Goal: Task Accomplishment & Management: Complete application form

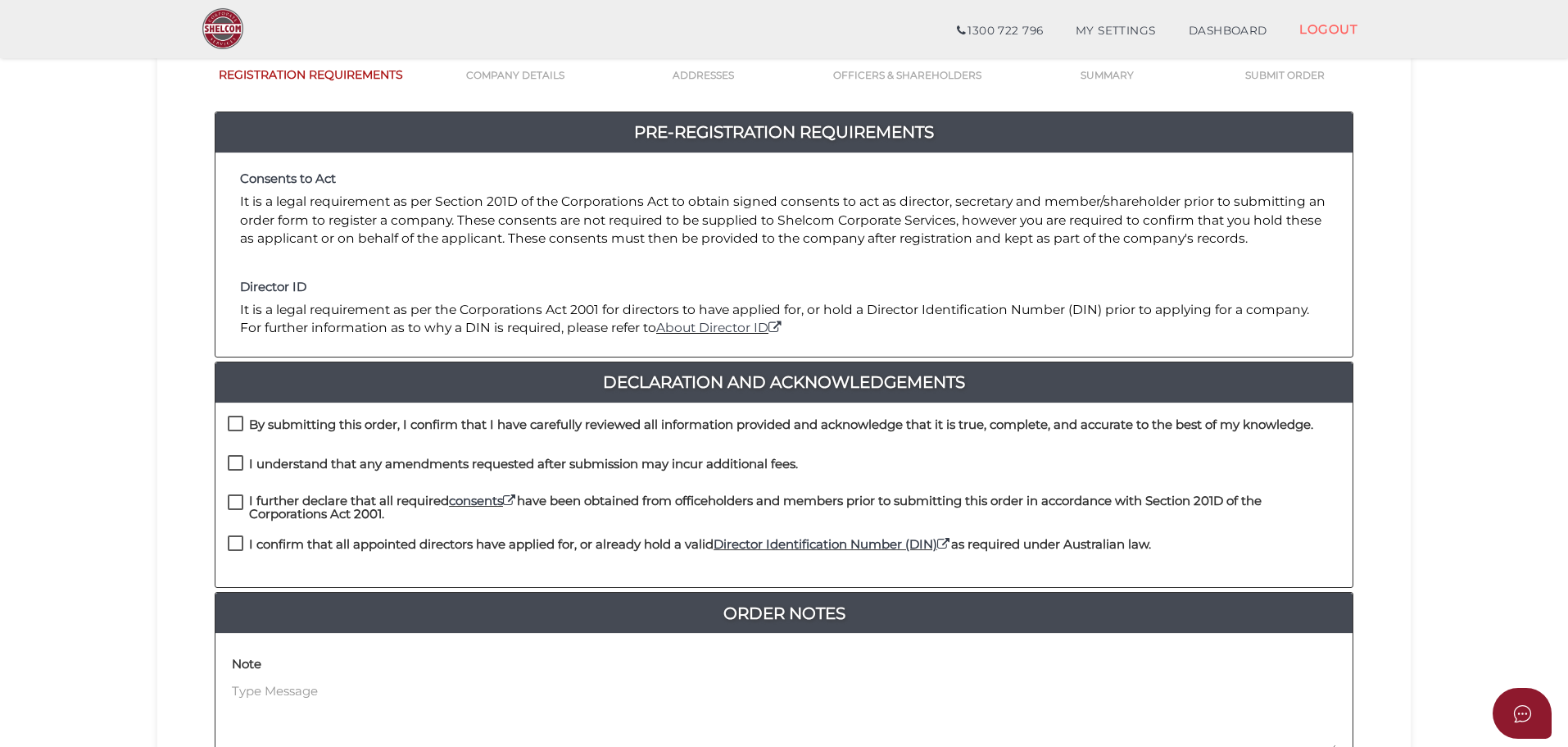
scroll to position [328, 0]
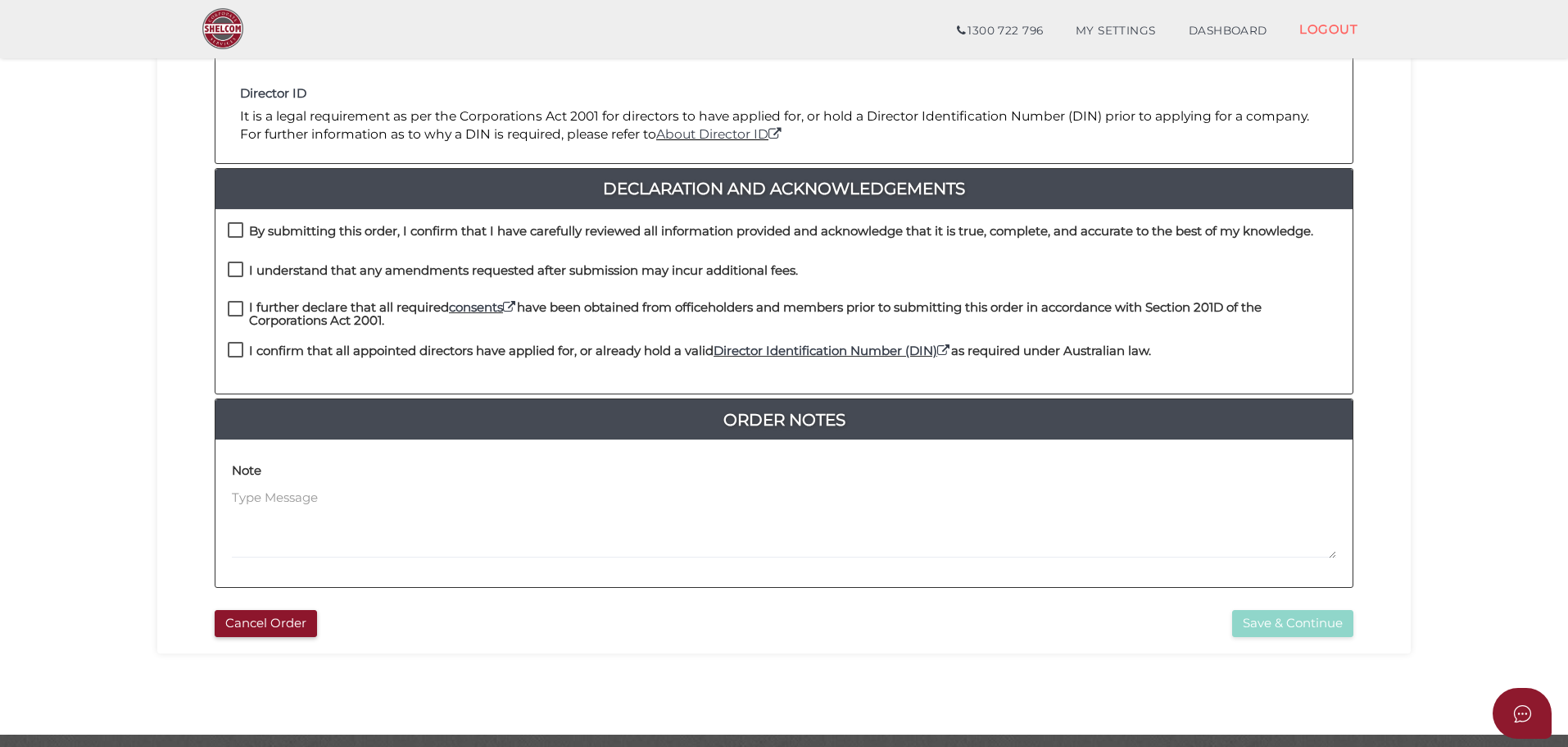
click at [232, 227] on label "By submitting this order, I confirm that I have carefully reviewed all informat…" at bounding box center [770, 235] width 1085 height 21
checkbox input "true"
click at [231, 269] on label "I understand that any amendments requested after submission may incur additiona…" at bounding box center [512, 274] width 570 height 21
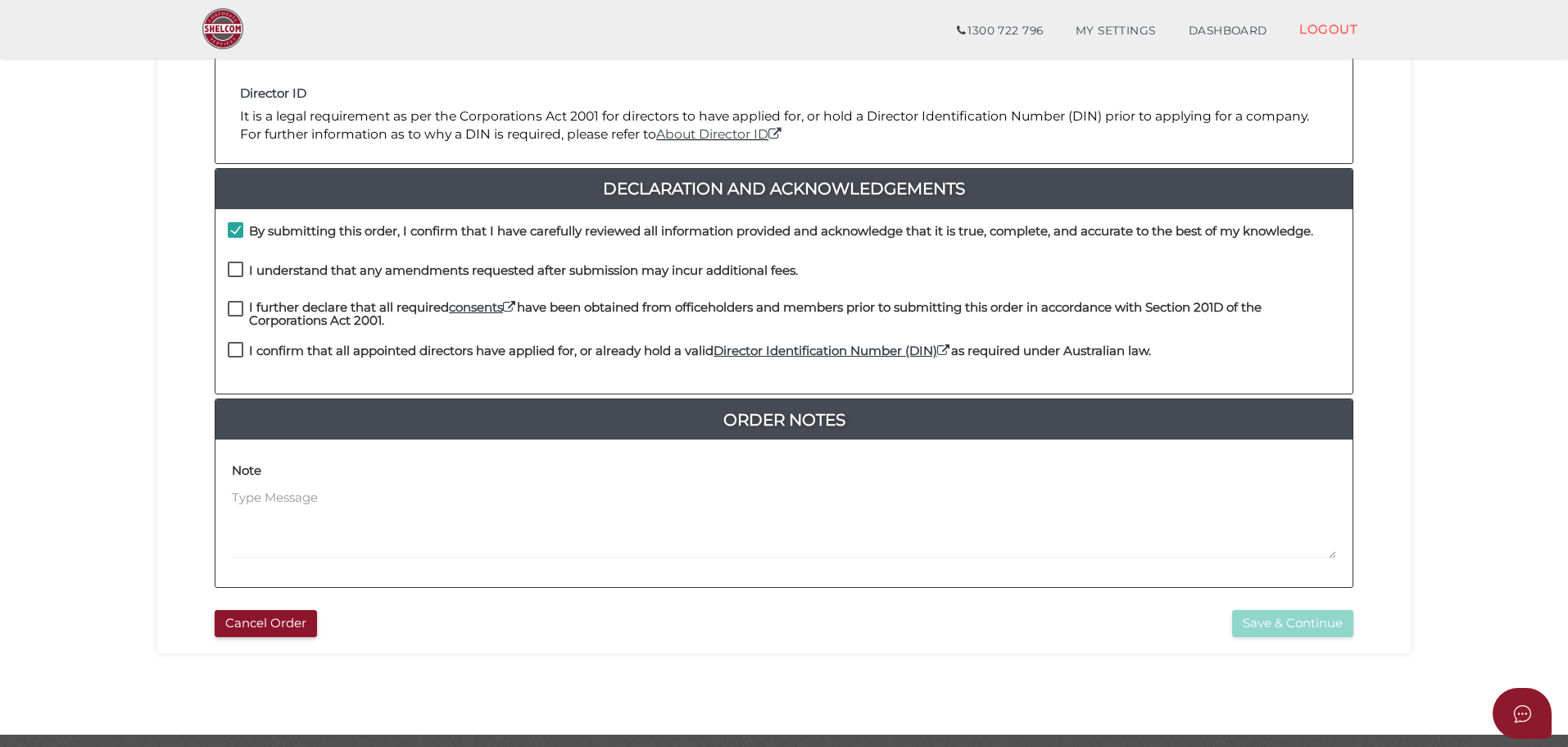
checkbox input "true"
click at [233, 311] on label "I further declare that all required consents have been obtained from officehold…" at bounding box center [784, 311] width 1112 height 21
checkbox input "true"
click at [234, 348] on label "I confirm that all appointed directors have applied for, or already hold a vali…" at bounding box center [689, 355] width 923 height 21
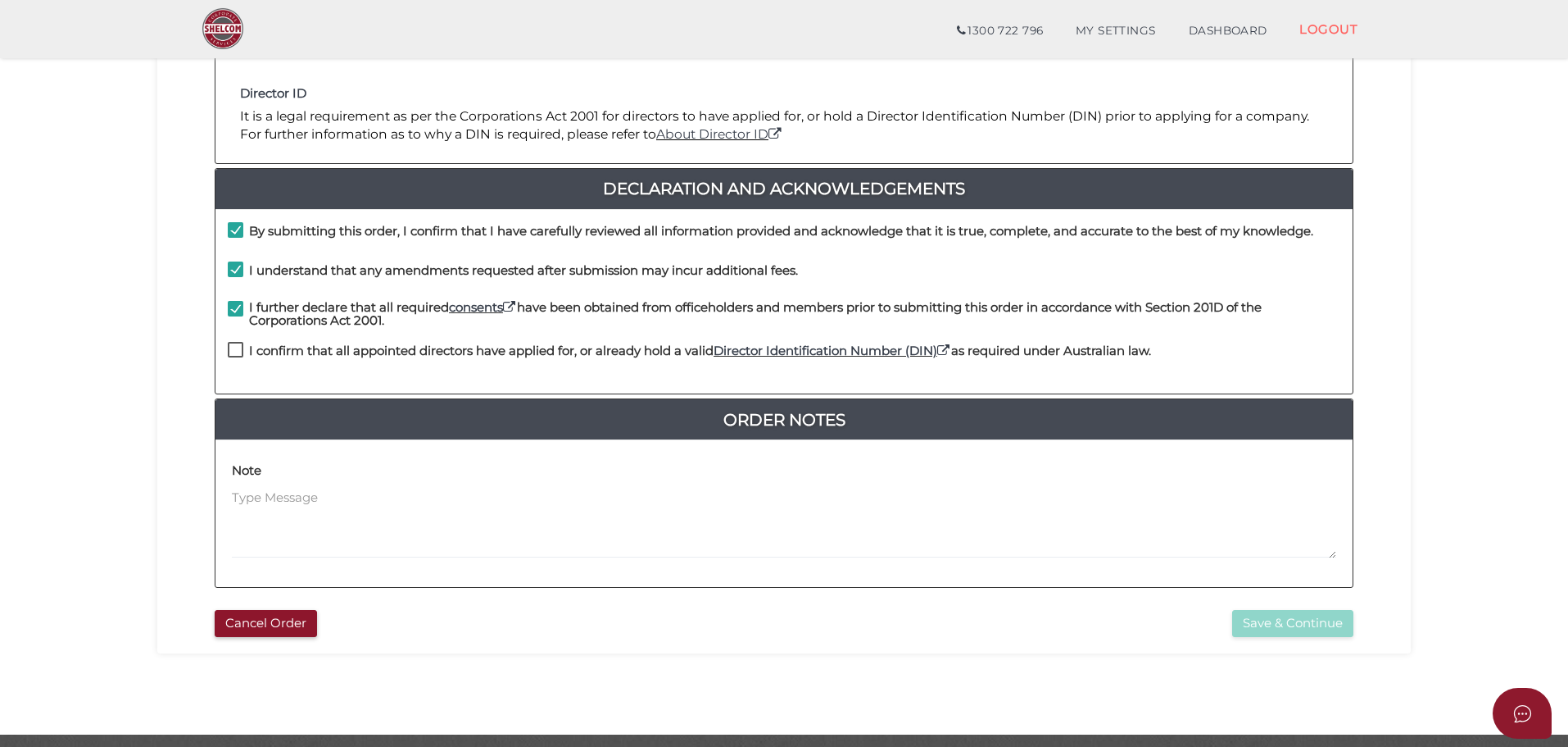
checkbox input "true"
click at [1238, 620] on button "Save & Continue" at bounding box center [1293, 623] width 121 height 27
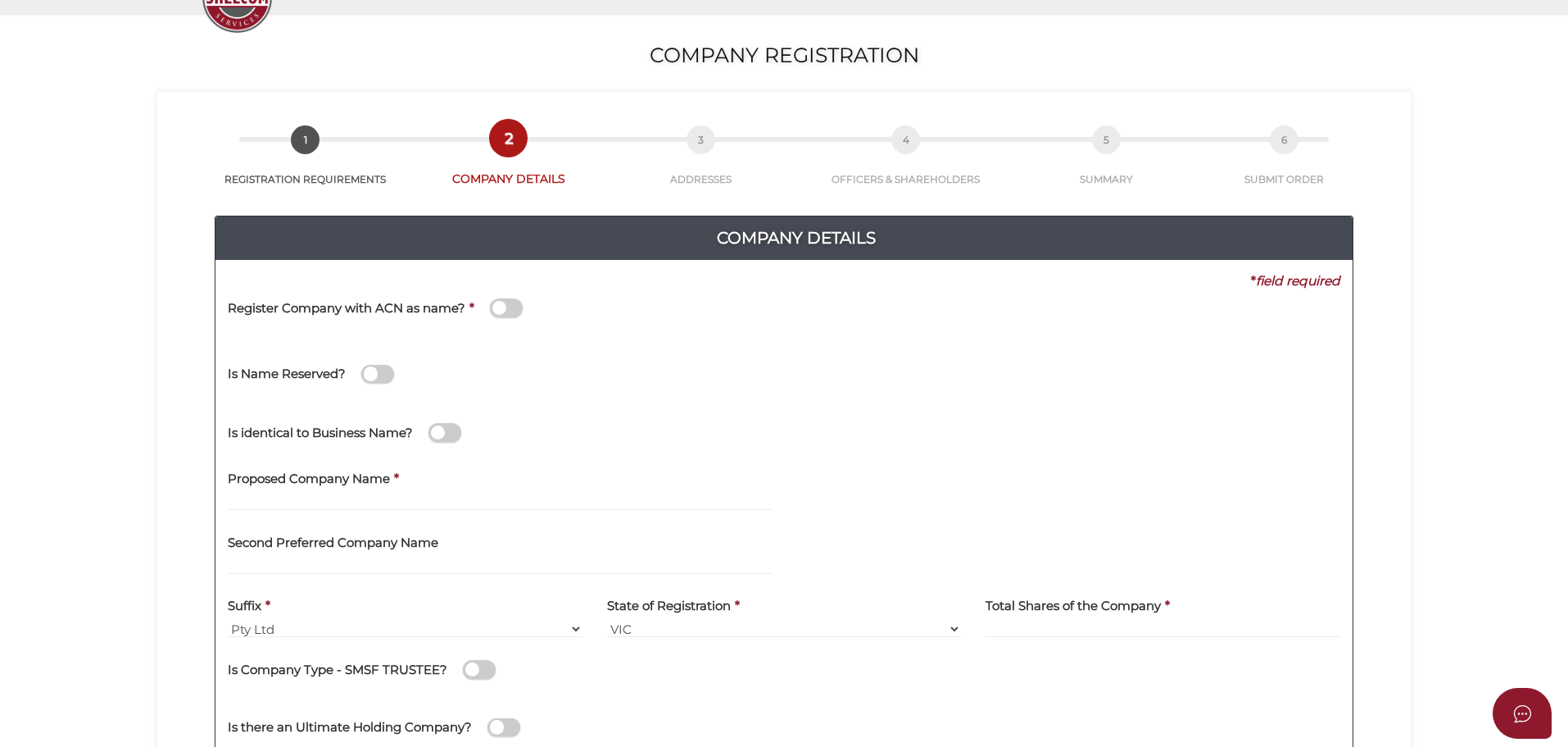
scroll to position [246, 0]
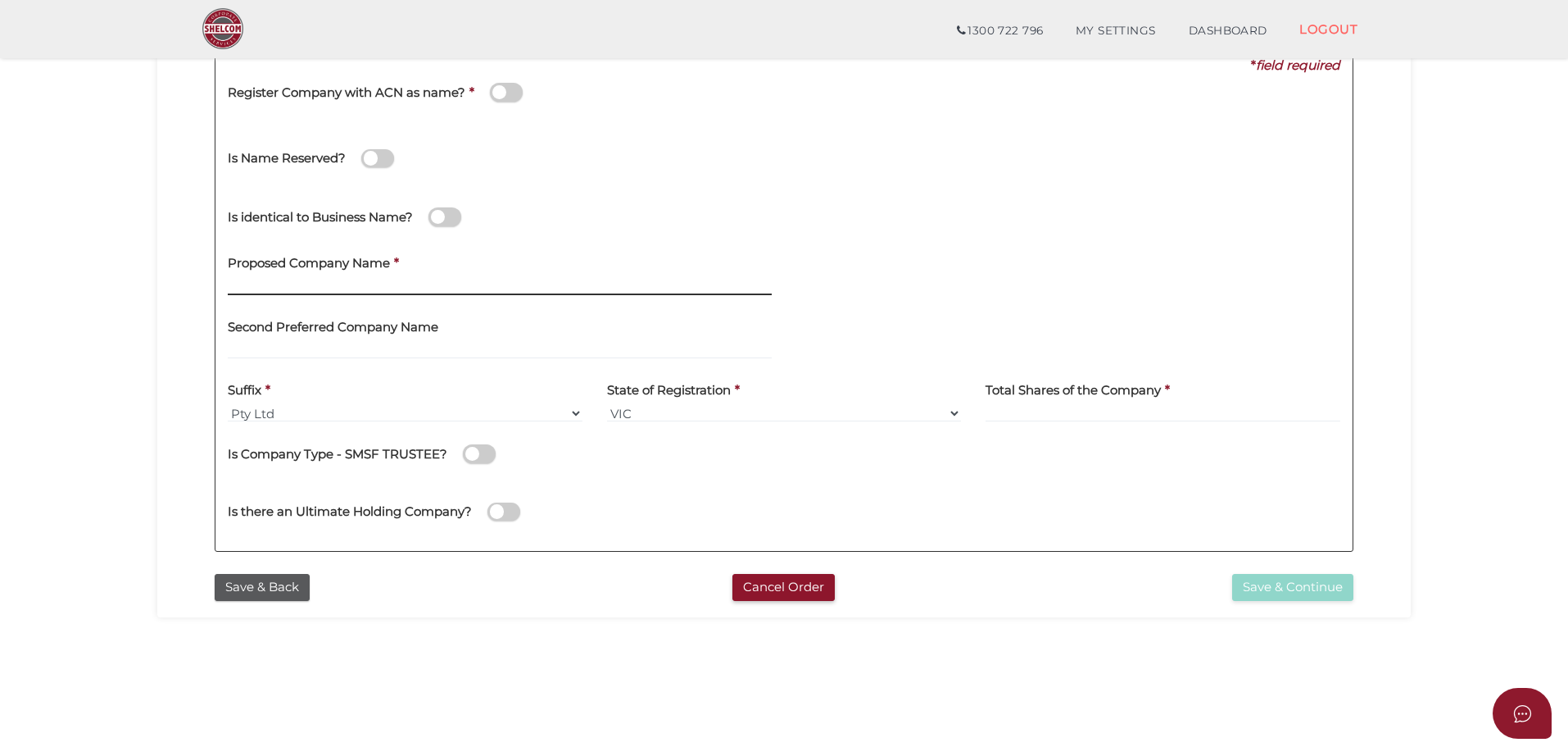
click at [296, 278] on input "text" at bounding box center [500, 286] width 544 height 18
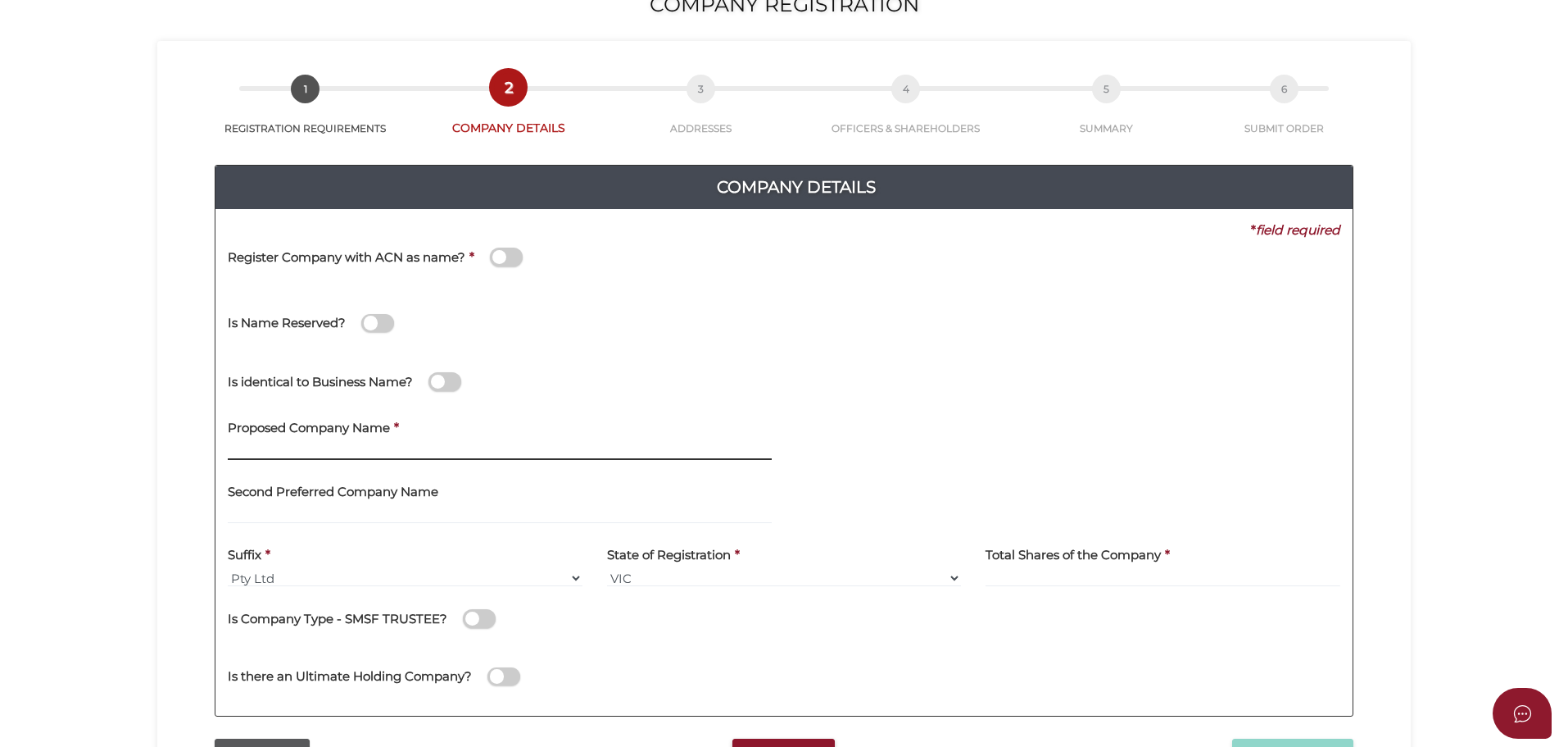
scroll to position [0, 0]
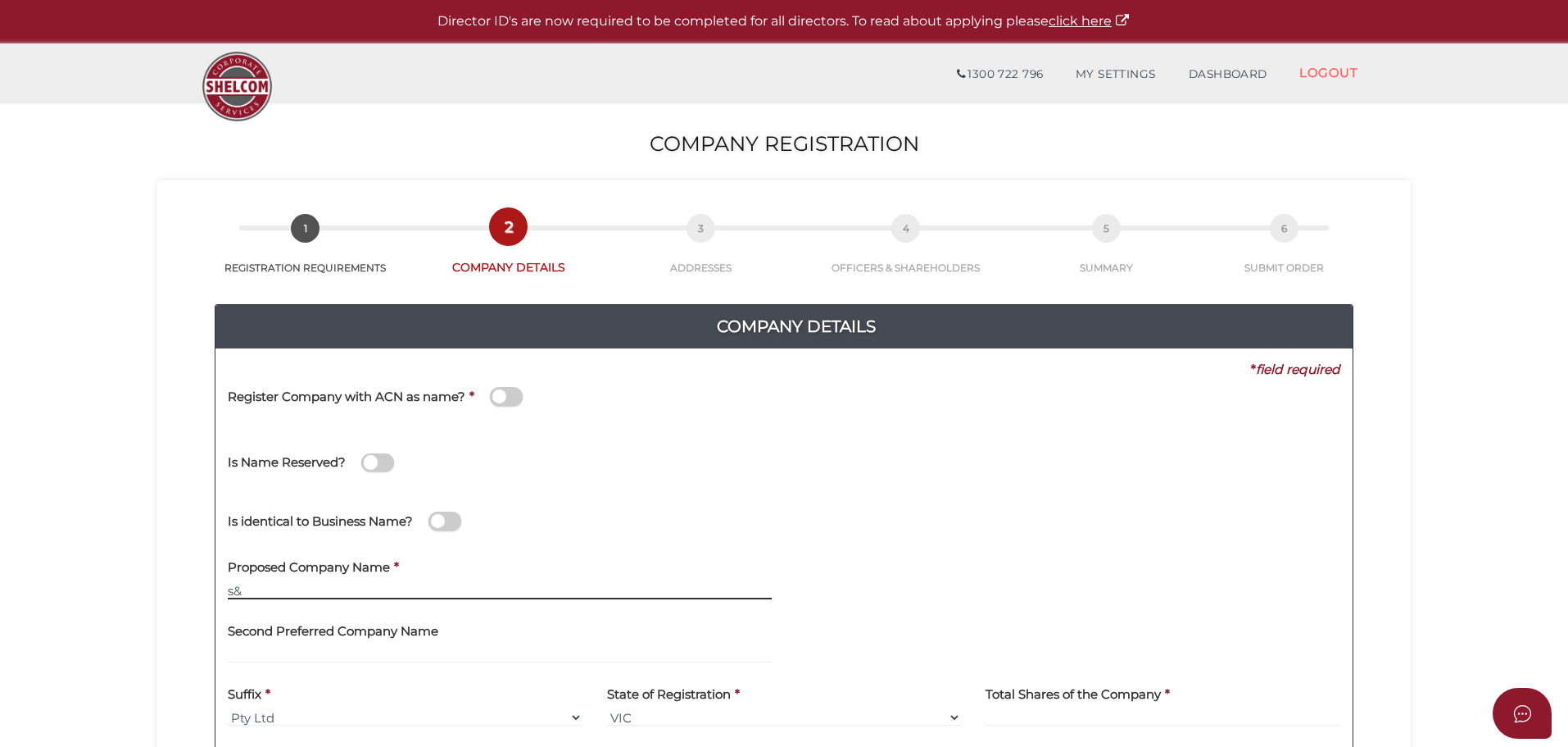
type input "s"
type input "S"
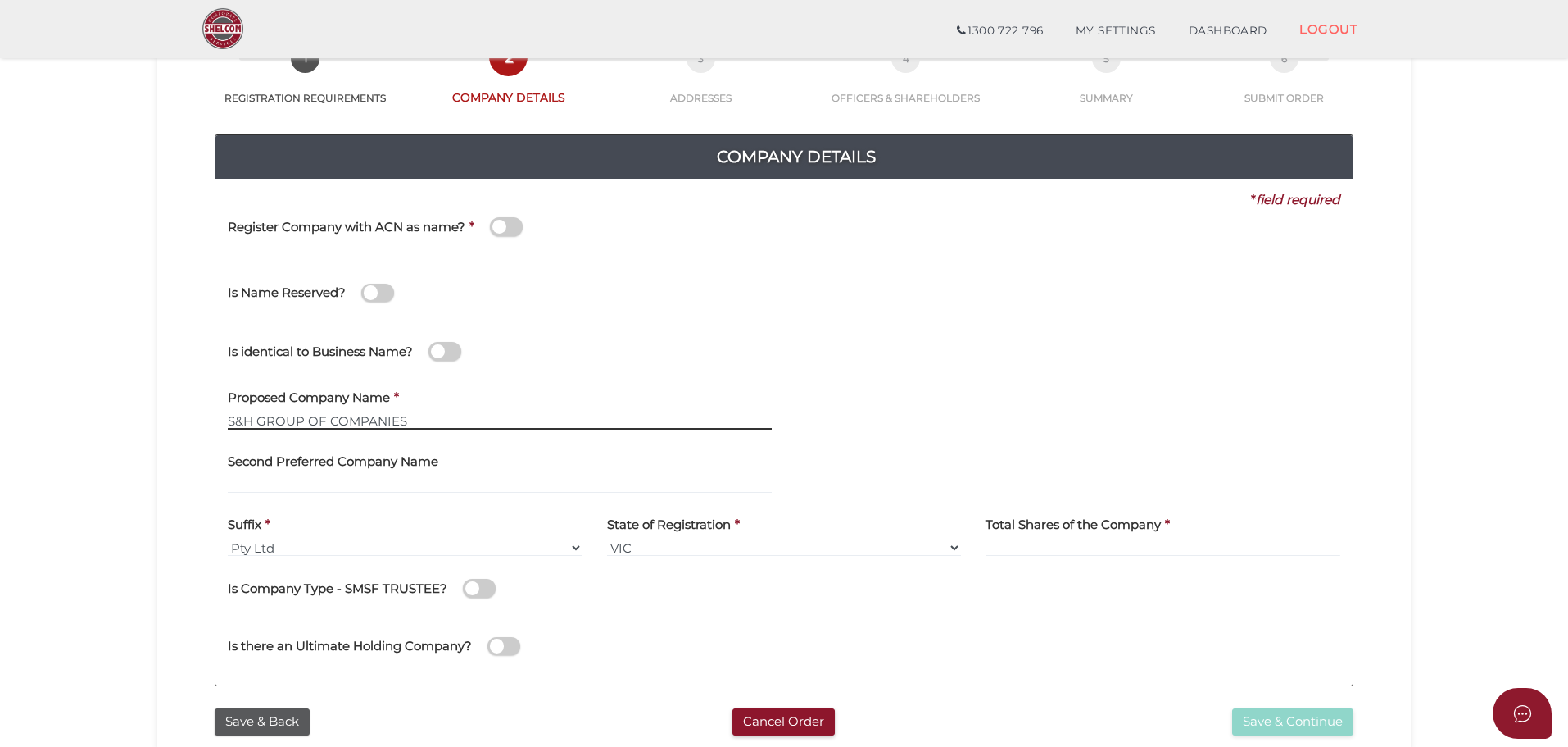
scroll to position [328, 0]
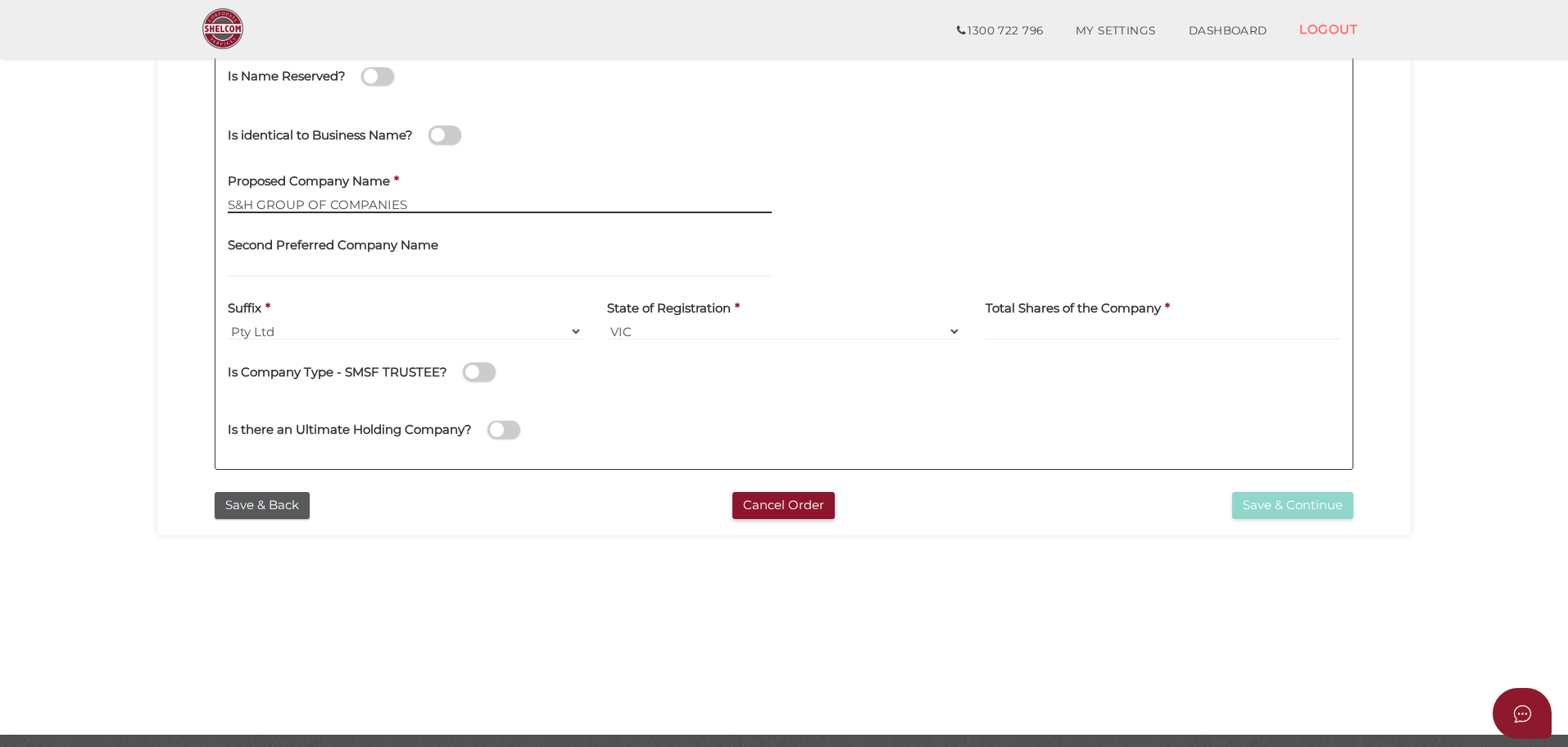
type input "S&H GROUP OF COMPANIES"
click at [581, 236] on div "Second Preferred Company Name" at bounding box center [500, 251] width 544 height 52
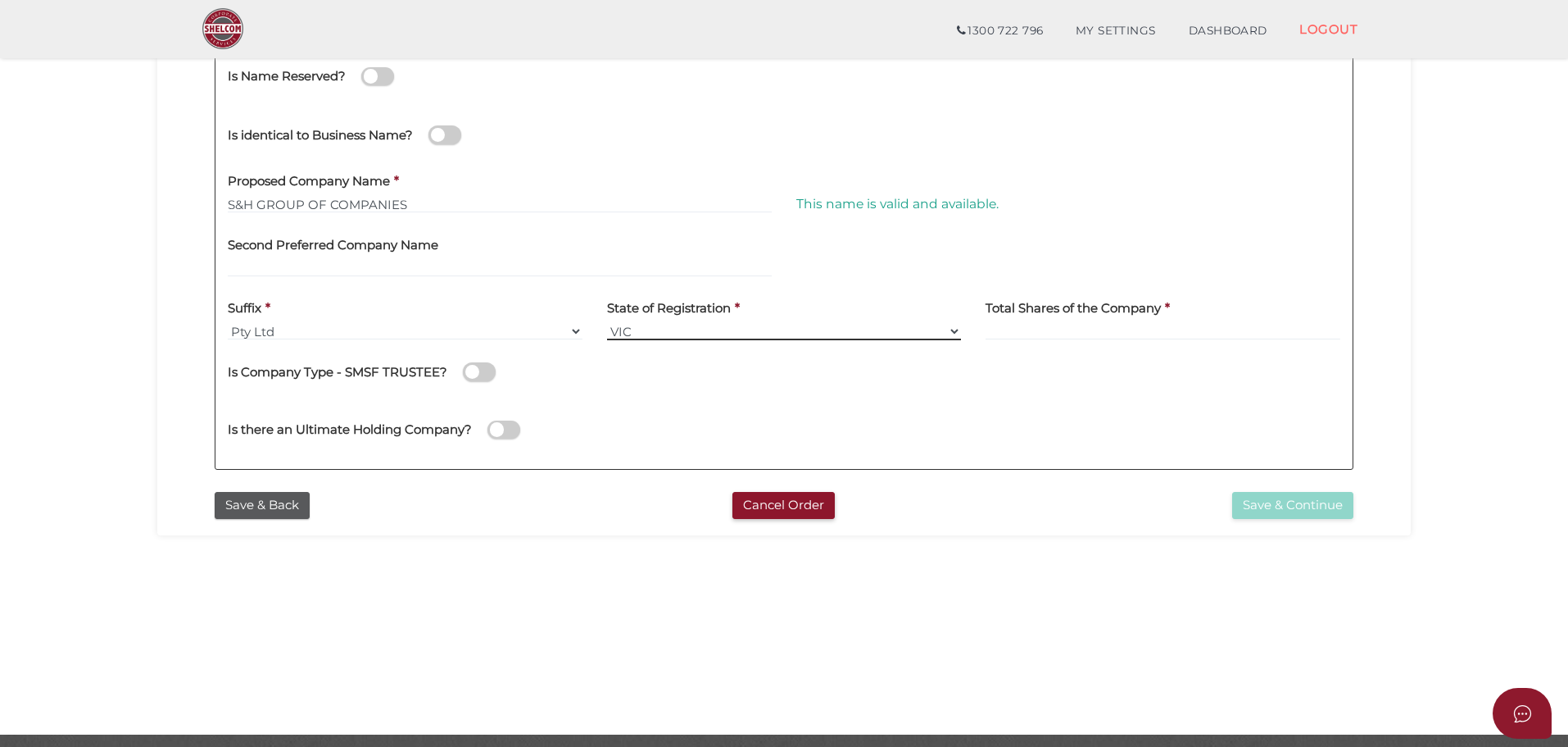
click at [870, 328] on select "VIC ACT NSW NT QLD TAS WA SA" at bounding box center [784, 331] width 354 height 18
select select "SA"
click at [607, 322] on select "VIC ACT NSW NT QLD TAS WA SA" at bounding box center [784, 331] width 354 height 18
click at [1030, 322] on label "Total Shares of the Company" at bounding box center [1073, 306] width 175 height 34
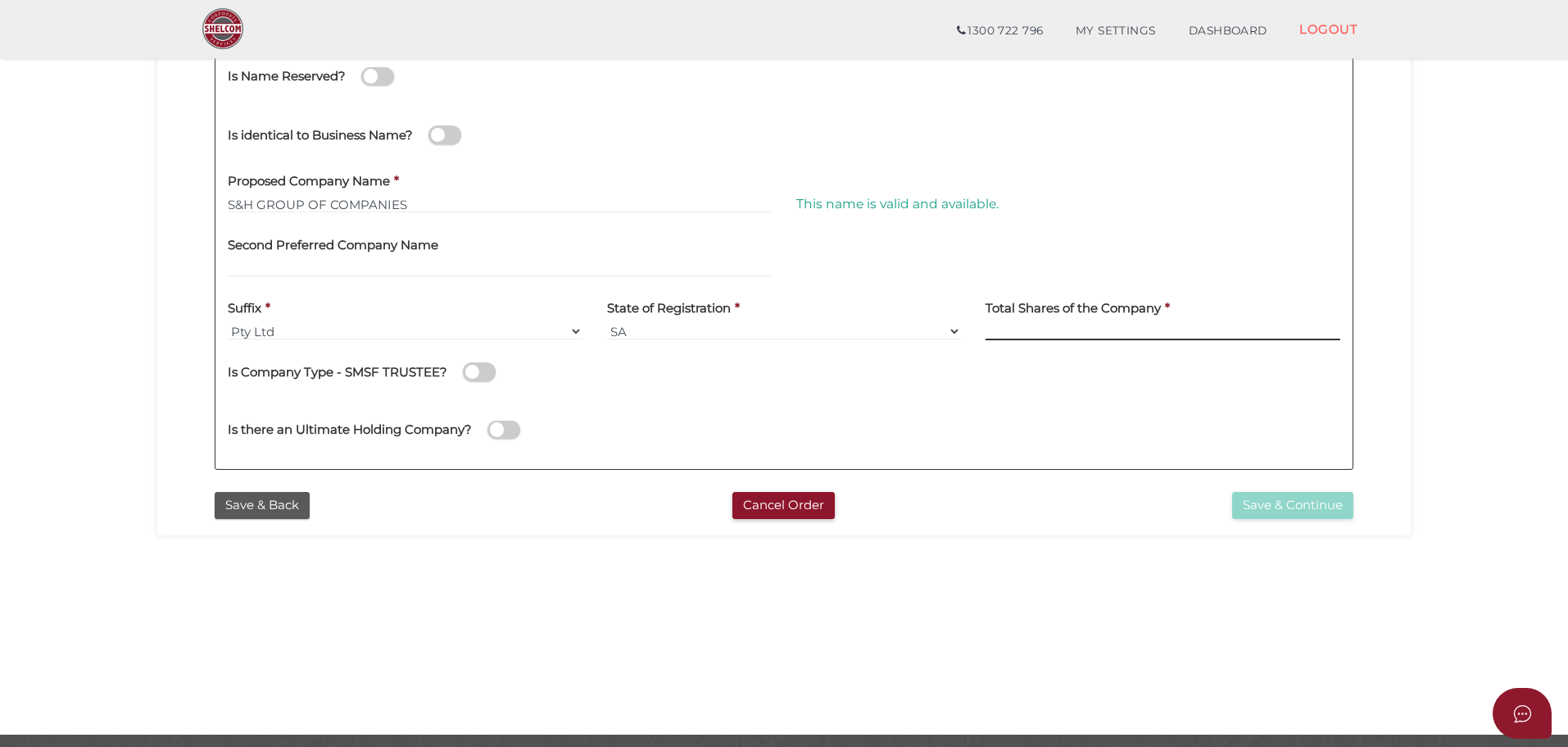
click at [1020, 336] on input at bounding box center [1163, 331] width 354 height 18
type input "100"
click at [918, 383] on div "Is Company Type - SMSF TRUSTEE?" at bounding box center [784, 370] width 1112 height 34
click at [1268, 495] on button "Save & Continue" at bounding box center [1293, 505] width 121 height 27
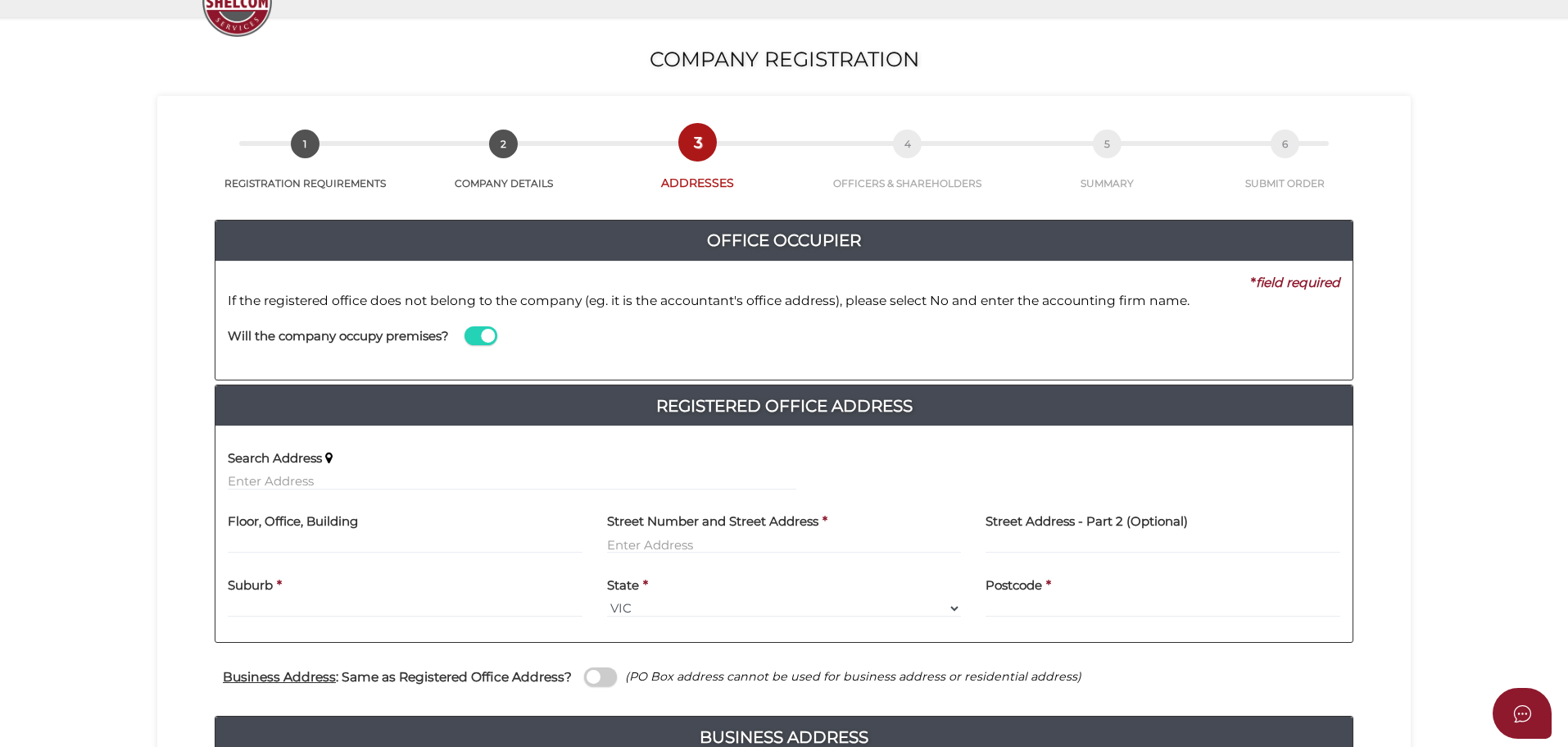
scroll to position [328, 0]
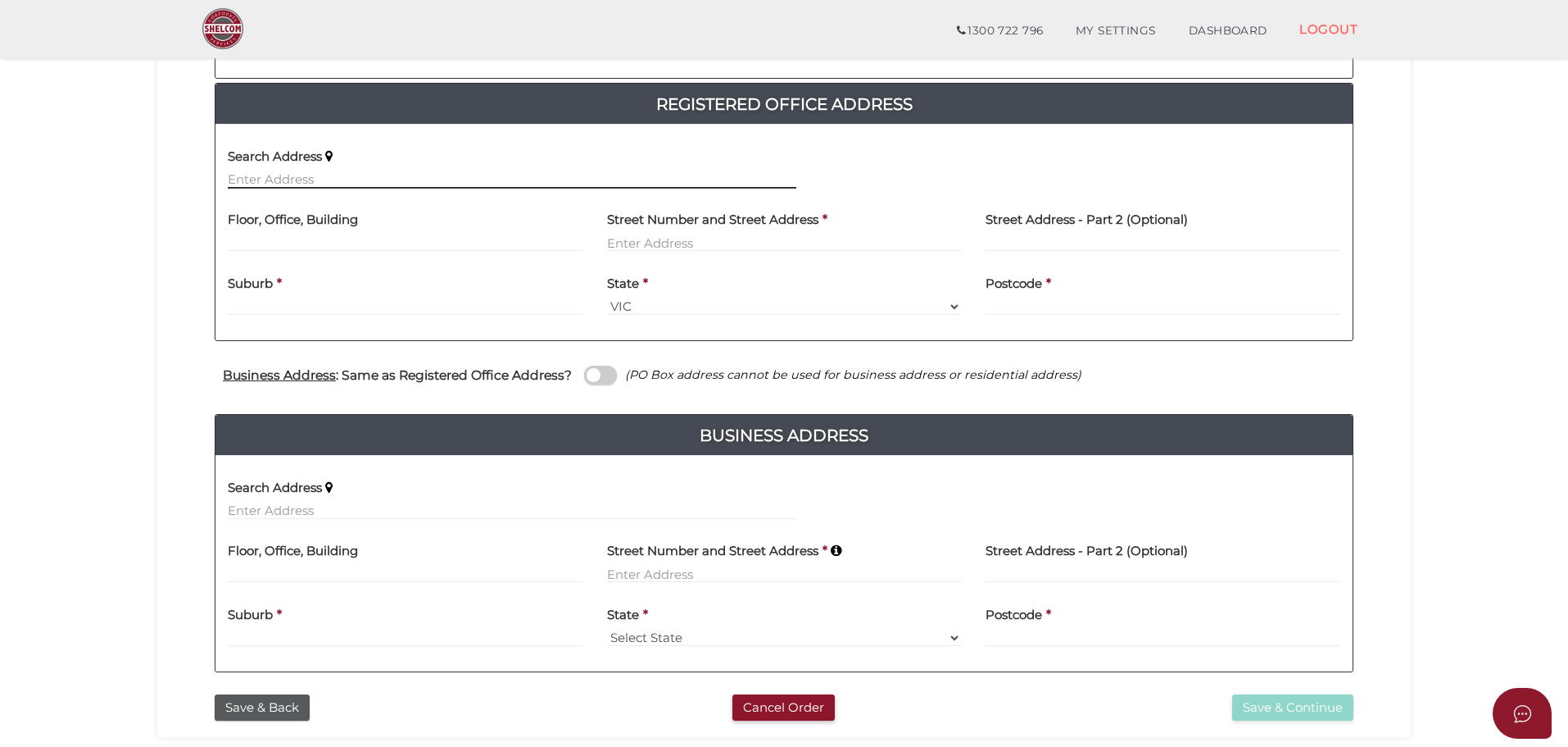
click at [291, 178] on input "text" at bounding box center [512, 179] width 569 height 18
click at [285, 177] on input "text" at bounding box center [512, 179] width 569 height 18
paste input "[STREET_ADDRESS]"
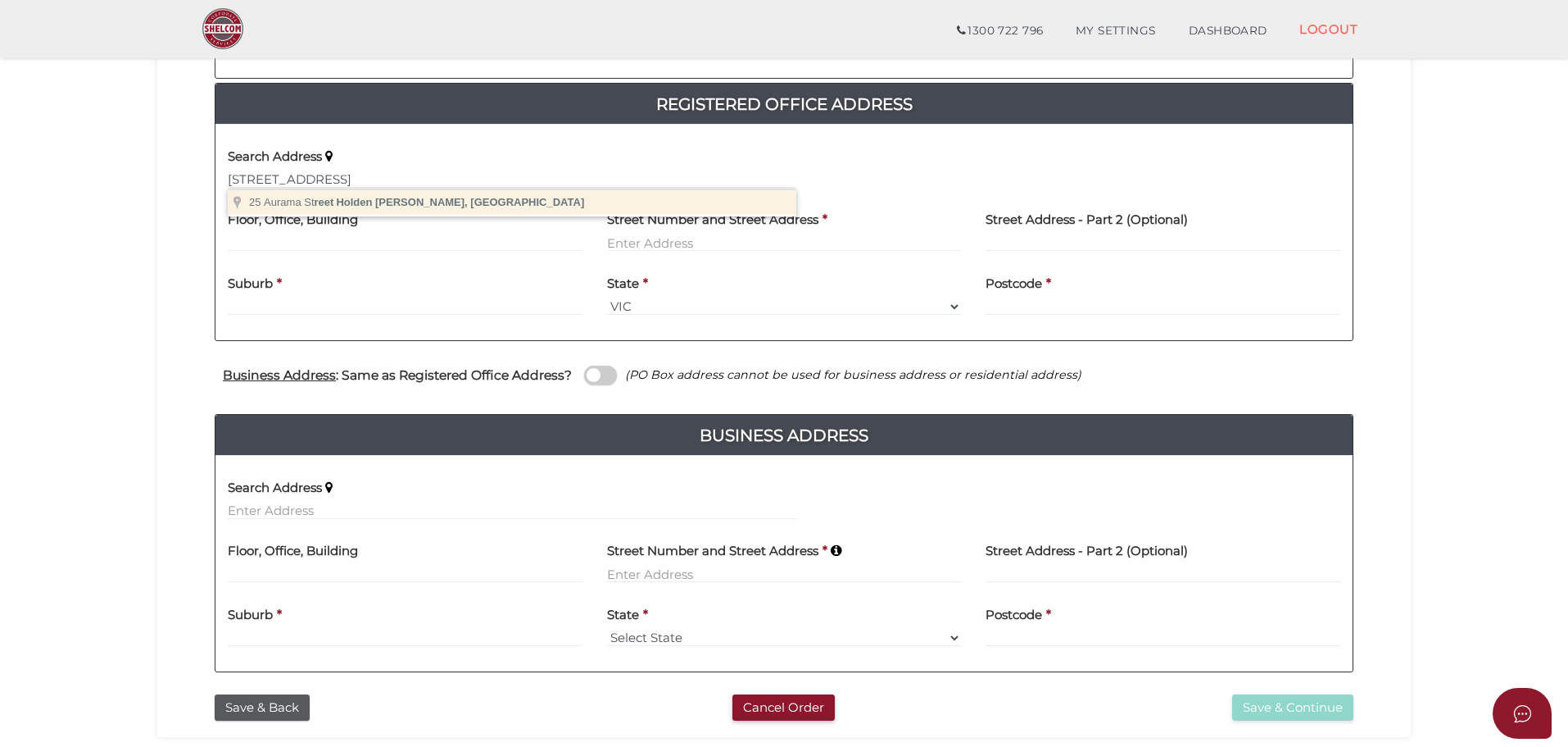
type input "[STREET_ADDRESS][PERSON_NAME]"
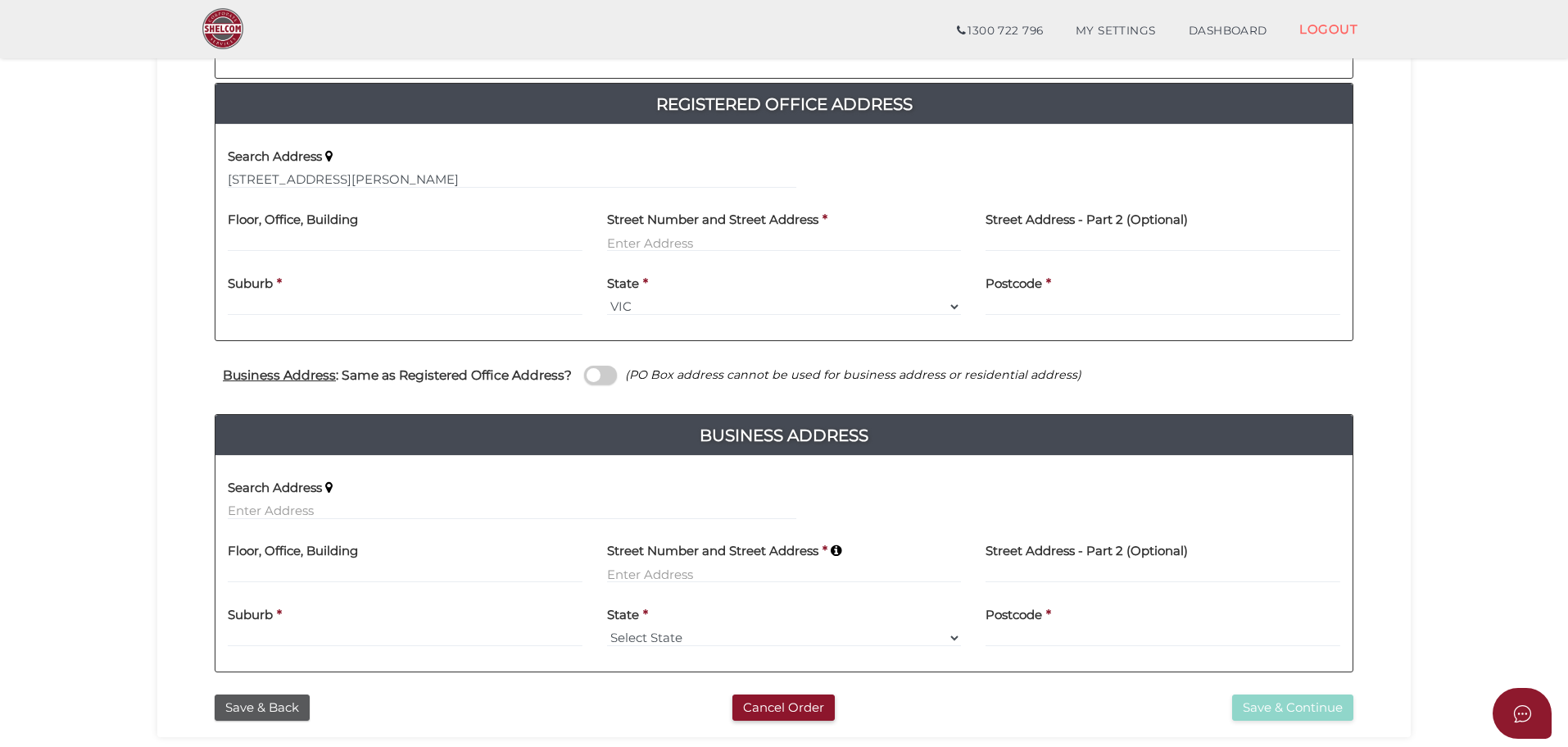
type input "[STREET_ADDRESS]"
type input "Holden Hill"
select select "SA"
type input "5088"
click at [597, 371] on span at bounding box center [600, 375] width 33 height 19
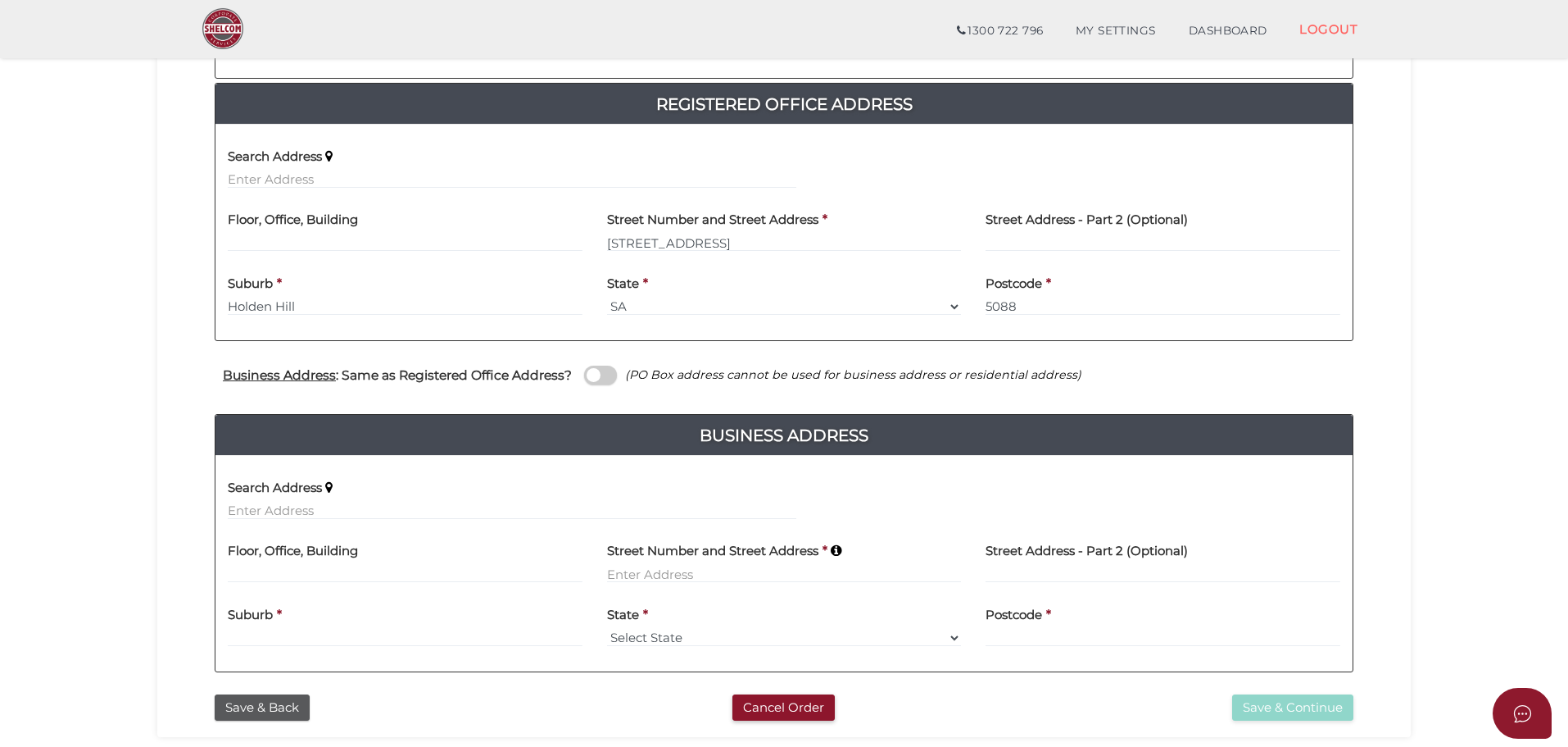
click at [0, 0] on input "checkbox" at bounding box center [0, 0] width 0 height 0
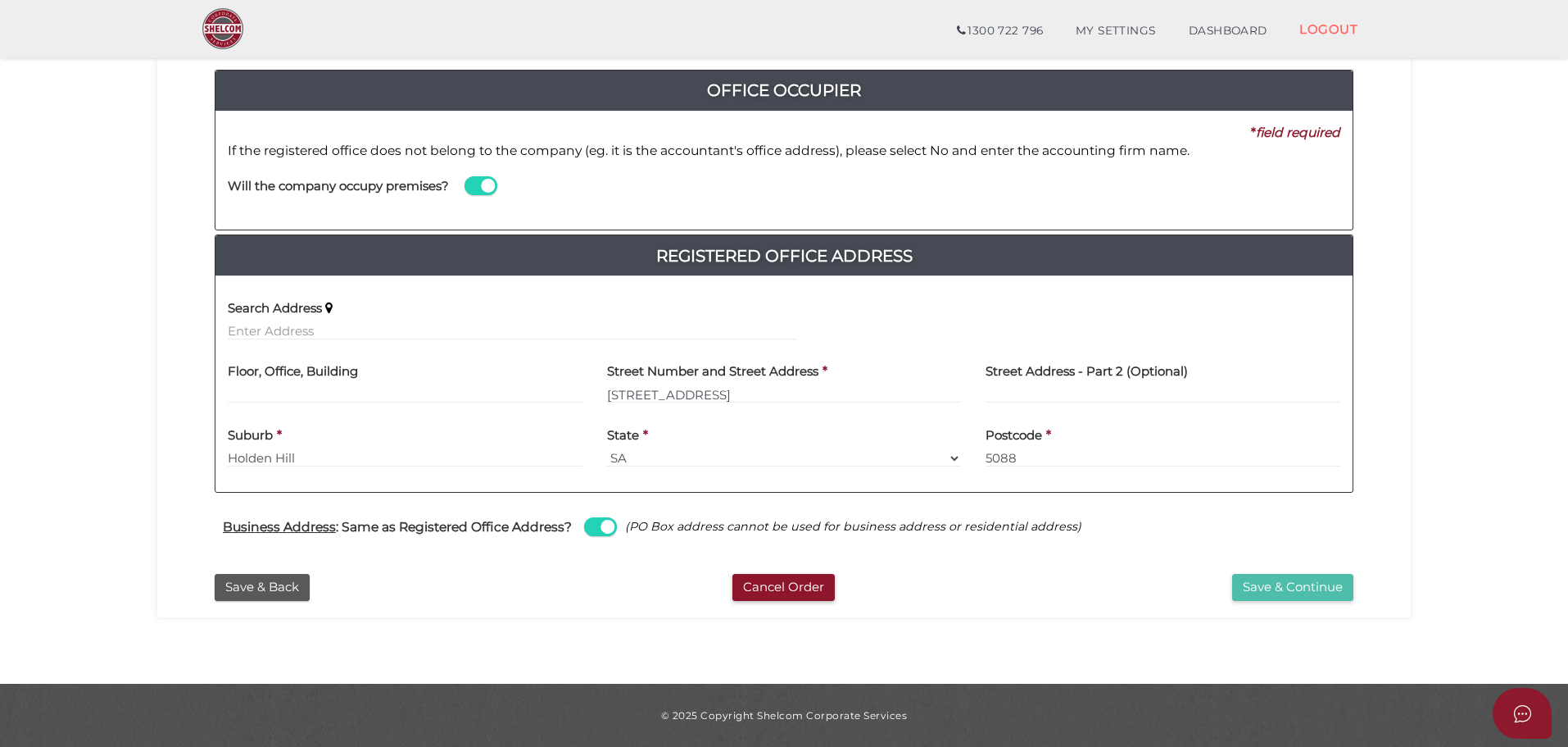
click at [1279, 598] on button "Save & Continue" at bounding box center [1293, 587] width 121 height 27
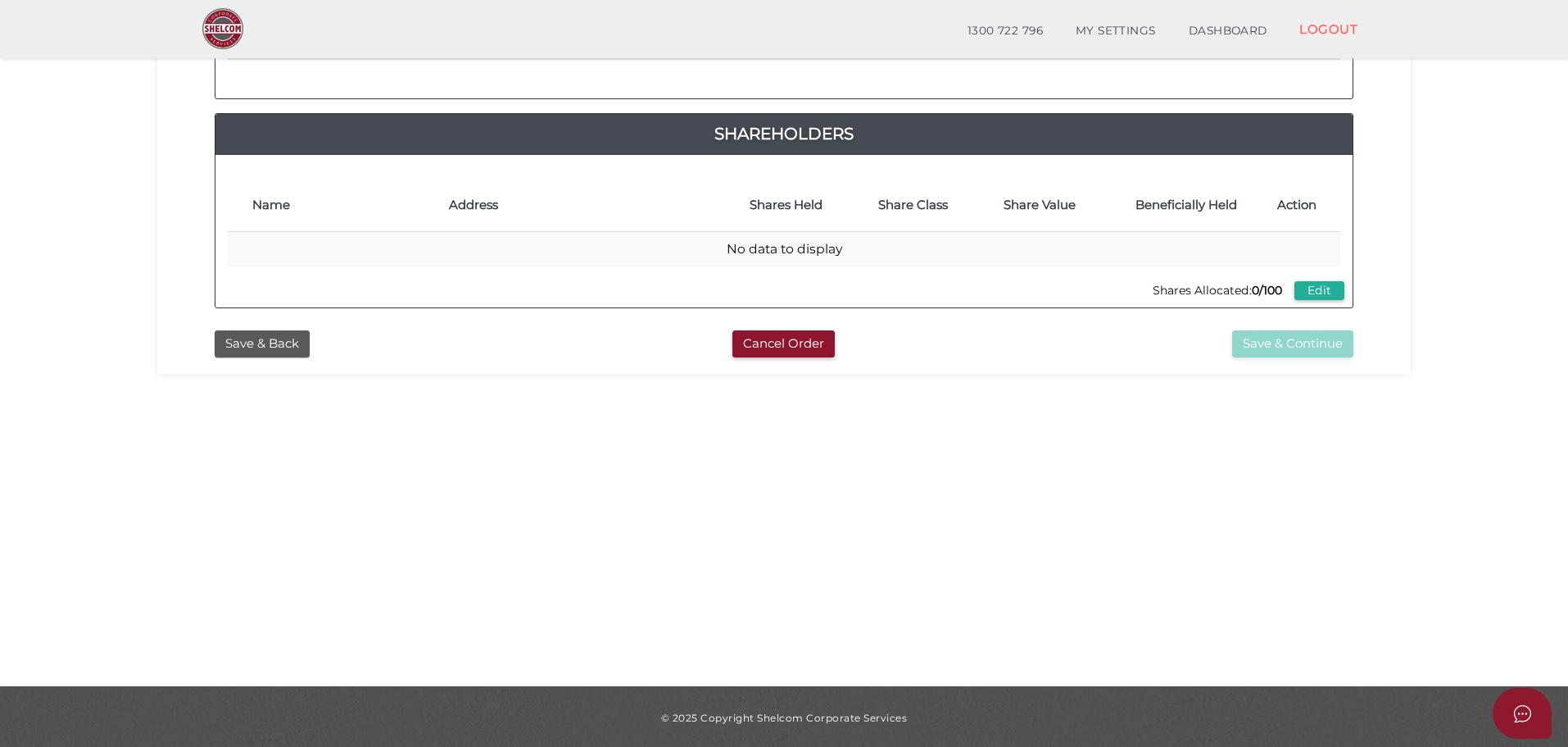
scroll to position [378, 0]
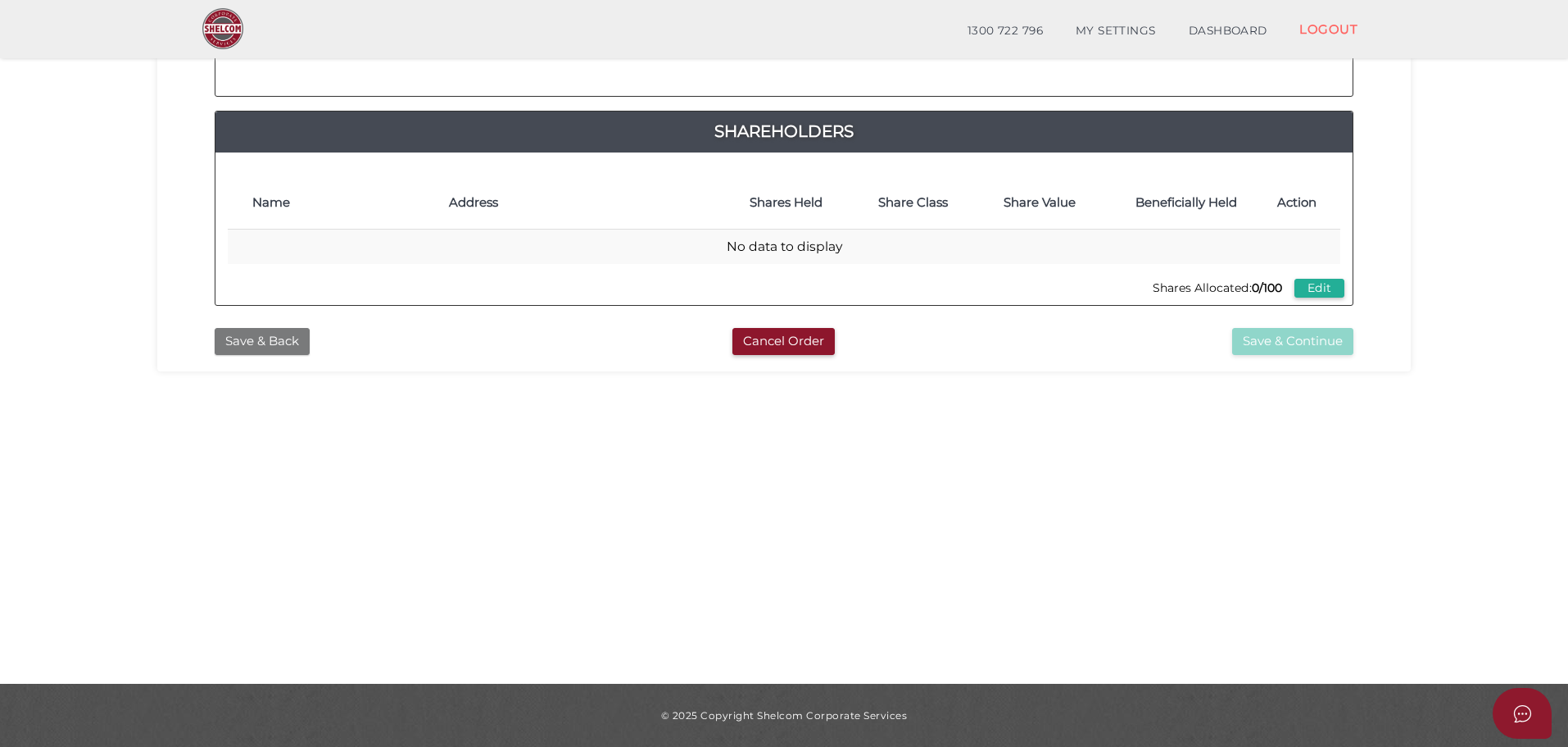
click at [267, 339] on button "Save & Back" at bounding box center [262, 341] width 95 height 27
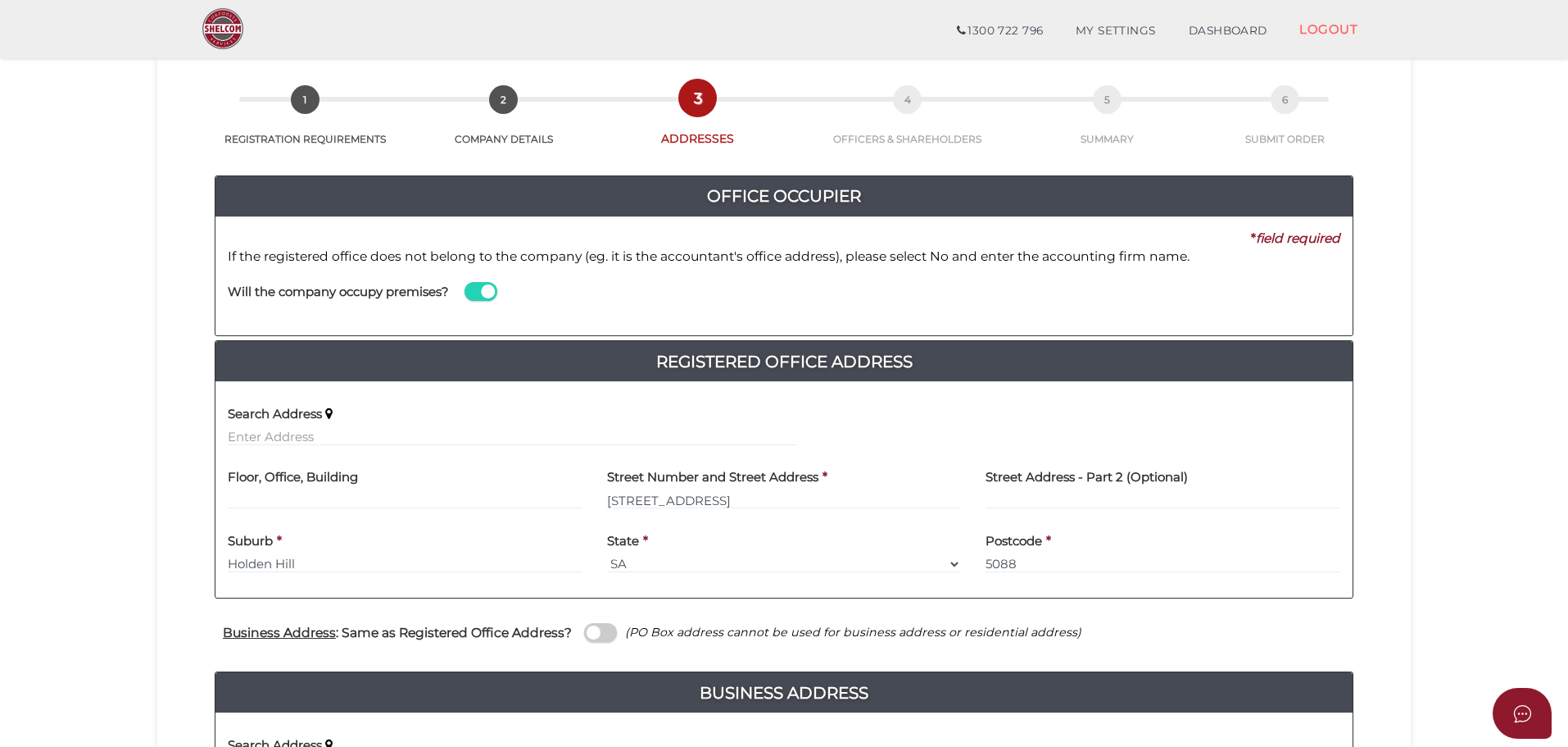
scroll to position [164, 0]
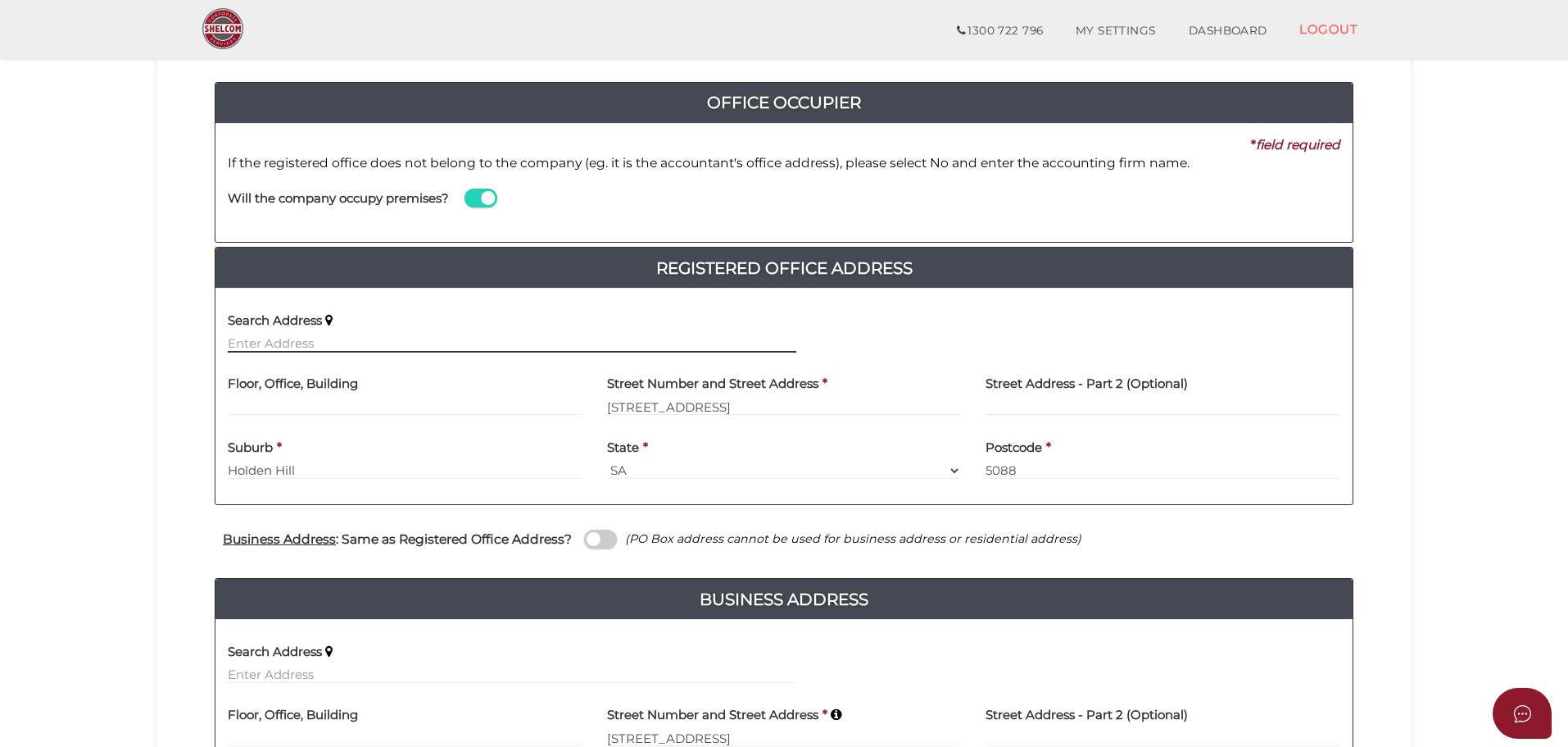
click at [330, 336] on input "text" at bounding box center [512, 343] width 569 height 18
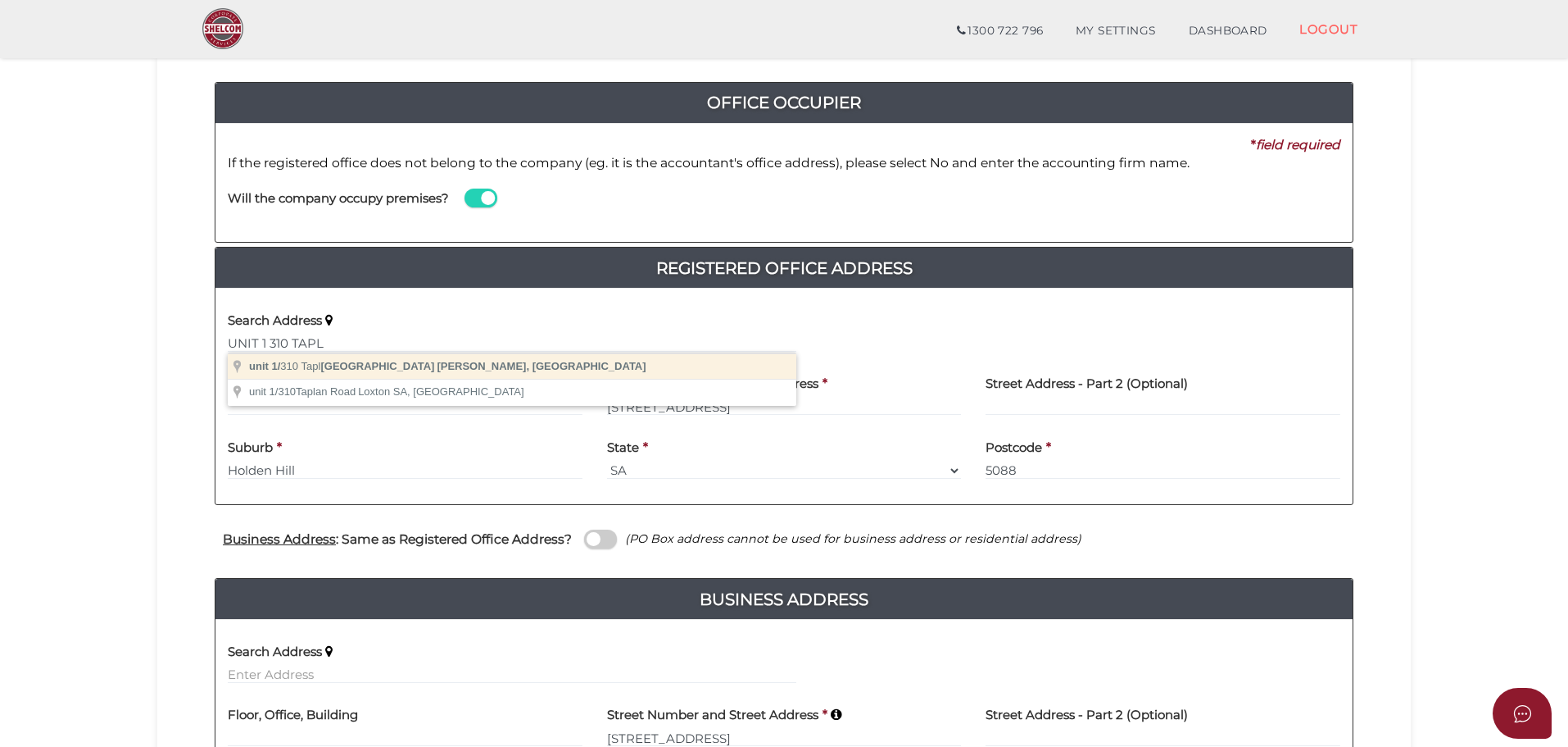
type input "unit 1/310 Tapleys Hill Road, Seaton SA, Australia"
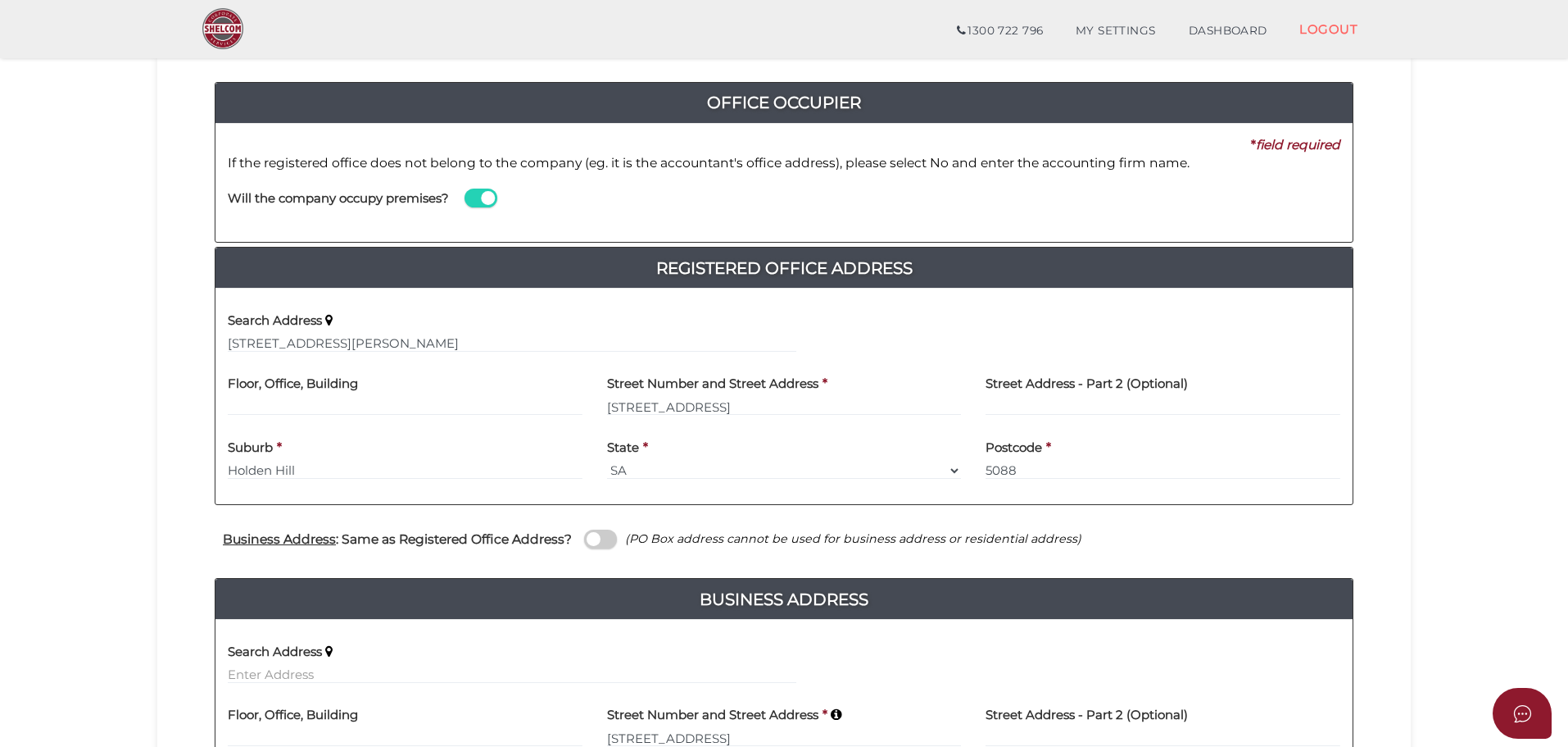
type input "unit 1"
type input "310 Tapleys Hill Road"
type input "Seaton"
select select "SA"
type input "5023"
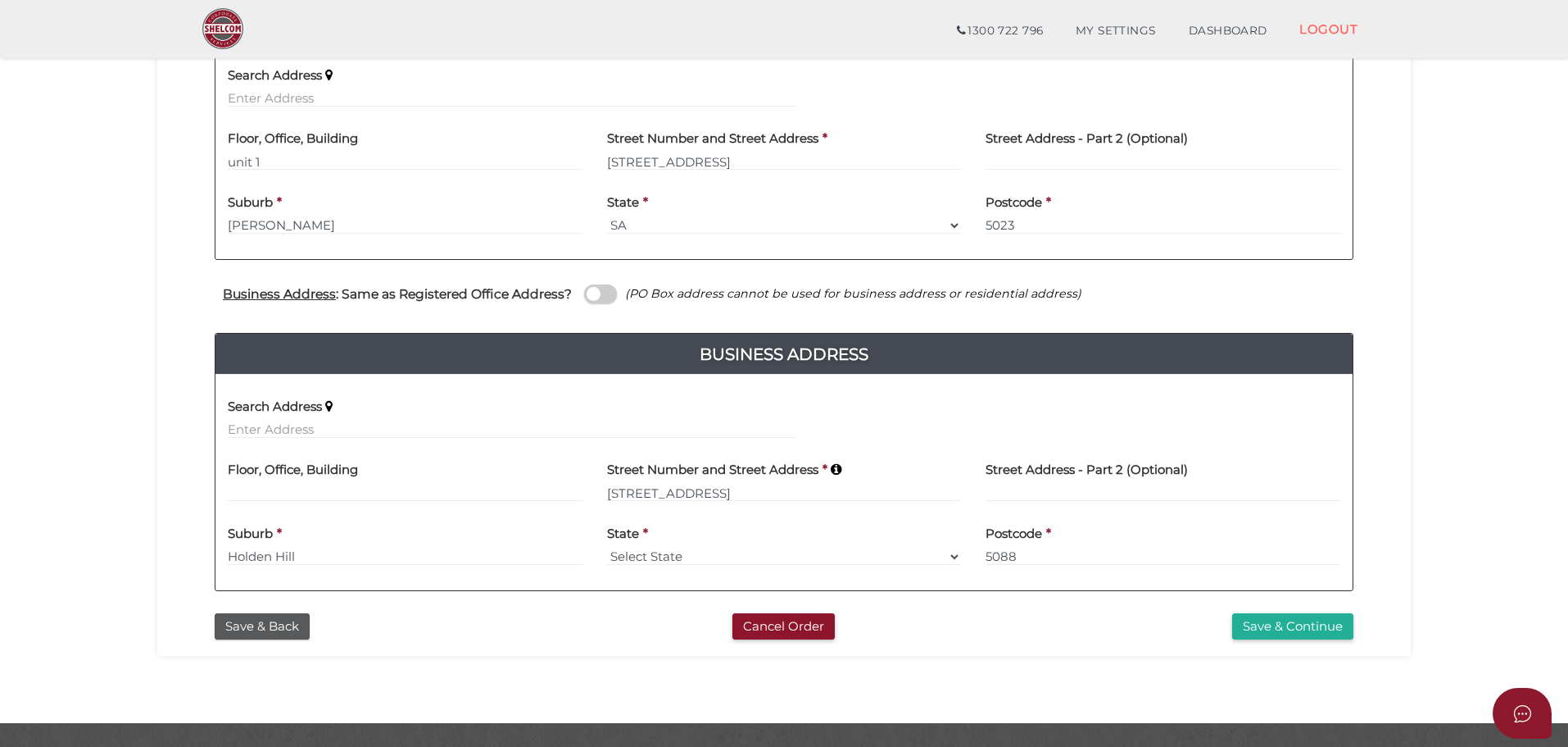
scroll to position [409, 0]
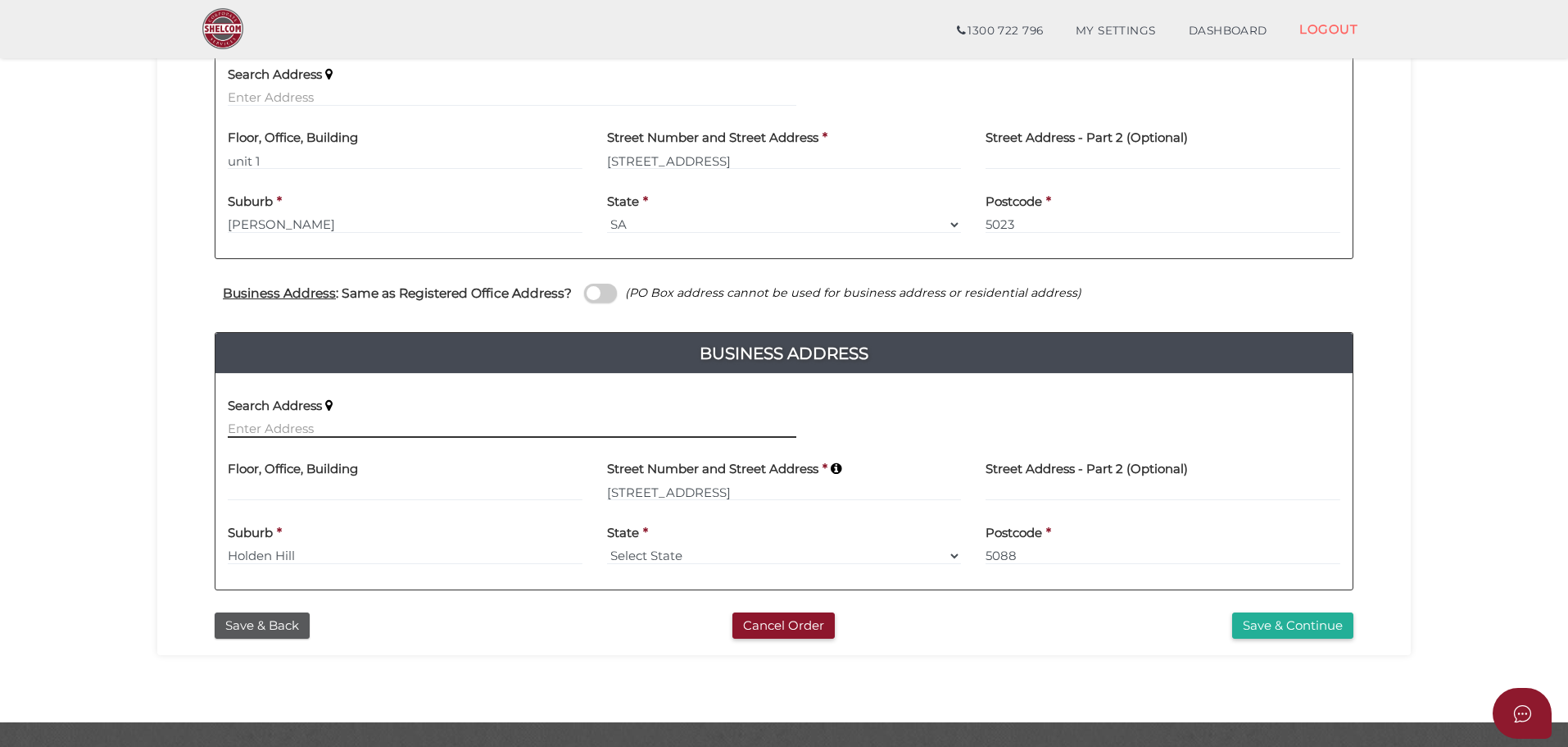
click at [323, 424] on input "text" at bounding box center [512, 428] width 569 height 18
drag, startPoint x: 274, startPoint y: 426, endPoint x: 265, endPoint y: 424, distance: 9.2
click at [274, 426] on input "text" at bounding box center [512, 428] width 569 height 18
paste input "[STREET_ADDRESS]"
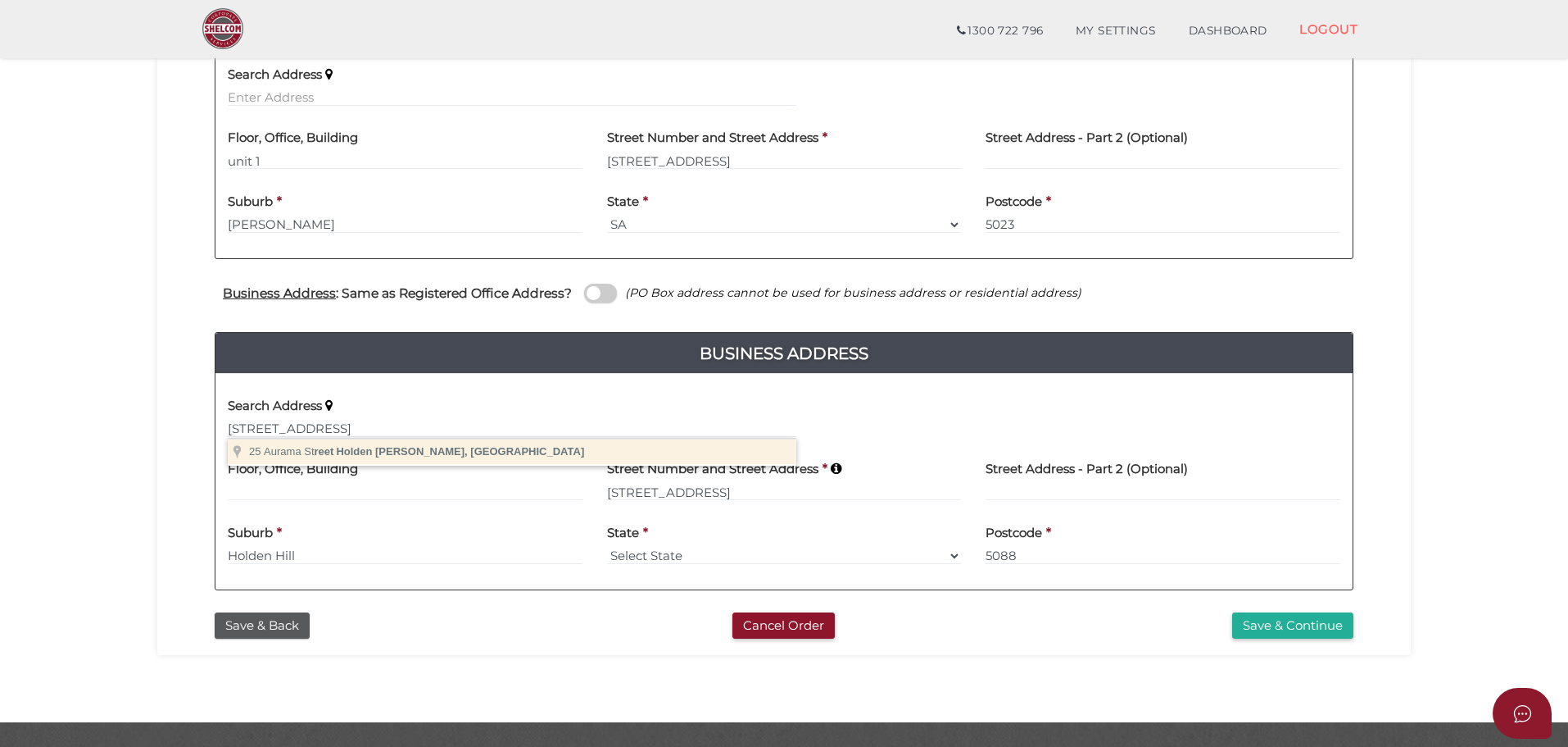
type input "[STREET_ADDRESS][PERSON_NAME]"
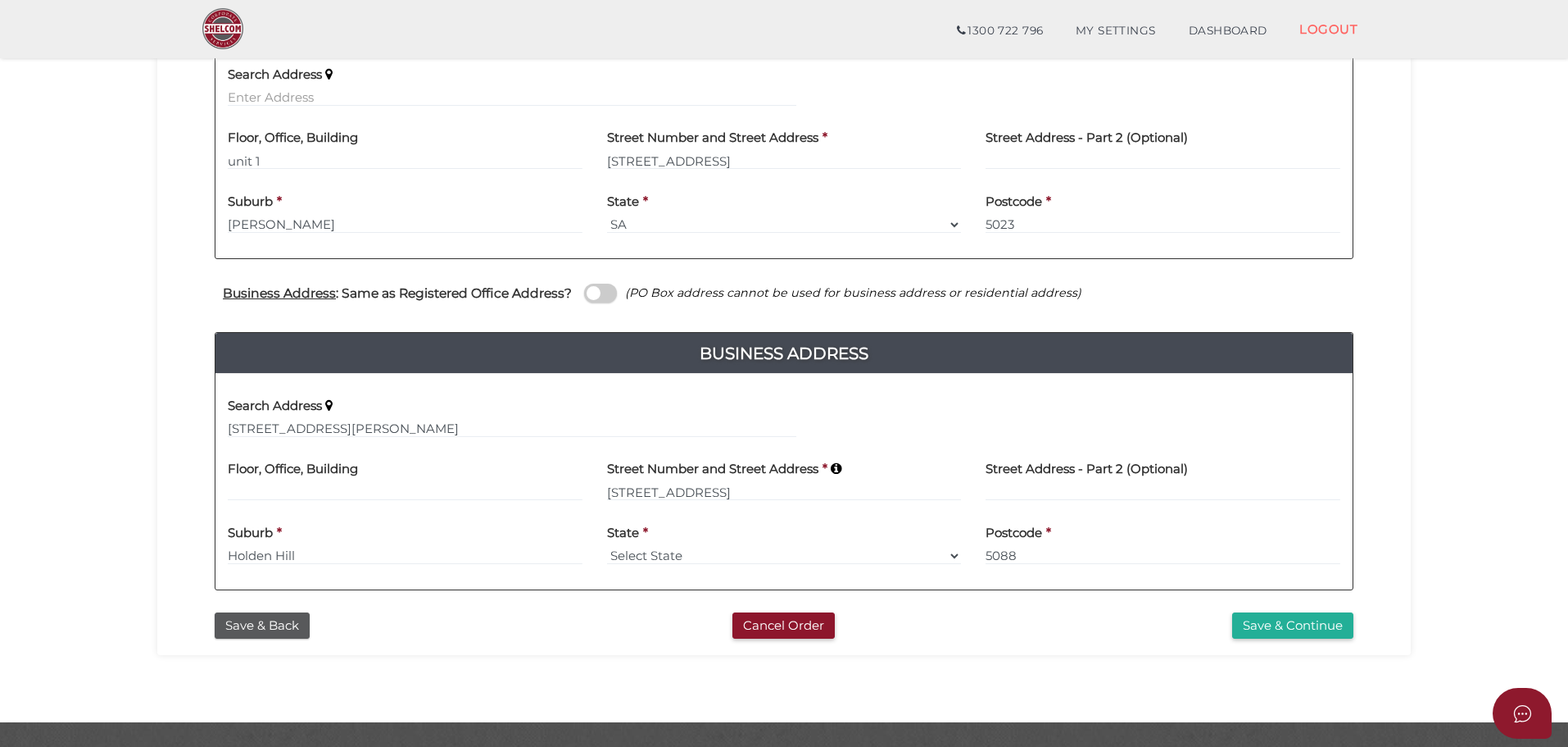
type input "[STREET_ADDRESS]"
type input "Holden Hill"
select select "SA"
type input "5088"
click at [1280, 624] on button "Save & Continue" at bounding box center [1293, 625] width 121 height 27
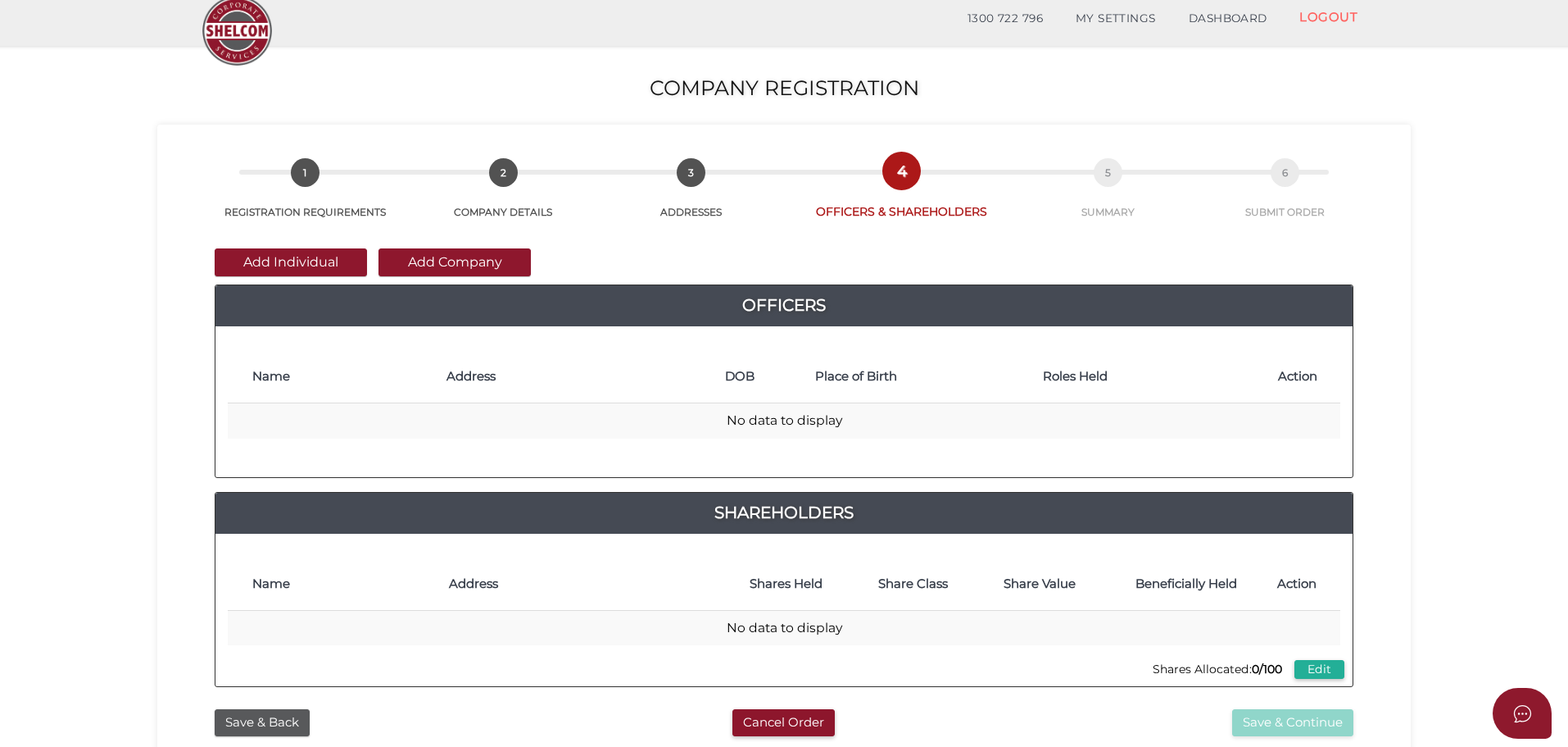
scroll to position [82, 0]
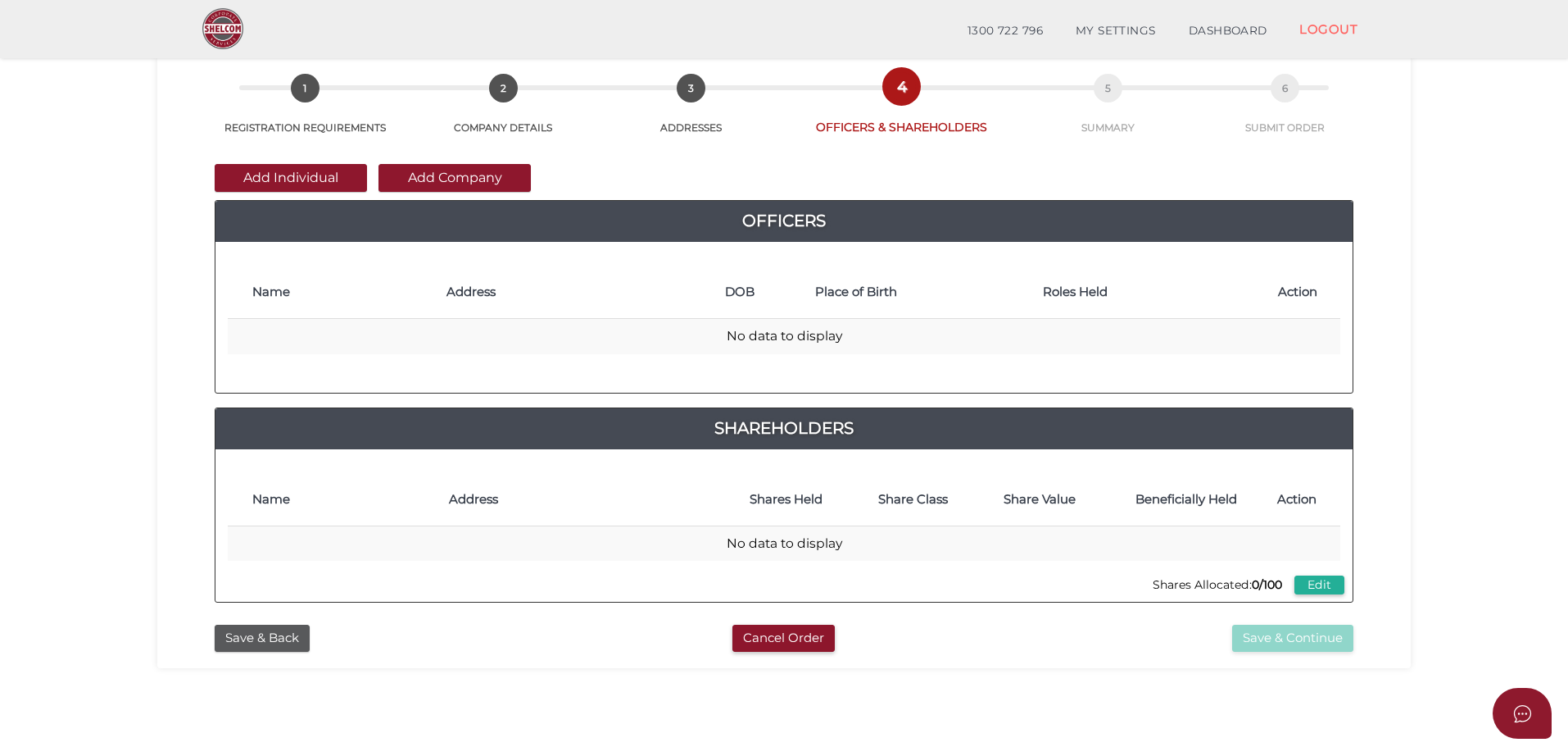
click at [310, 181] on button "Add Individual" at bounding box center [290, 177] width 152 height 27
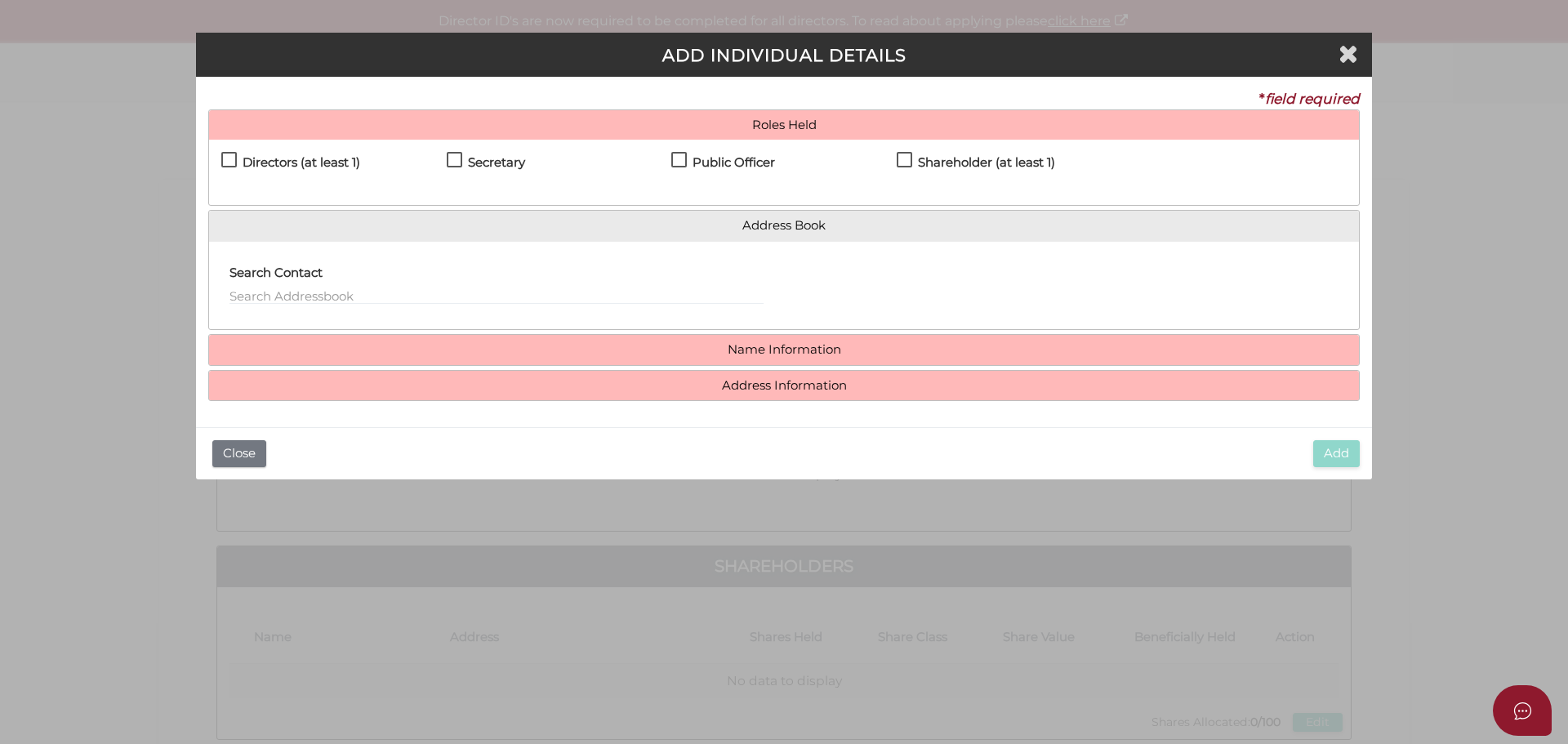
click at [231, 162] on label "Directors (at least 1)" at bounding box center [290, 167] width 139 height 21
checkbox input "true"
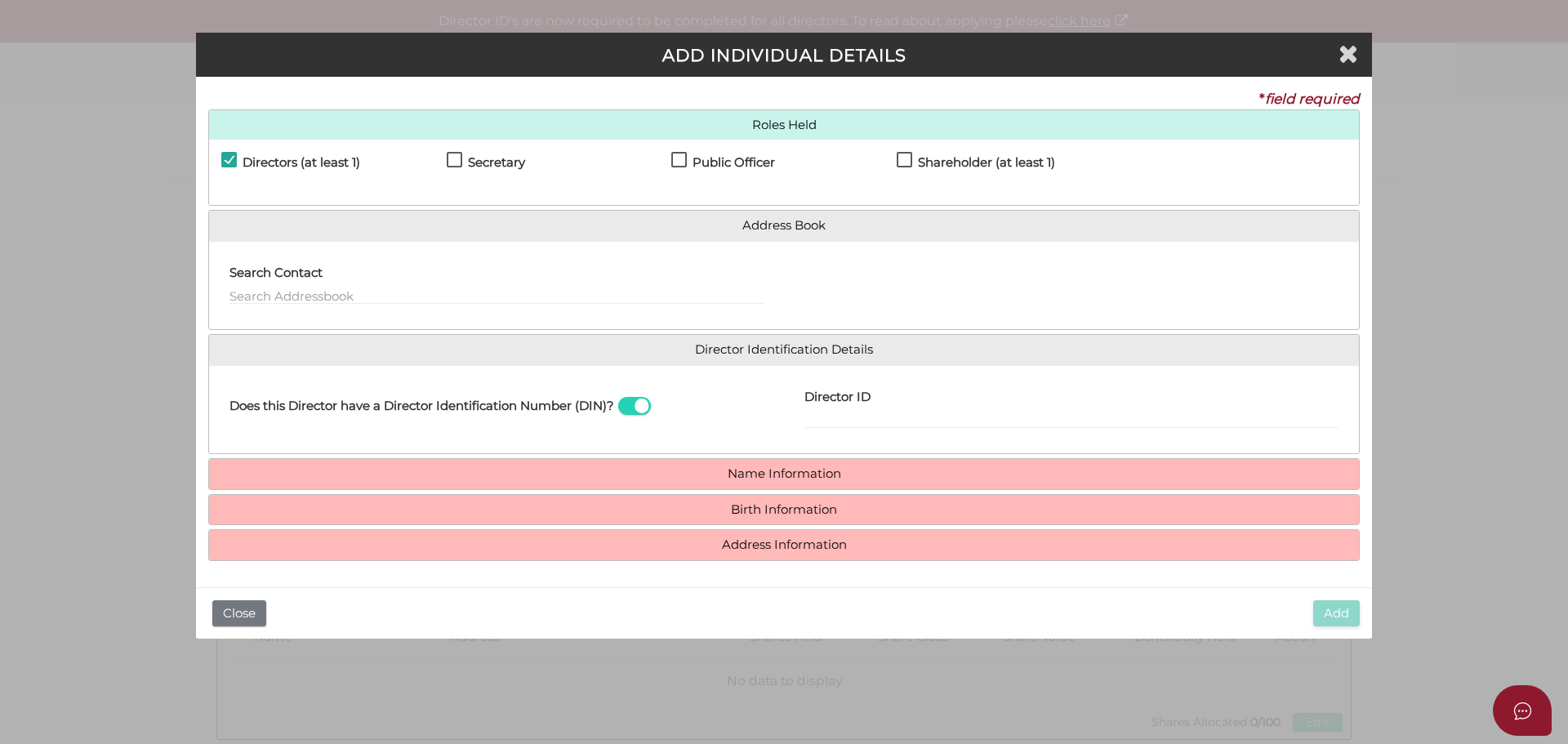
drag, startPoint x: 457, startPoint y: 156, endPoint x: 639, endPoint y: 200, distance: 187.2
click at [457, 157] on label "Secretary" at bounding box center [485, 167] width 78 height 21
checkbox input "true"
click at [683, 161] on label "Public Officer" at bounding box center [723, 167] width 104 height 21
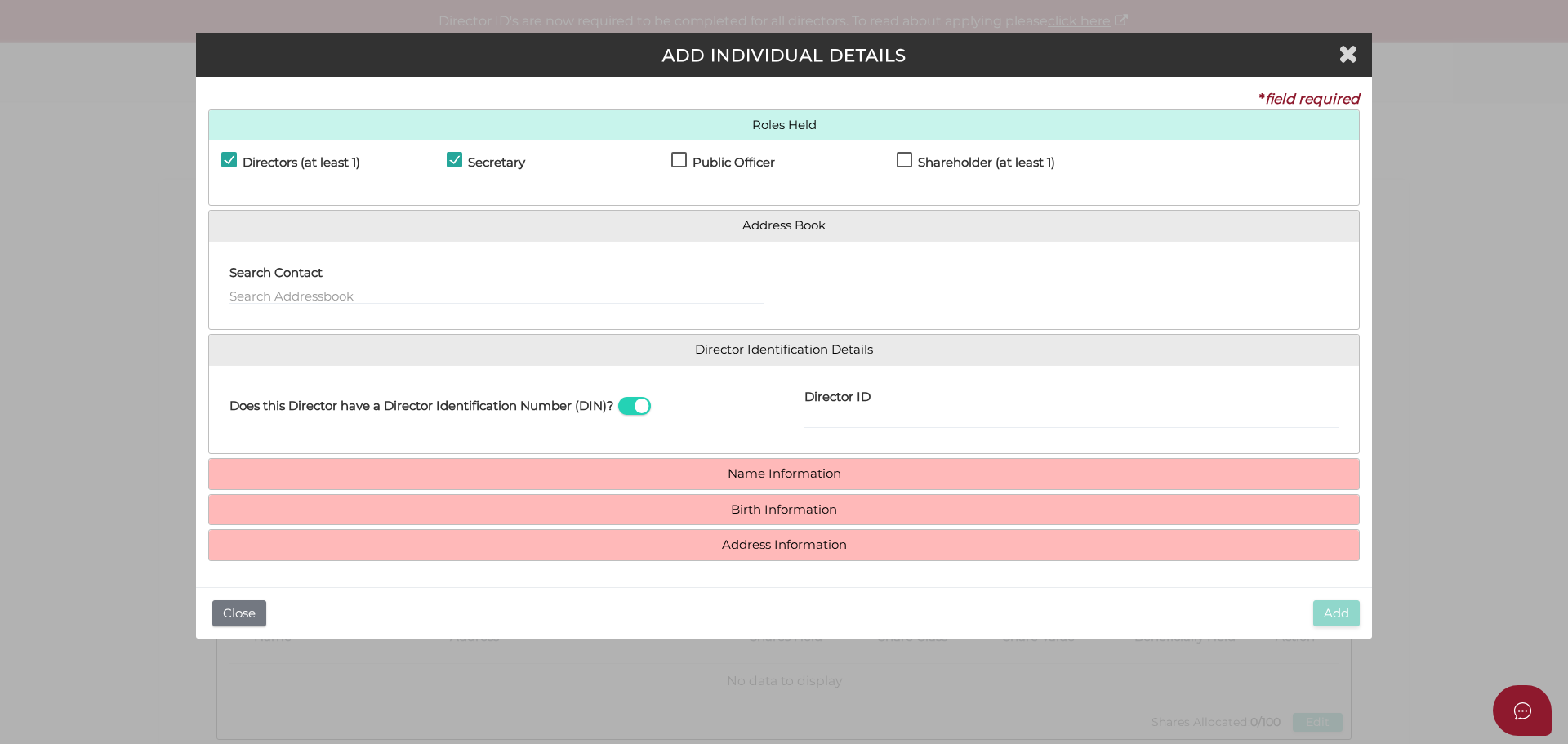
checkbox input "true"
click at [904, 162] on label "Shareholder (at least 1)" at bounding box center [976, 167] width 158 height 21
checkbox input "true"
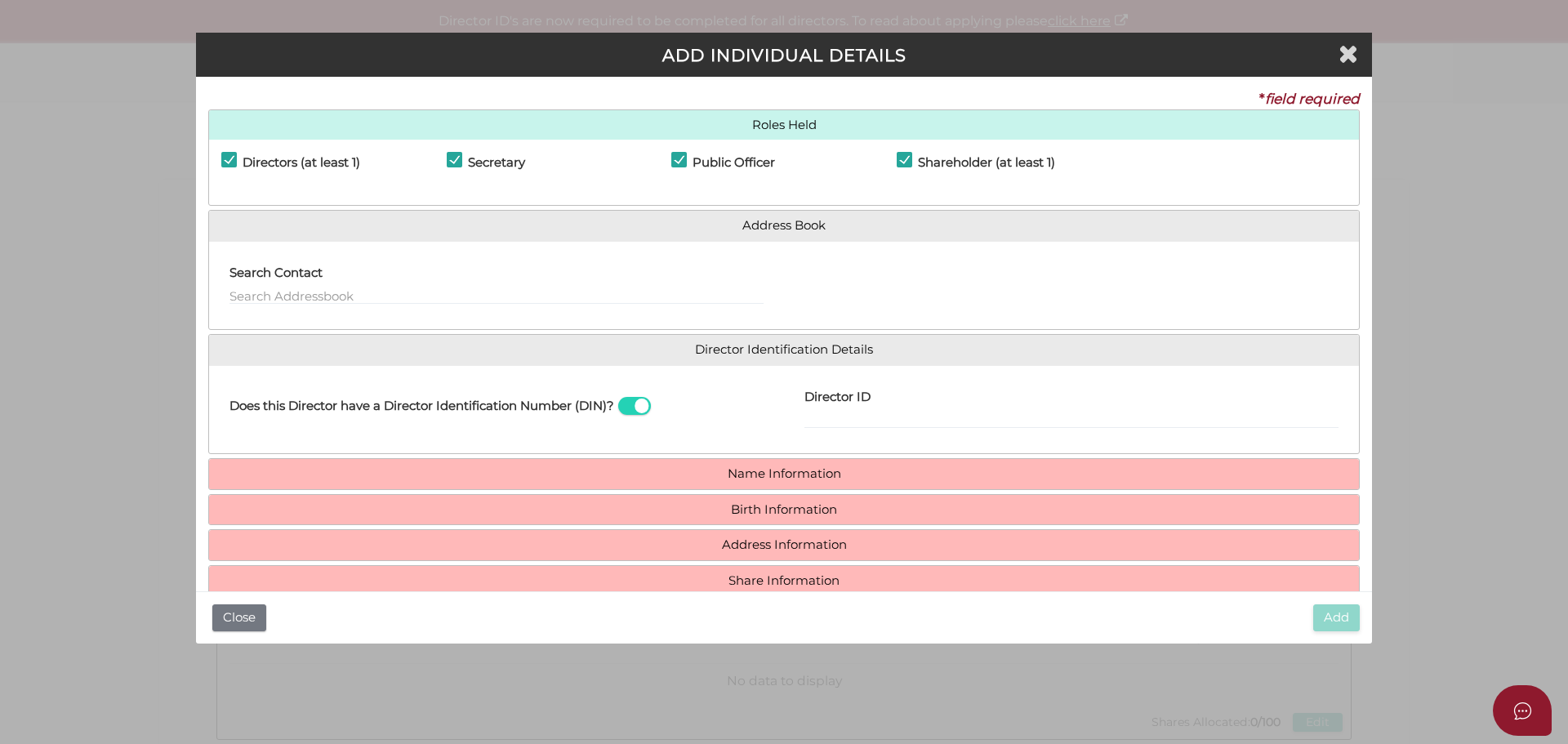
click at [244, 281] on label "Search Contact" at bounding box center [276, 271] width 93 height 34
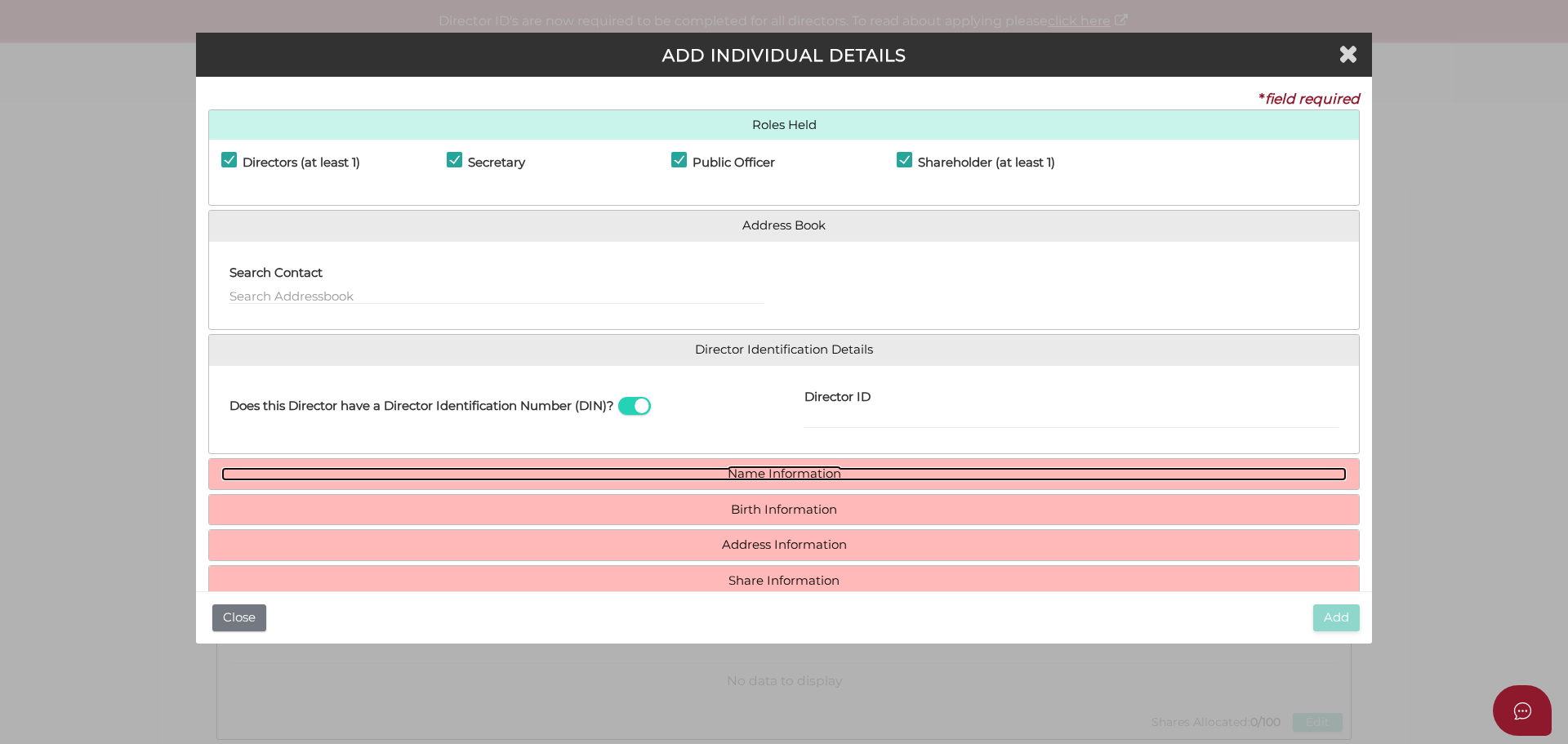
drag, startPoint x: 740, startPoint y: 474, endPoint x: 612, endPoint y: 476, distance: 128.0
click at [740, 474] on link "Name Information" at bounding box center [784, 474] width 1125 height 14
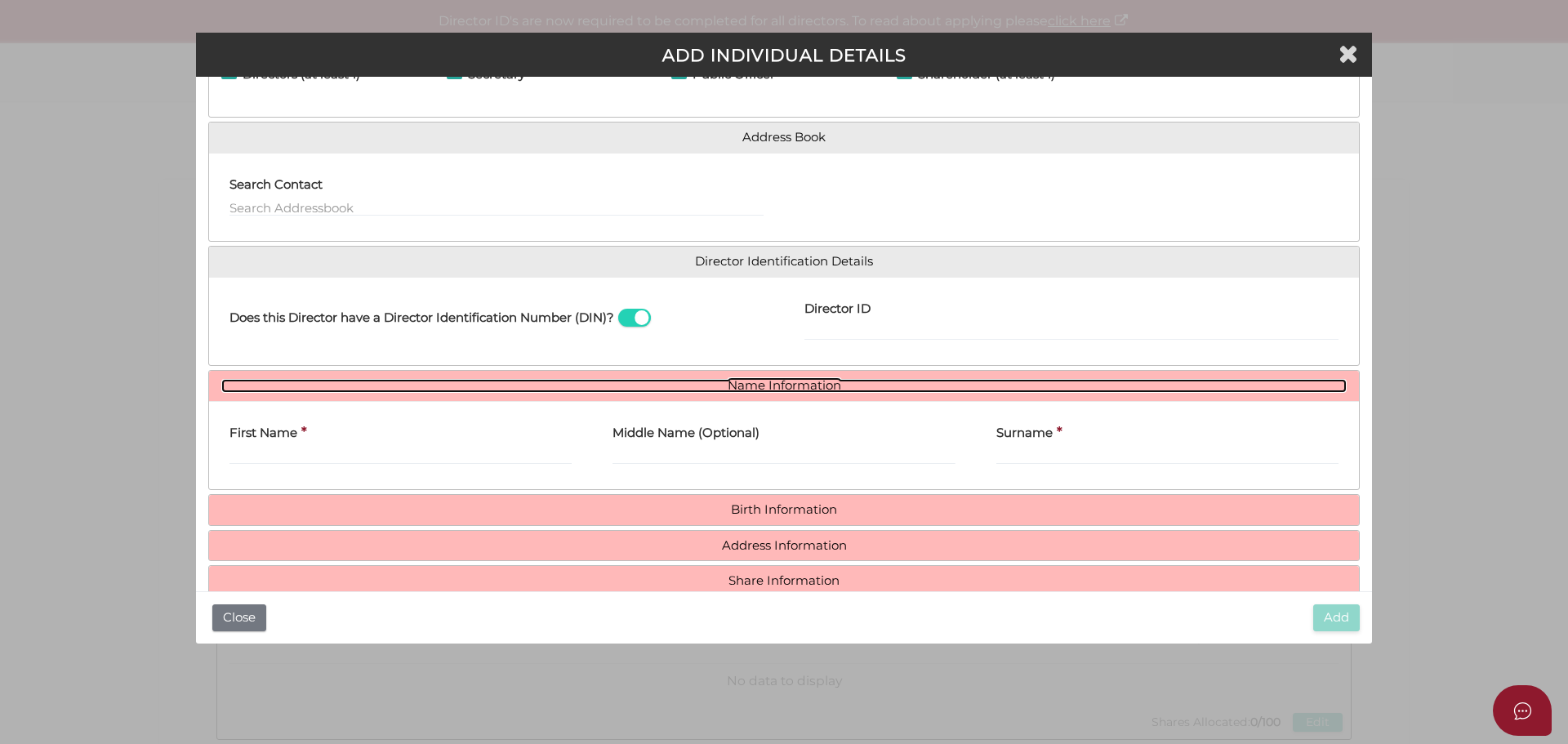
scroll to position [120, 0]
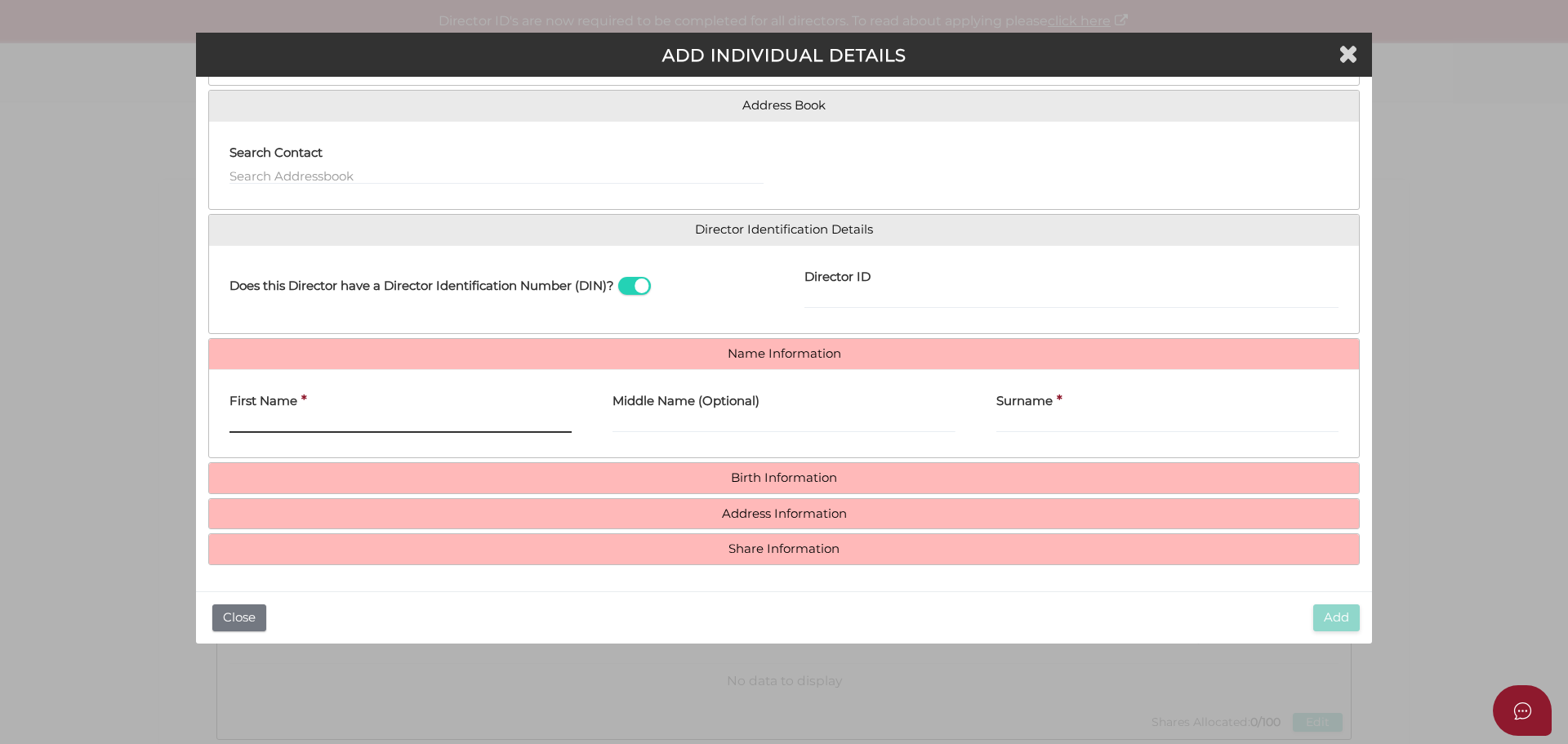
click at [263, 416] on input "First Name" at bounding box center [400, 423] width 342 height 18
click at [393, 412] on div "First Name *" at bounding box center [400, 408] width 342 height 52
click at [386, 430] on input "First Name" at bounding box center [400, 423] width 342 height 18
paste input "AMRITPAL"
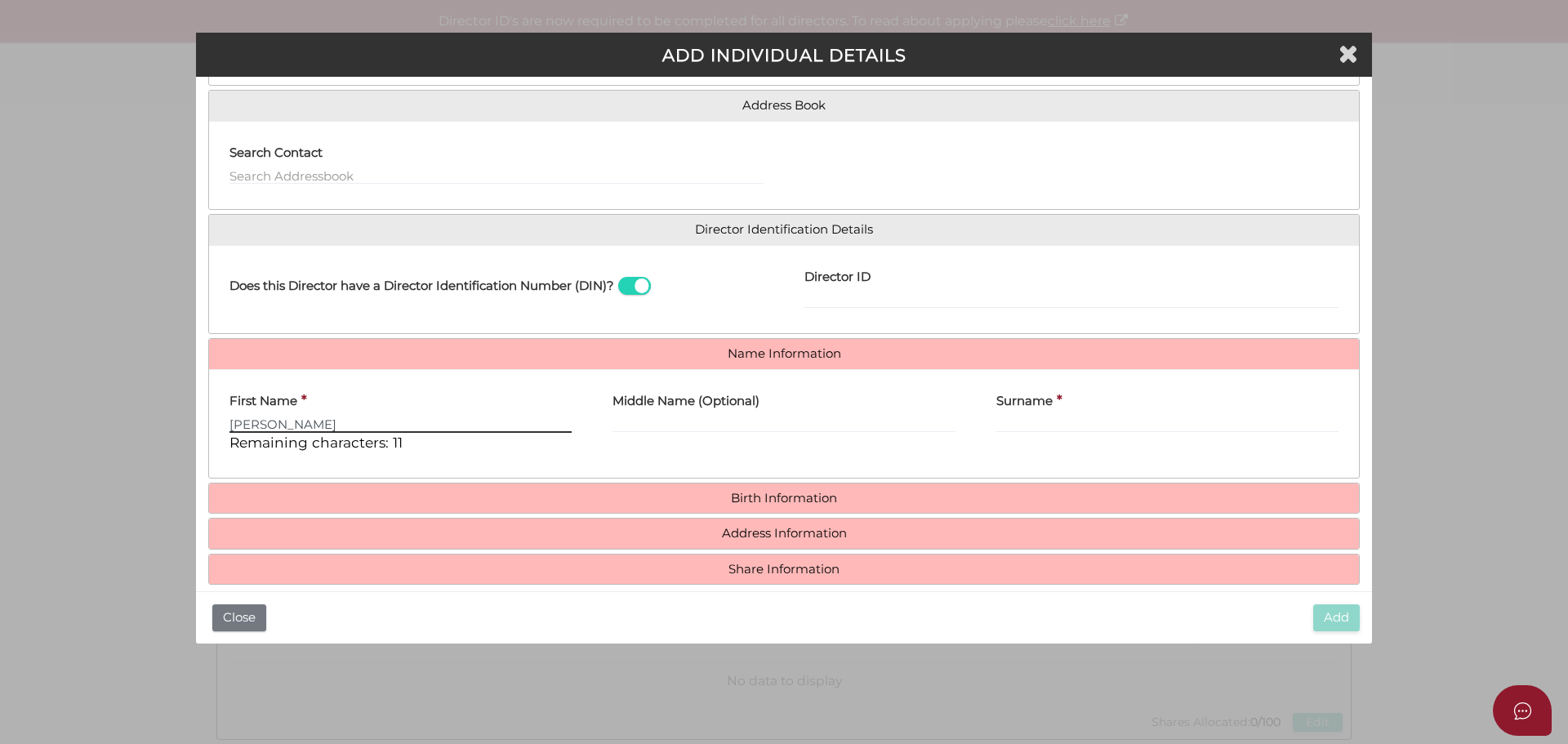
type input "AMRITPAL"
click at [1023, 427] on input "Surname" at bounding box center [1167, 423] width 342 height 18
click at [1002, 421] on input "Surname" at bounding box center [1167, 423] width 342 height 18
paste input "SINGH"
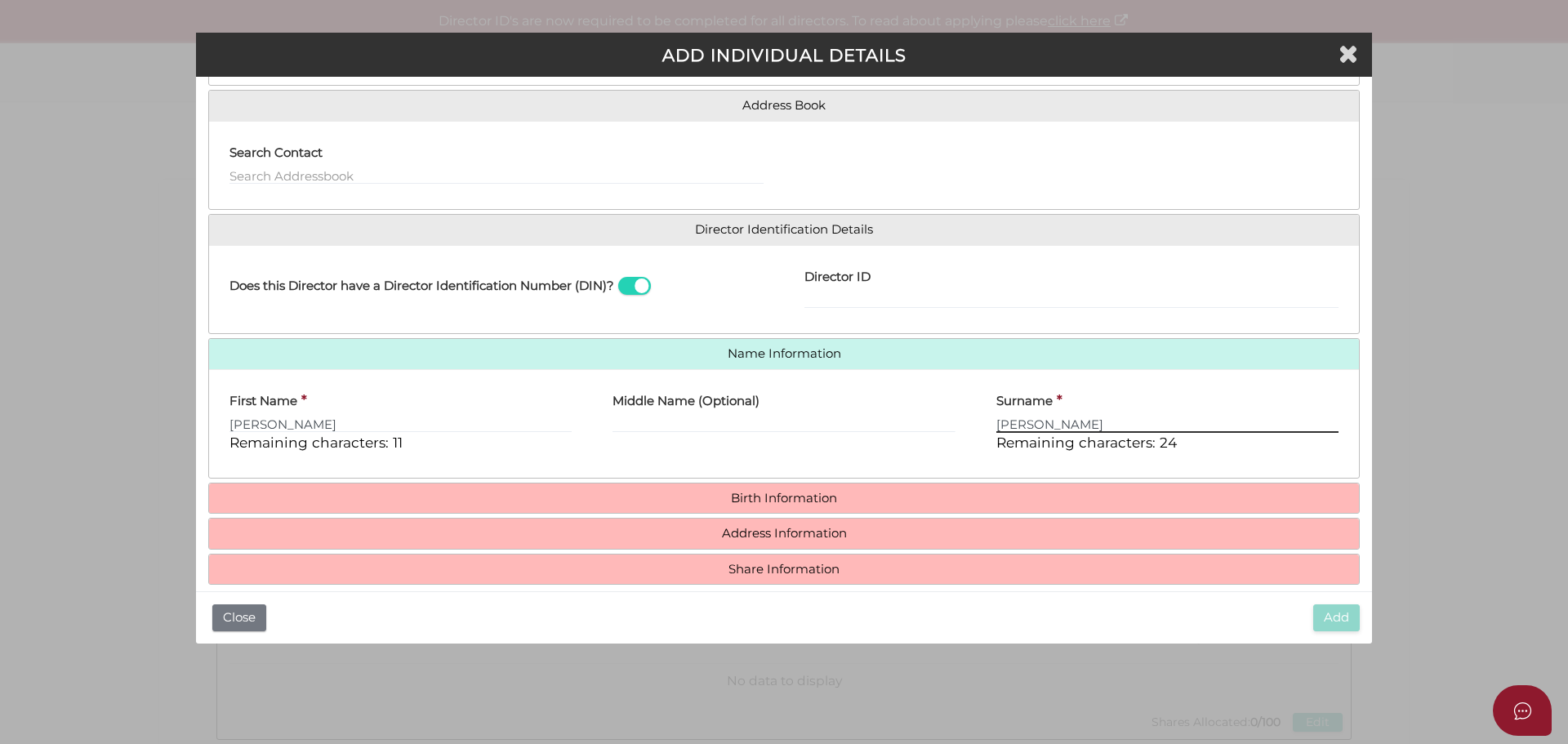
type input "SINGH"
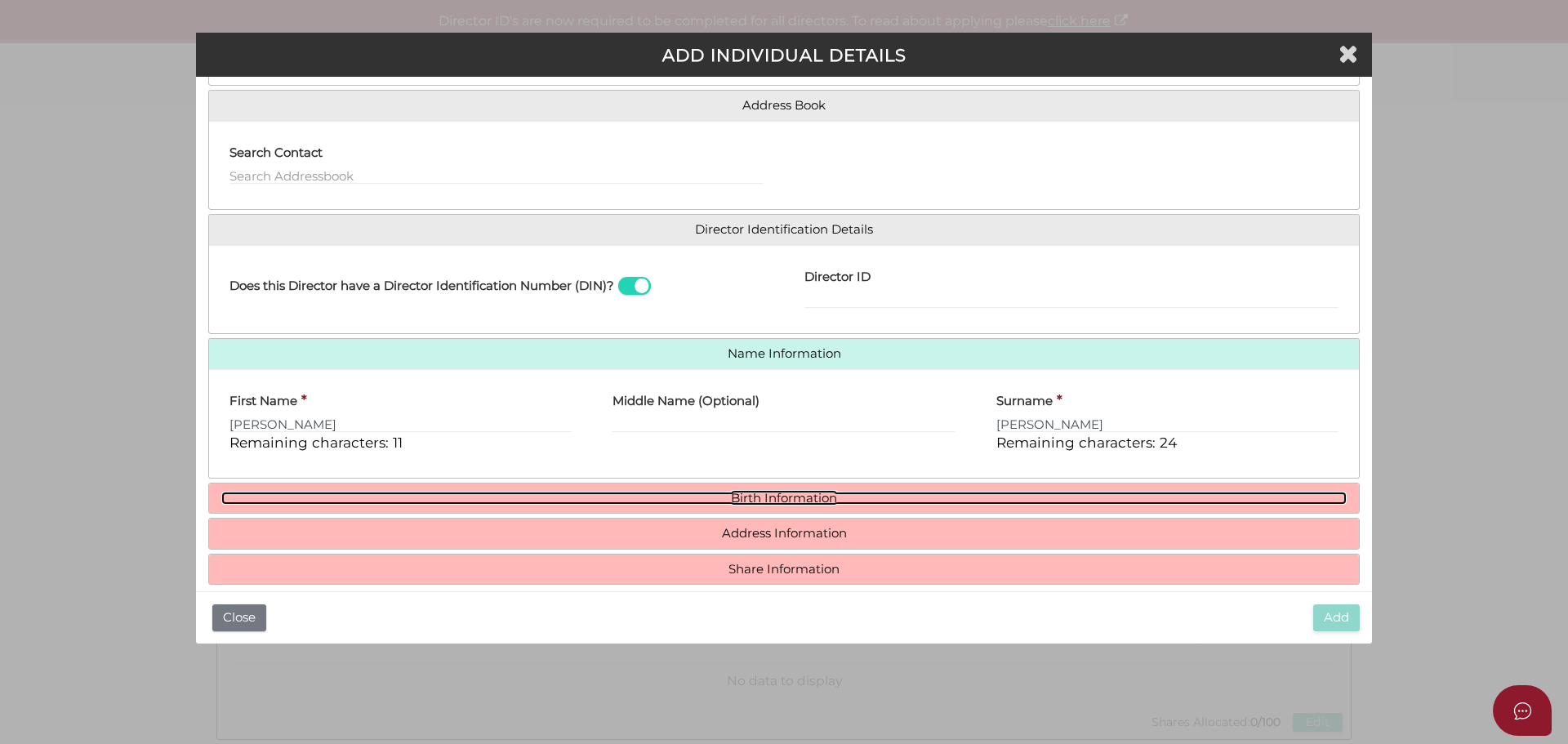
click at [793, 494] on link "Birth Information" at bounding box center [784, 498] width 1125 height 14
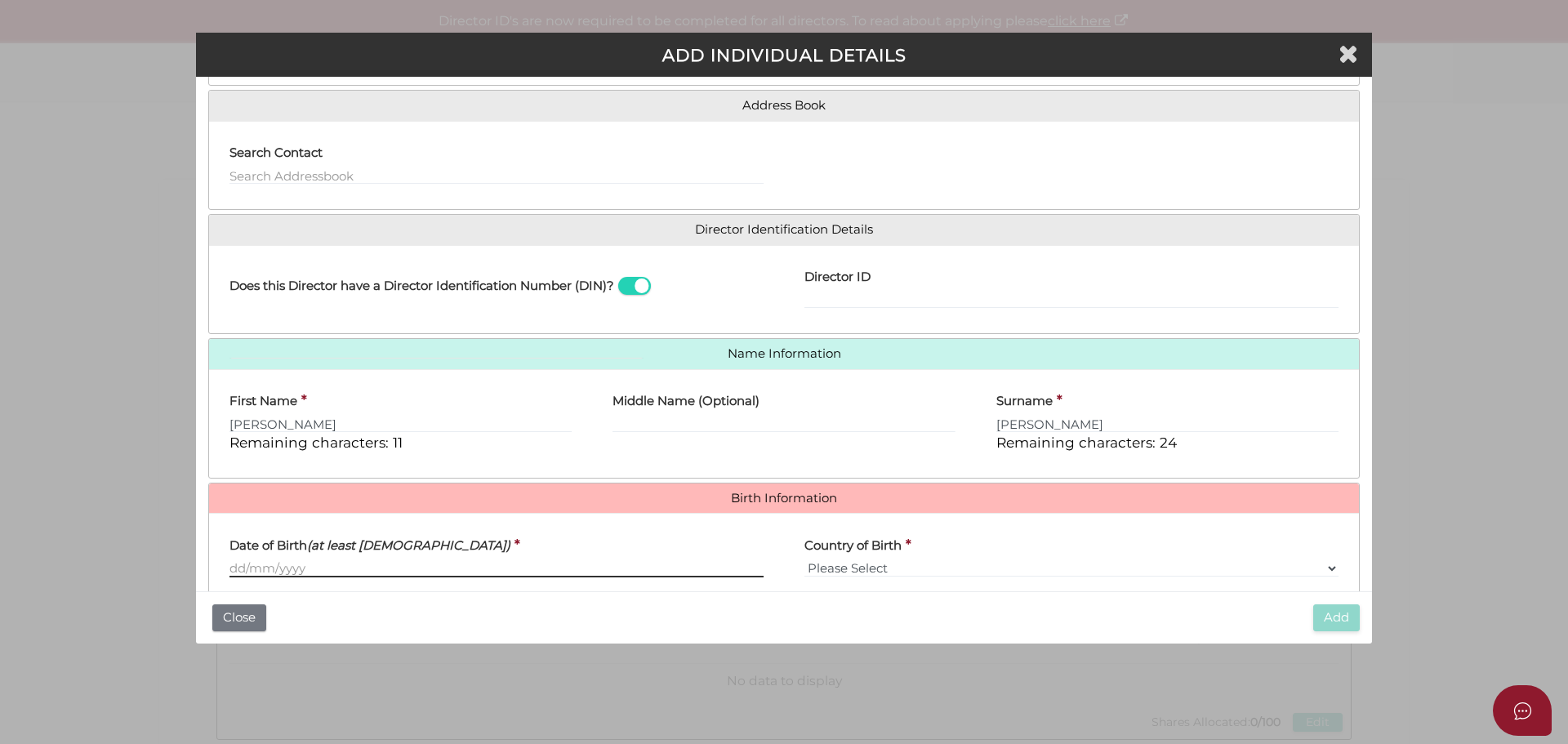
click at [284, 565] on input "Date of Birth (at least 18 years old)" at bounding box center [497, 568] width 534 height 18
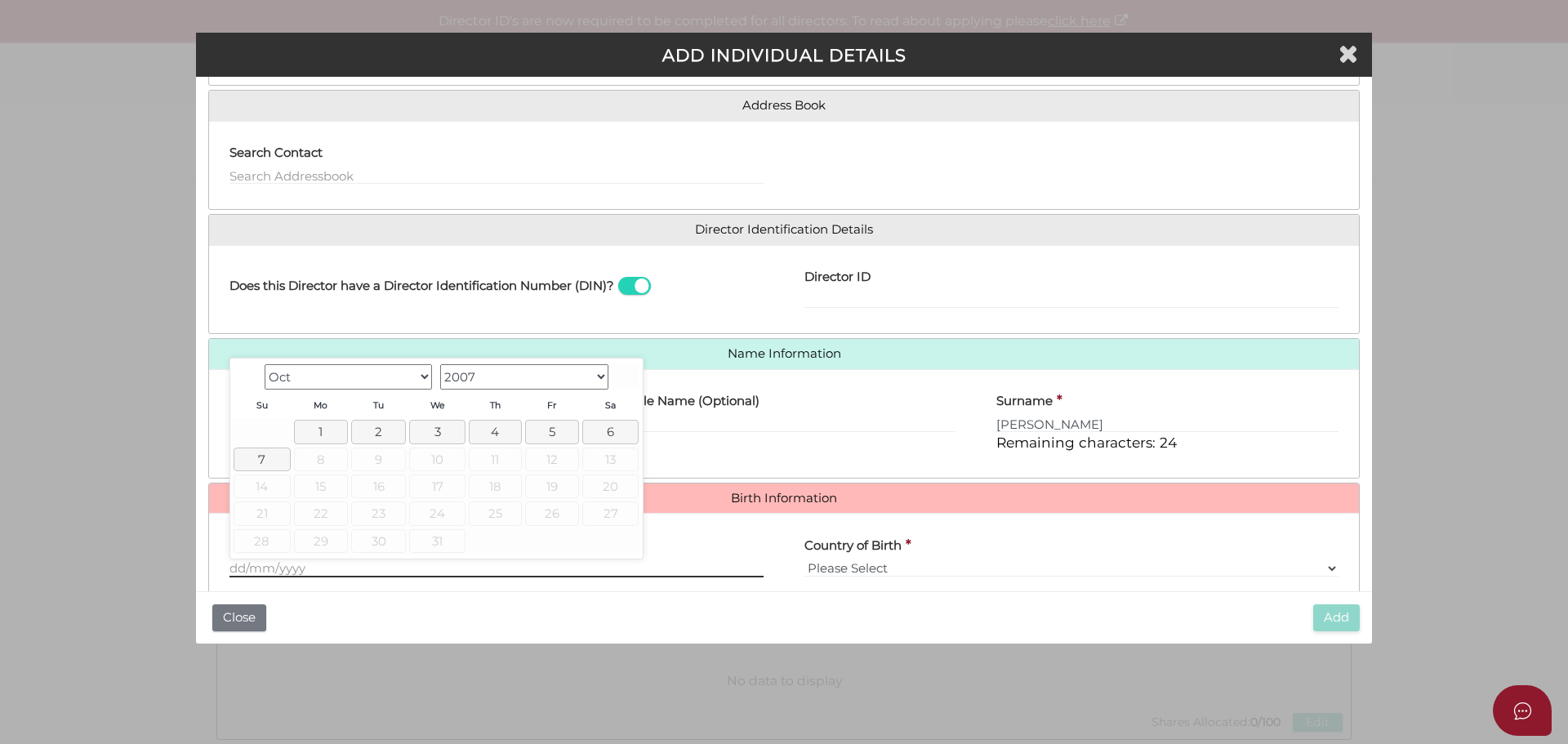
paste input "18/08/1996"
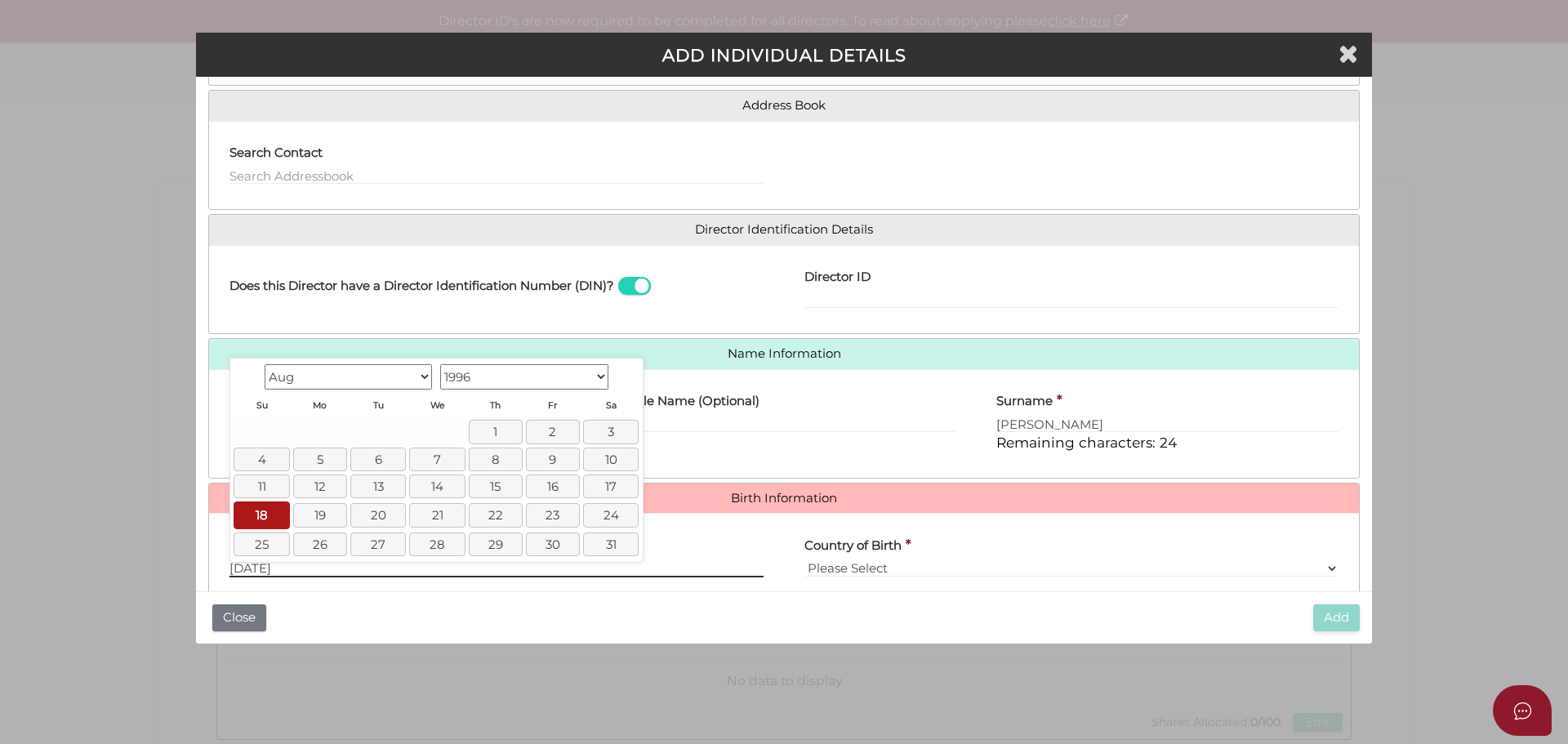
type input "18/08/1996"
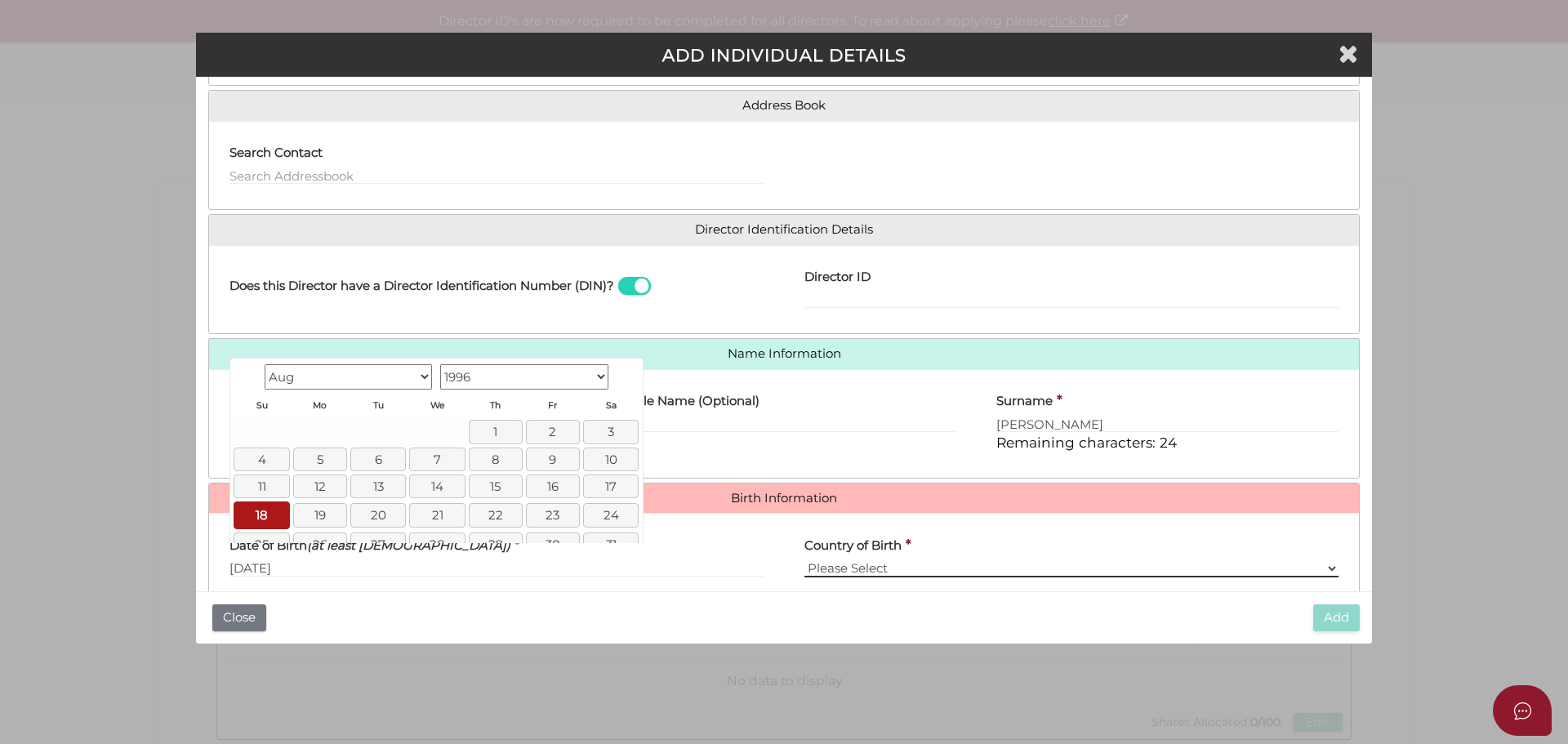
click at [868, 563] on select "Please Select v Australia Afghanistan Albania Algeria American Samoa Andorra An…" at bounding box center [1071, 568] width 534 height 18
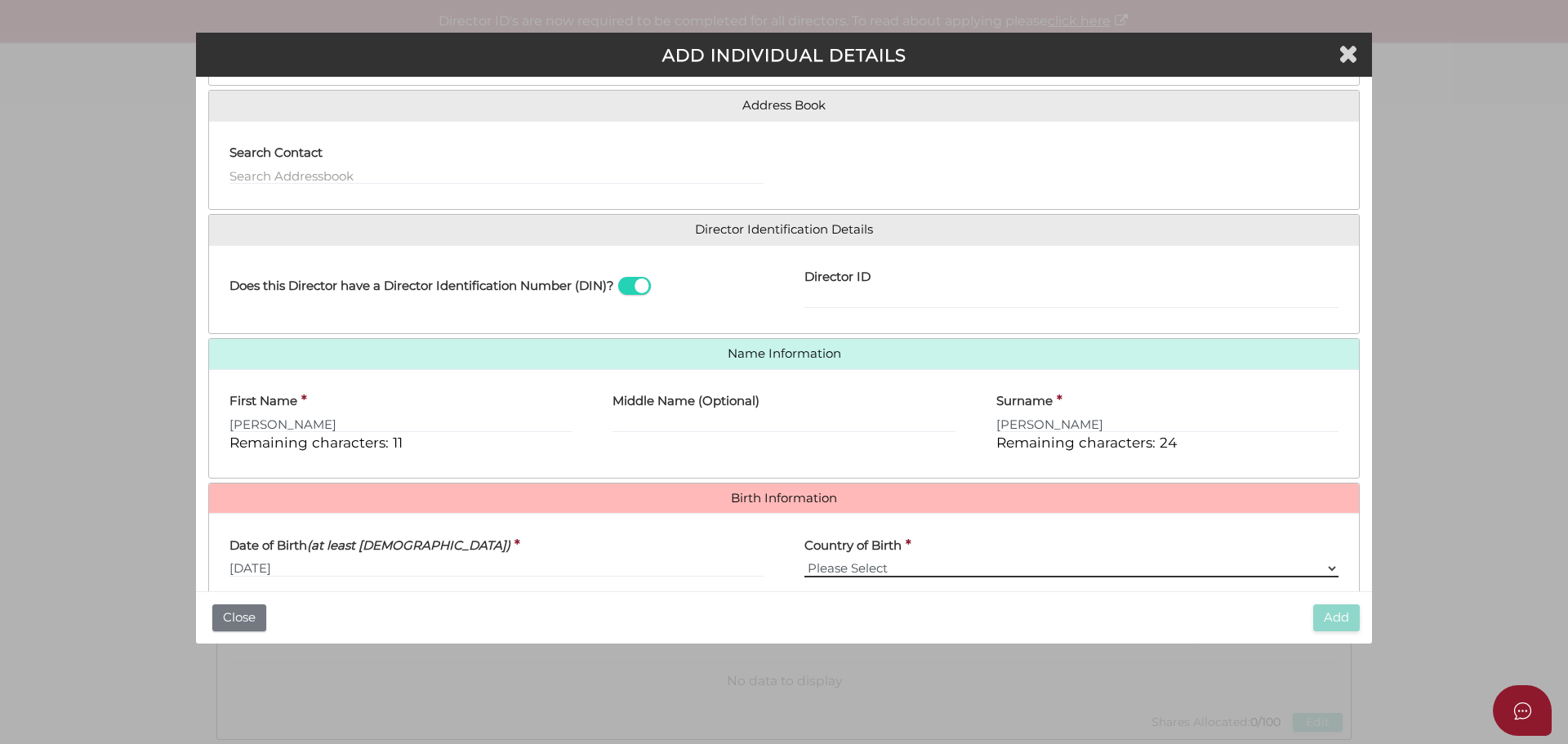
select select "India"
click at [805, 559] on select "Please Select v Australia Afghanistan Albania Algeria American Samoa Andorra An…" at bounding box center [1071, 568] width 534 height 18
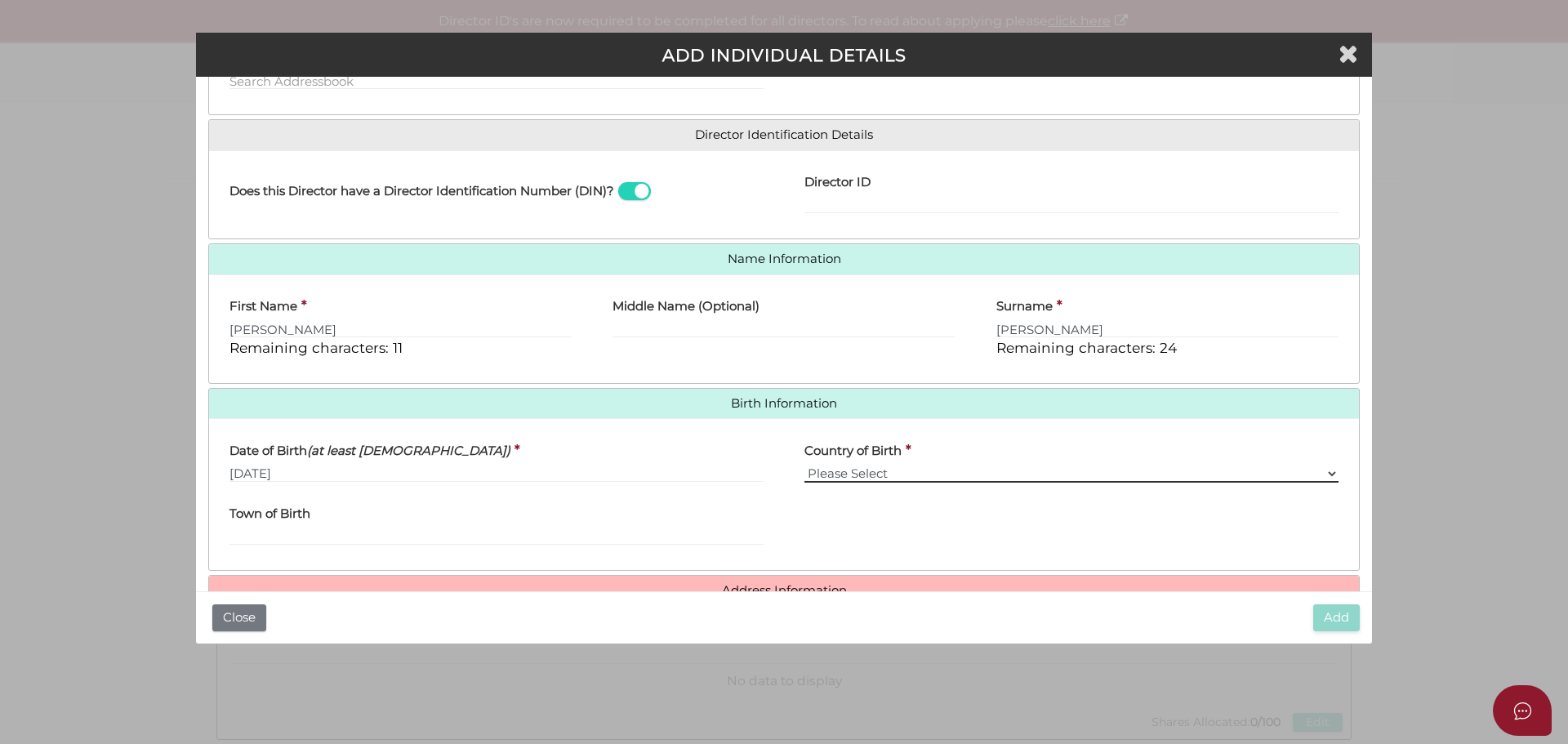
scroll to position [291, 0]
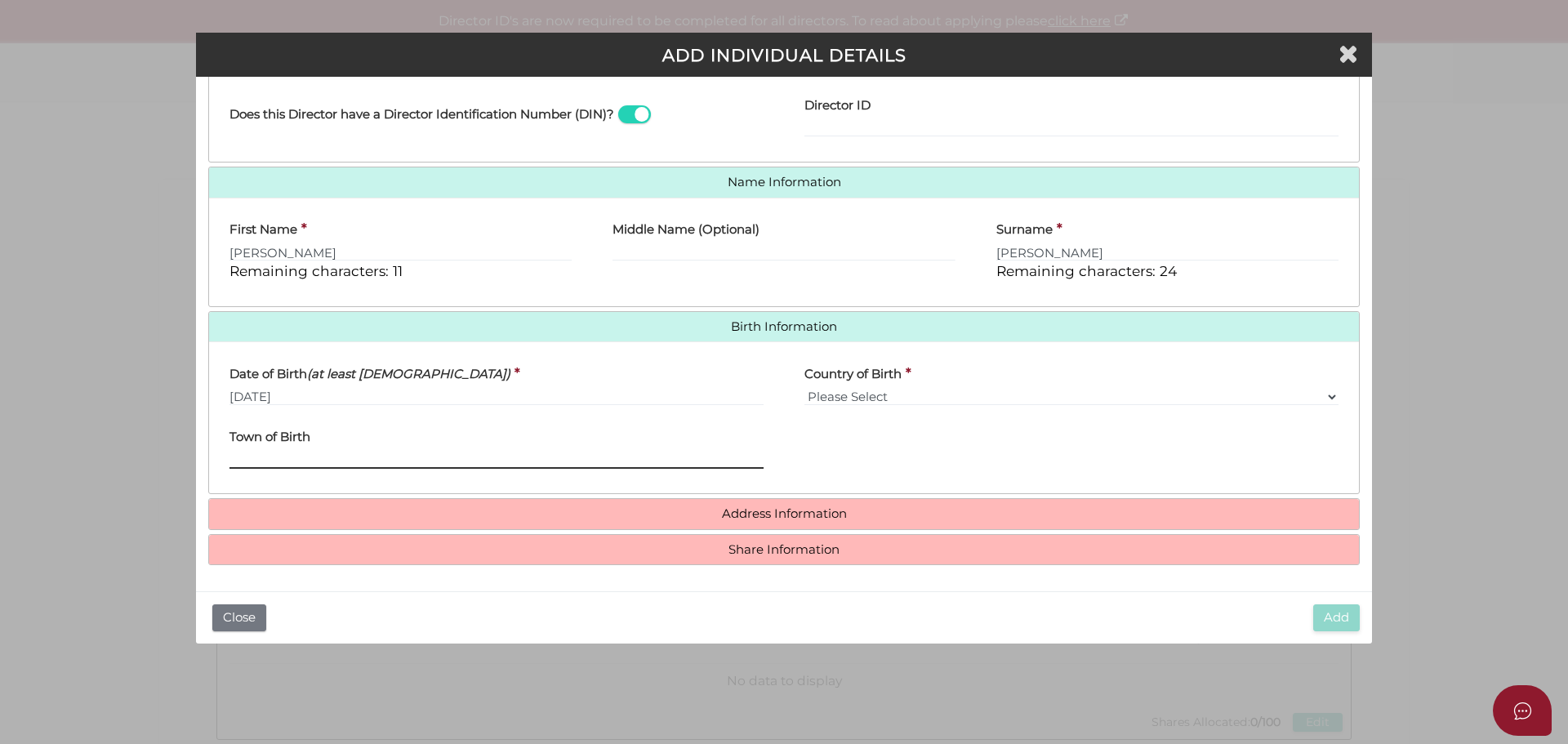
click at [373, 453] on input "Town of Birth" at bounding box center [497, 459] width 534 height 18
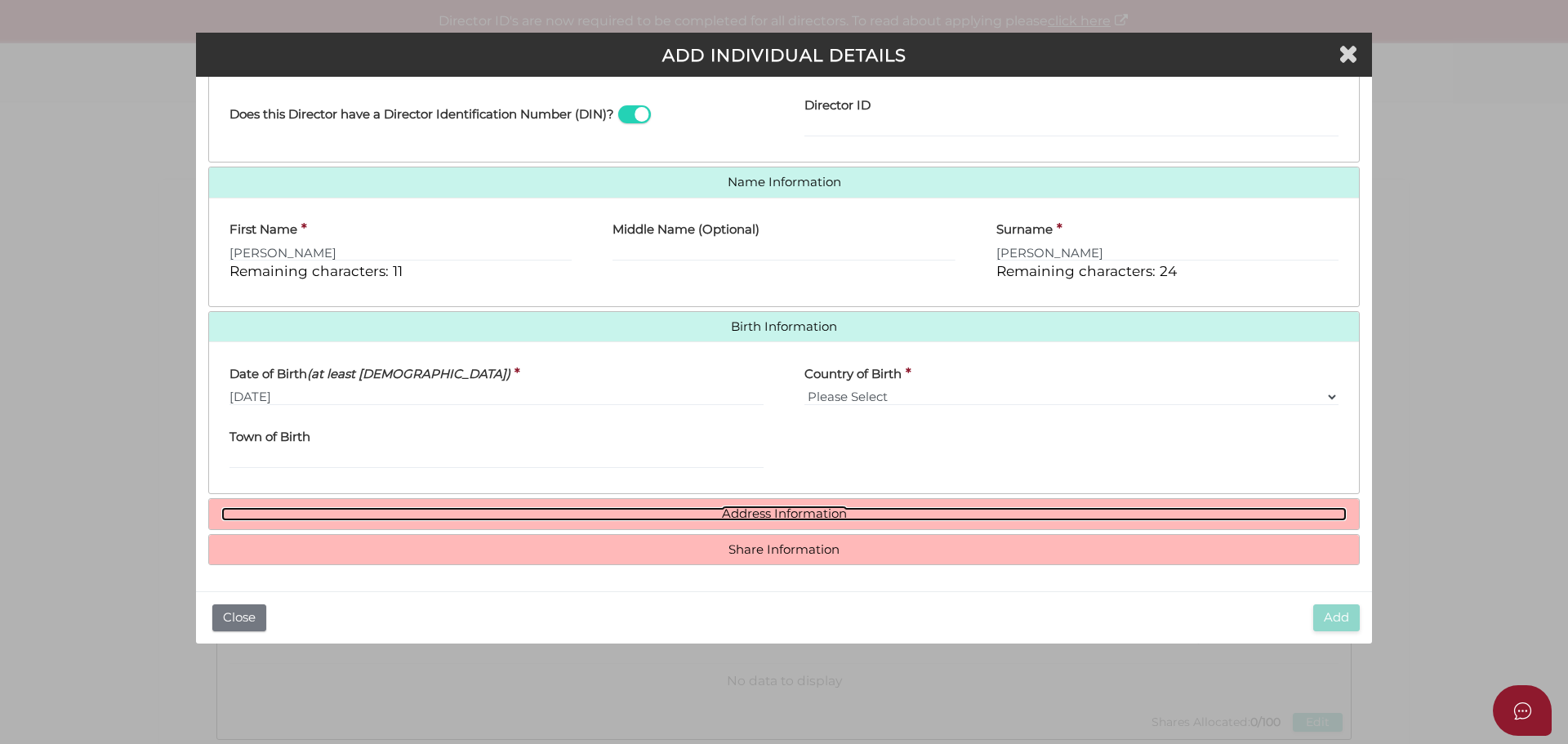
click at [802, 515] on link "Address Information" at bounding box center [784, 513] width 1125 height 14
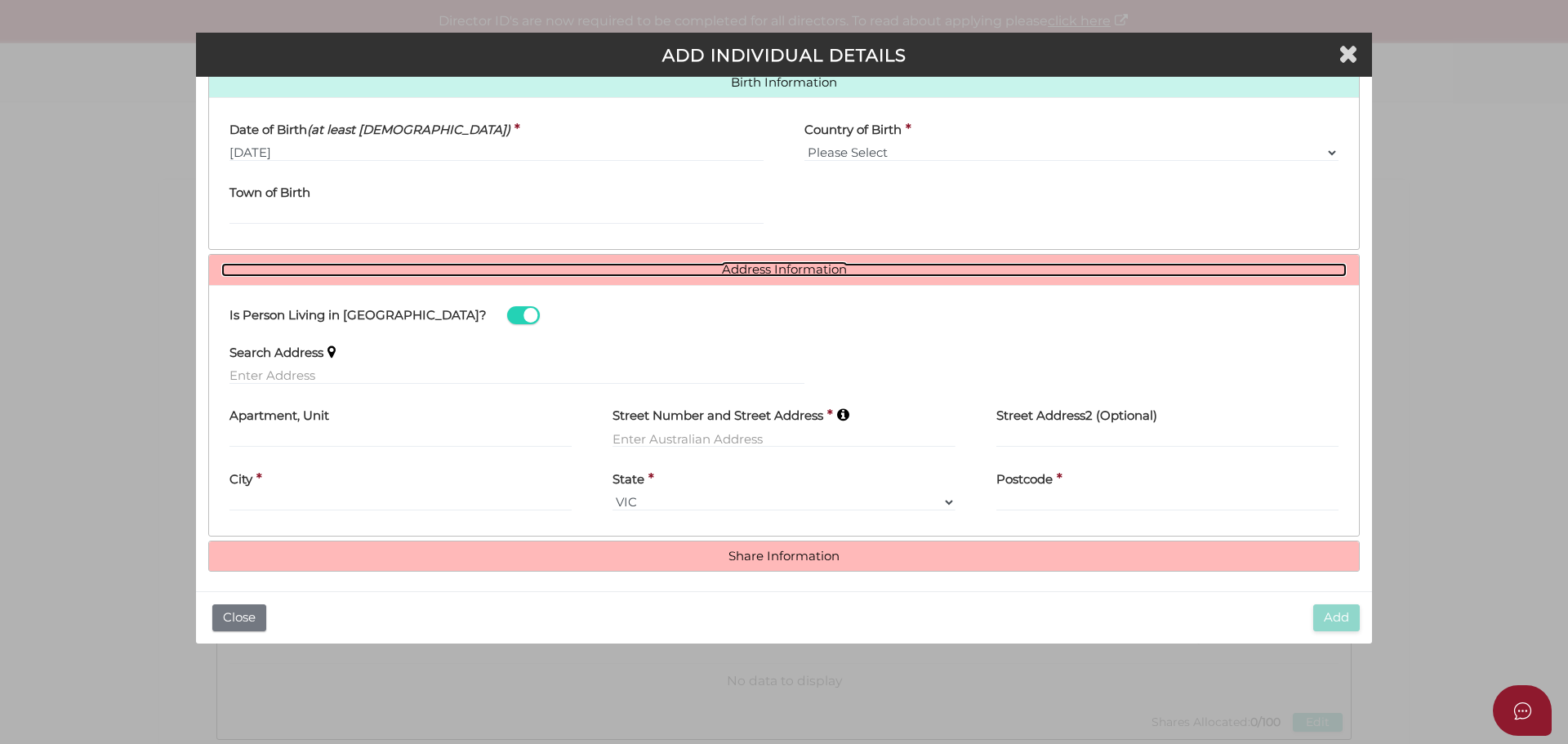
scroll to position [542, 0]
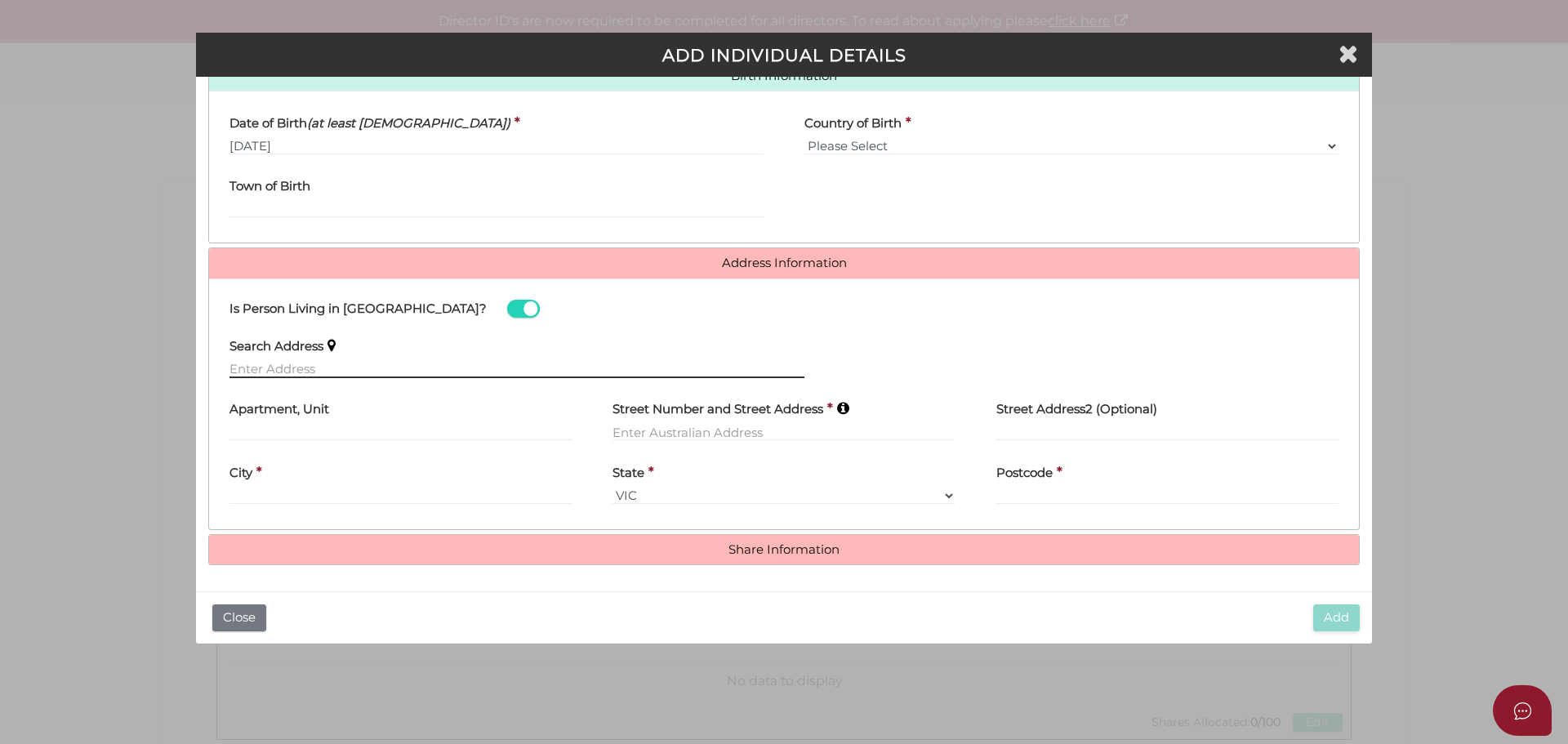
click at [334, 367] on input "text" at bounding box center [517, 368] width 575 height 18
click at [338, 372] on input "text" at bounding box center [517, 368] width 575 height 18
paste input "25 AURAMA ST"
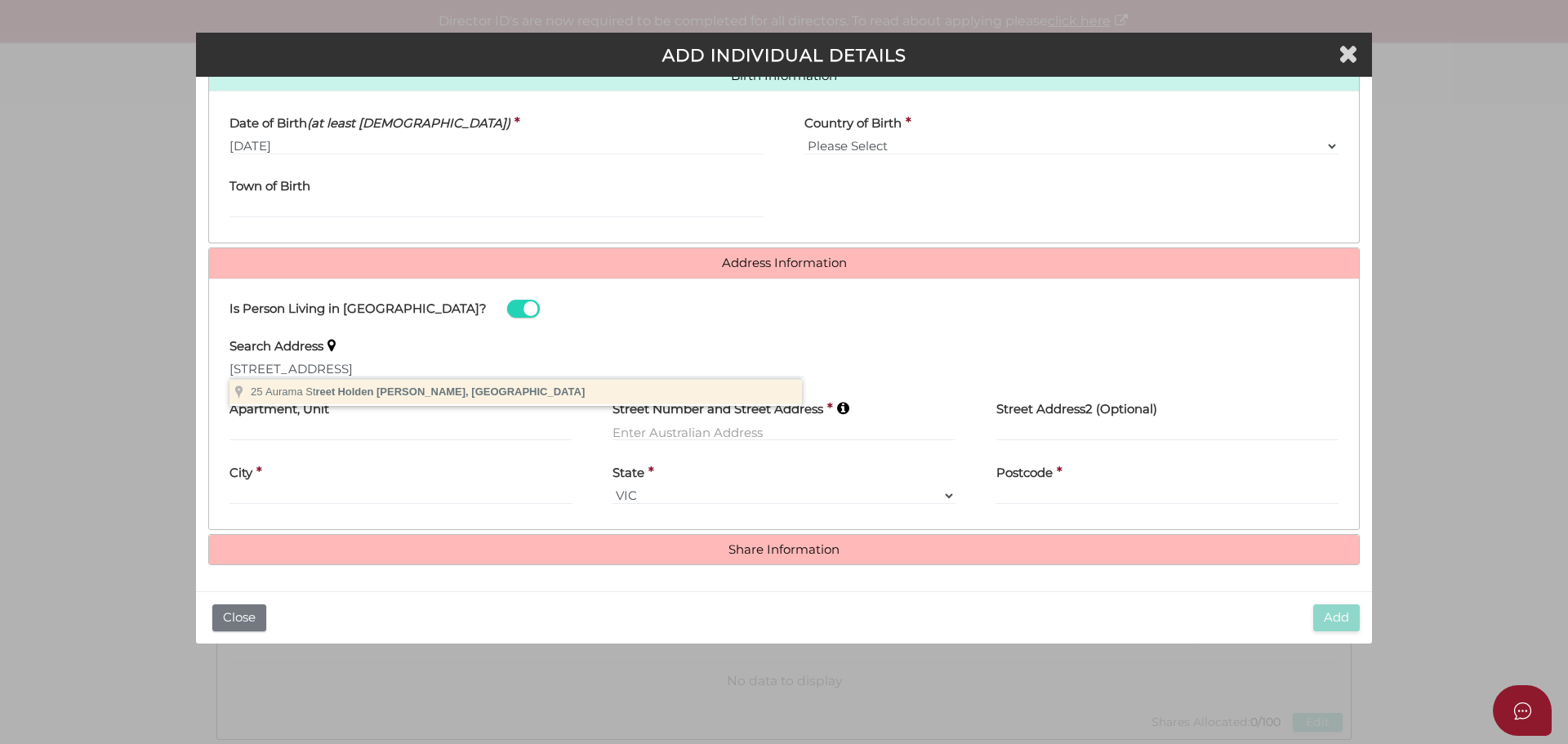
type input "25 Aurama Street, Holden Hill SA, Australia"
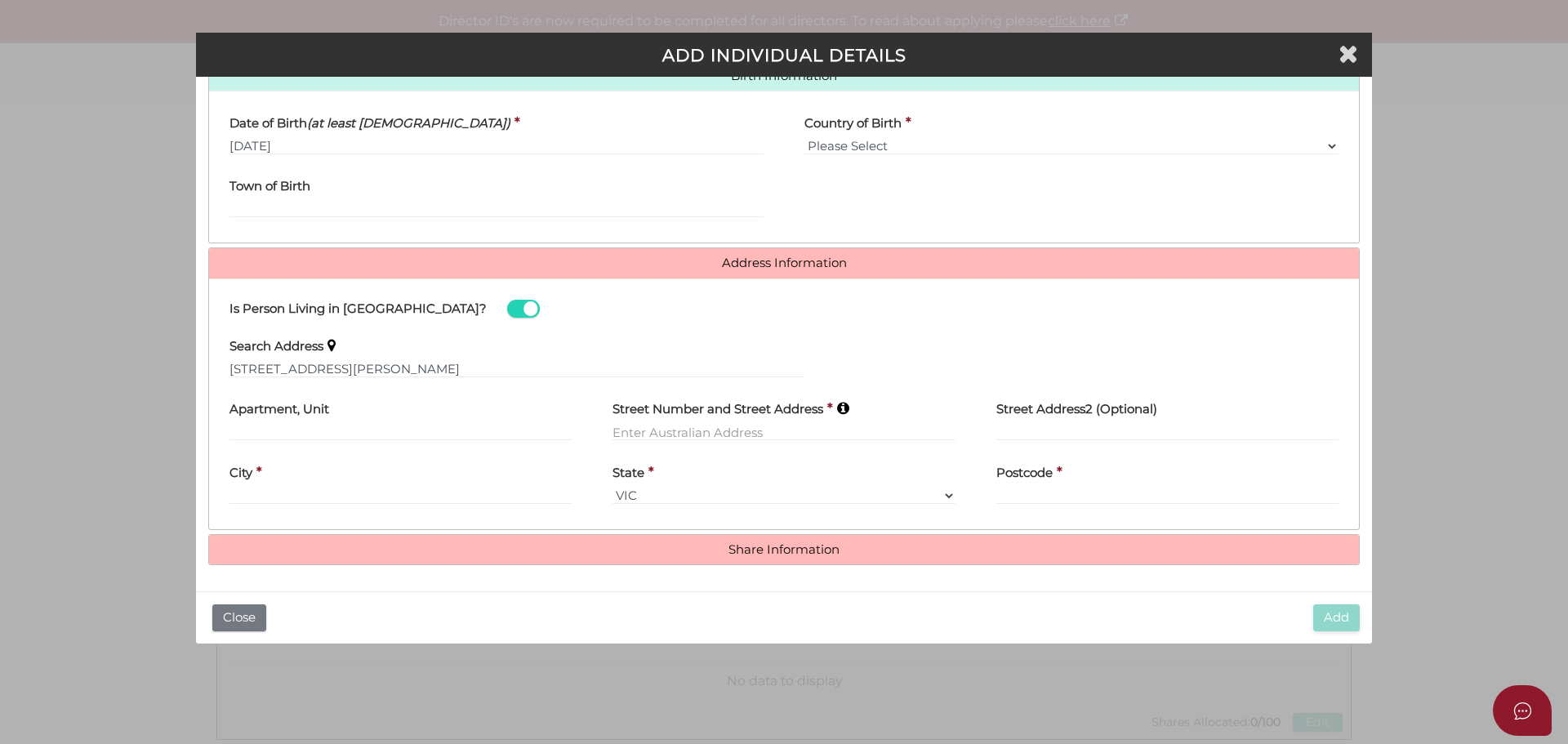
type input "25 Aurama Street"
type input "Holden Hill"
select select "SA"
type input "5088"
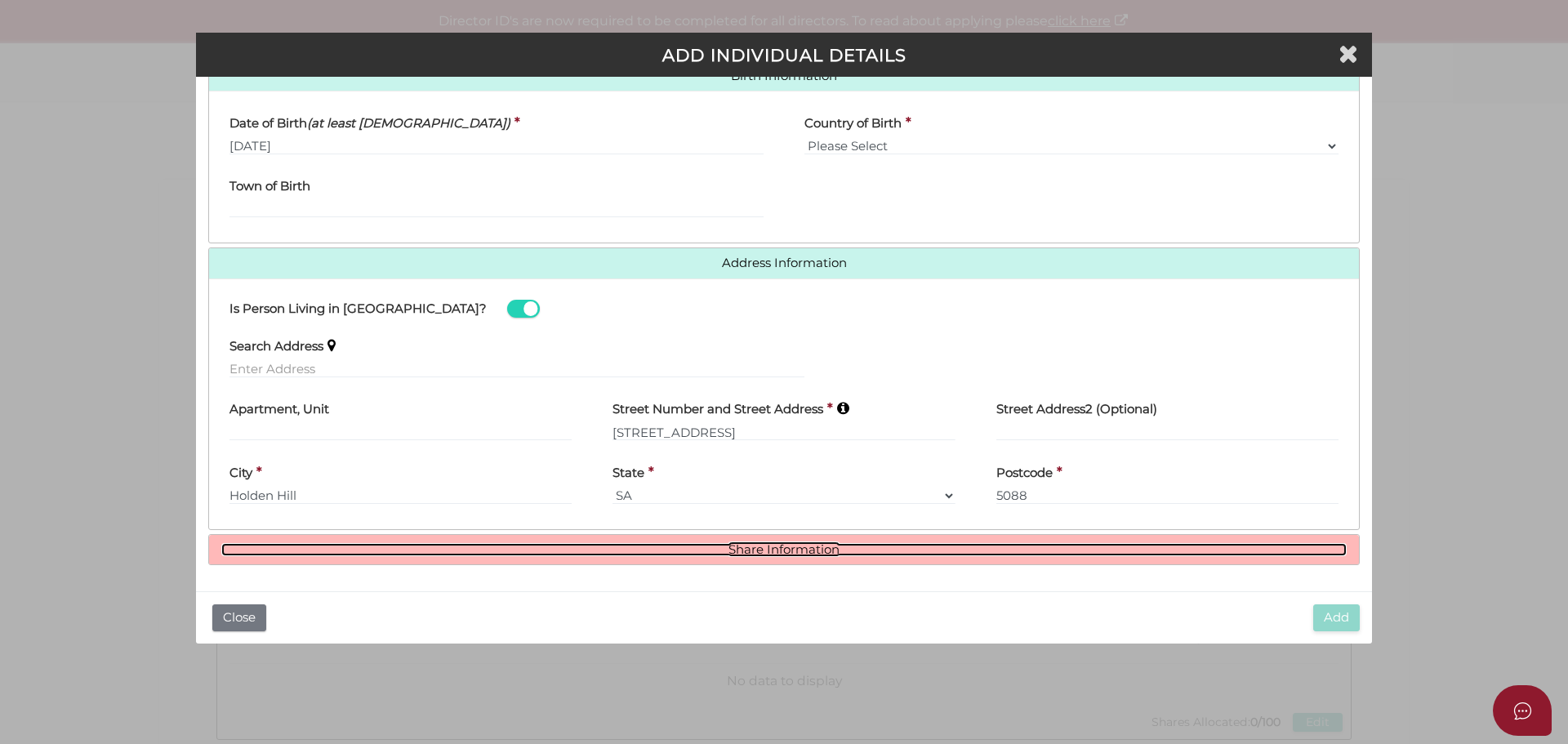
click at [804, 549] on link "Share Information" at bounding box center [784, 549] width 1125 height 14
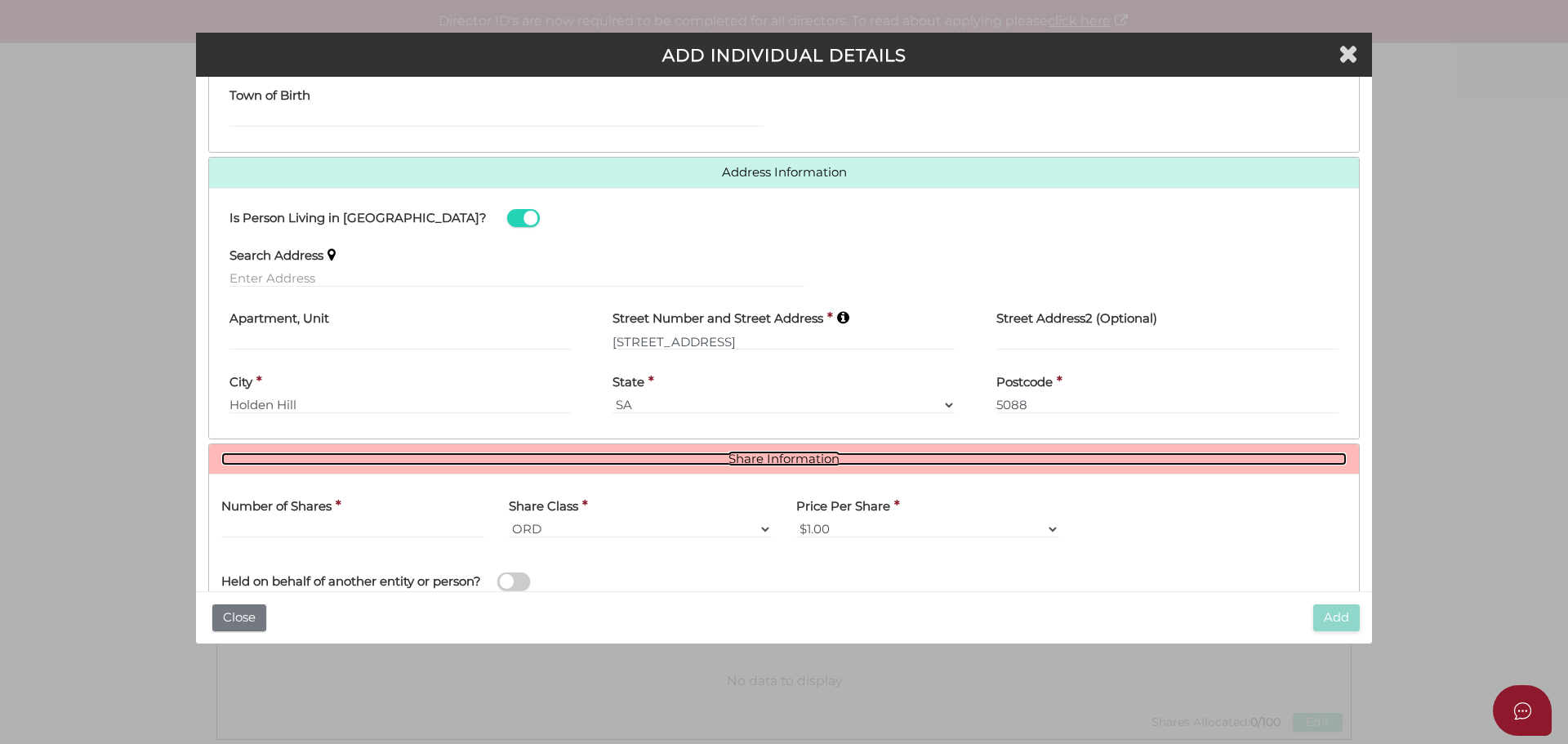
scroll to position [741, 0]
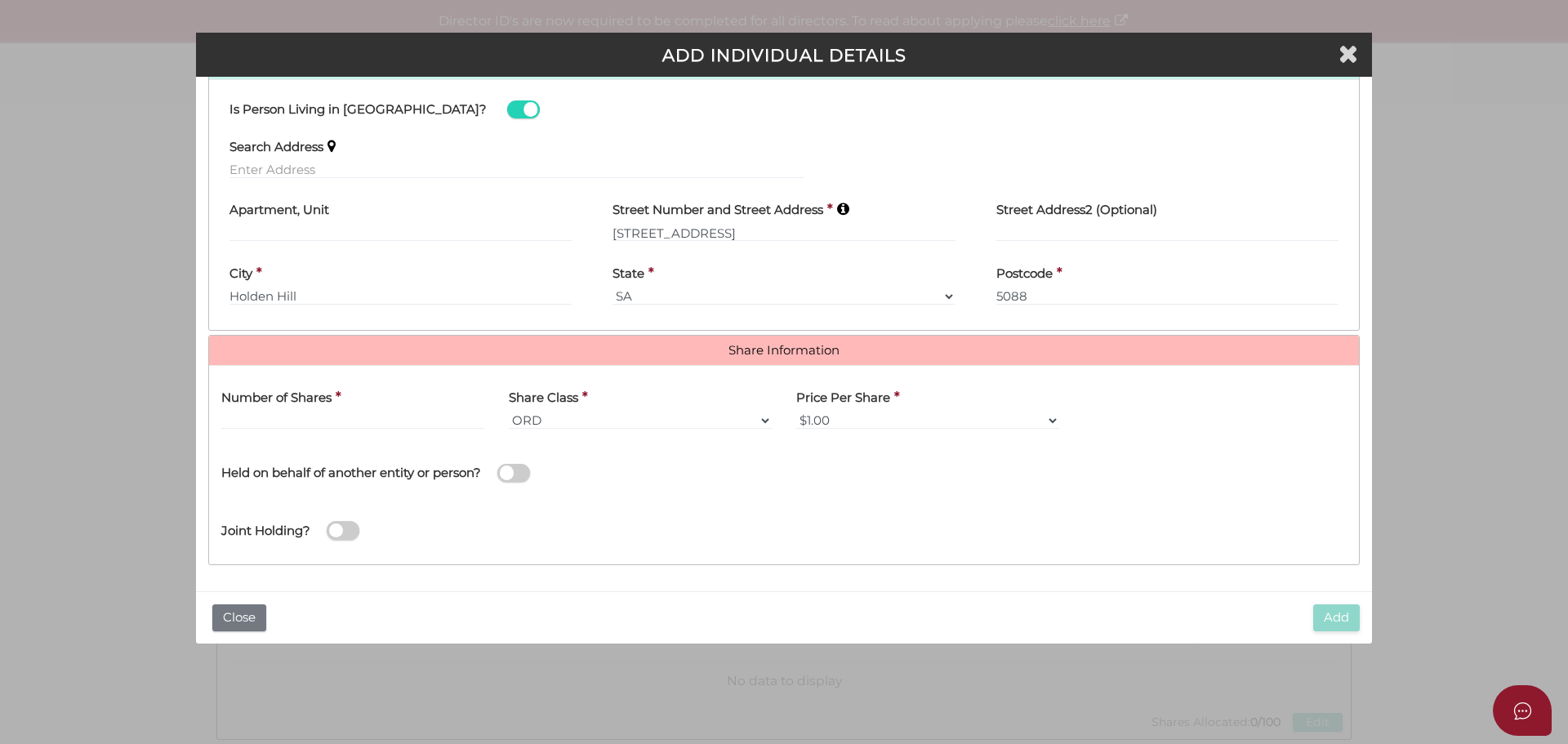
click at [225, 410] on label "Number of Shares" at bounding box center [276, 395] width 110 height 34
click at [230, 421] on input "text" at bounding box center [352, 420] width 263 height 18
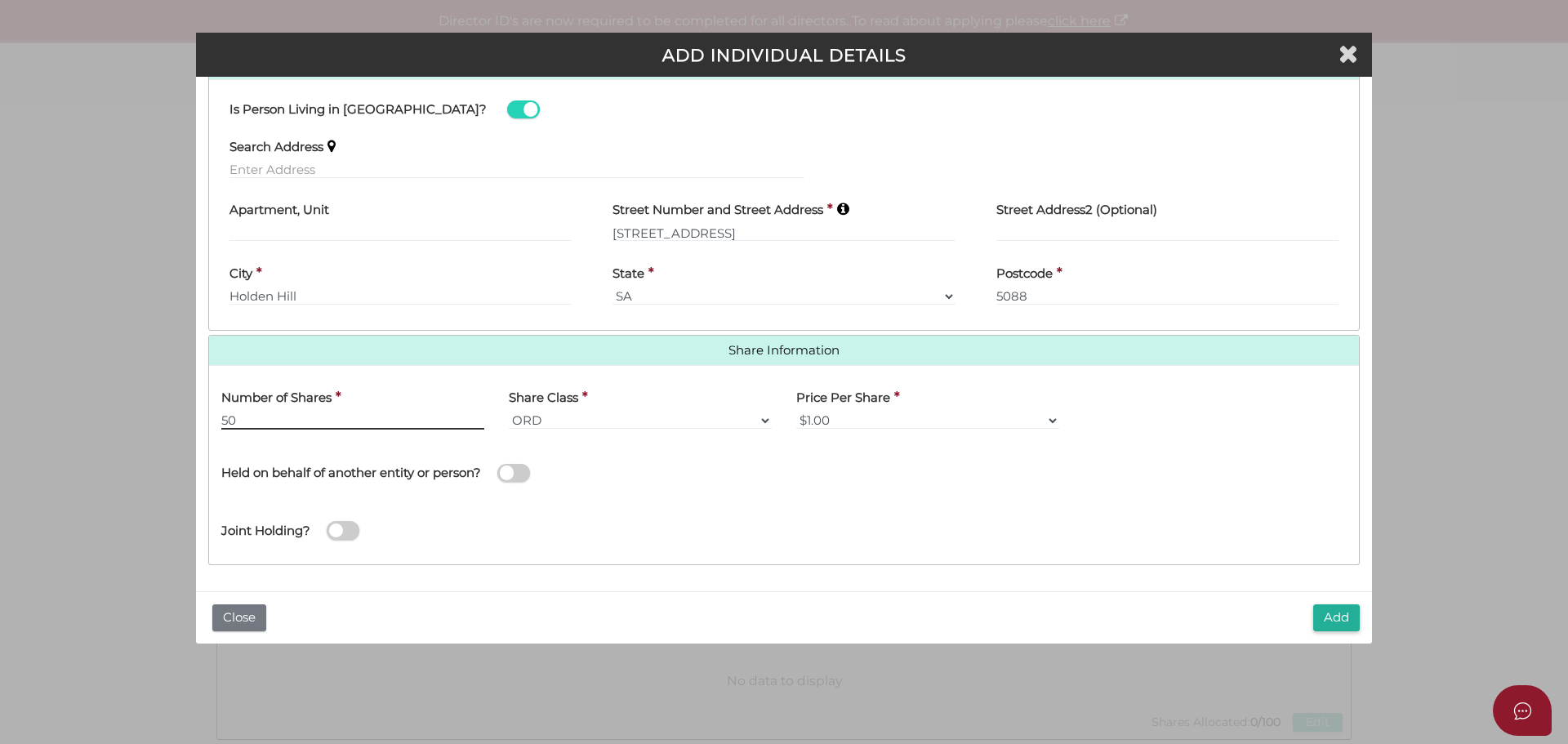
type input "50"
click at [887, 518] on div "Joint Holding?" at bounding box center [784, 526] width 1150 height 53
click at [1330, 620] on button "Add" at bounding box center [1336, 617] width 46 height 27
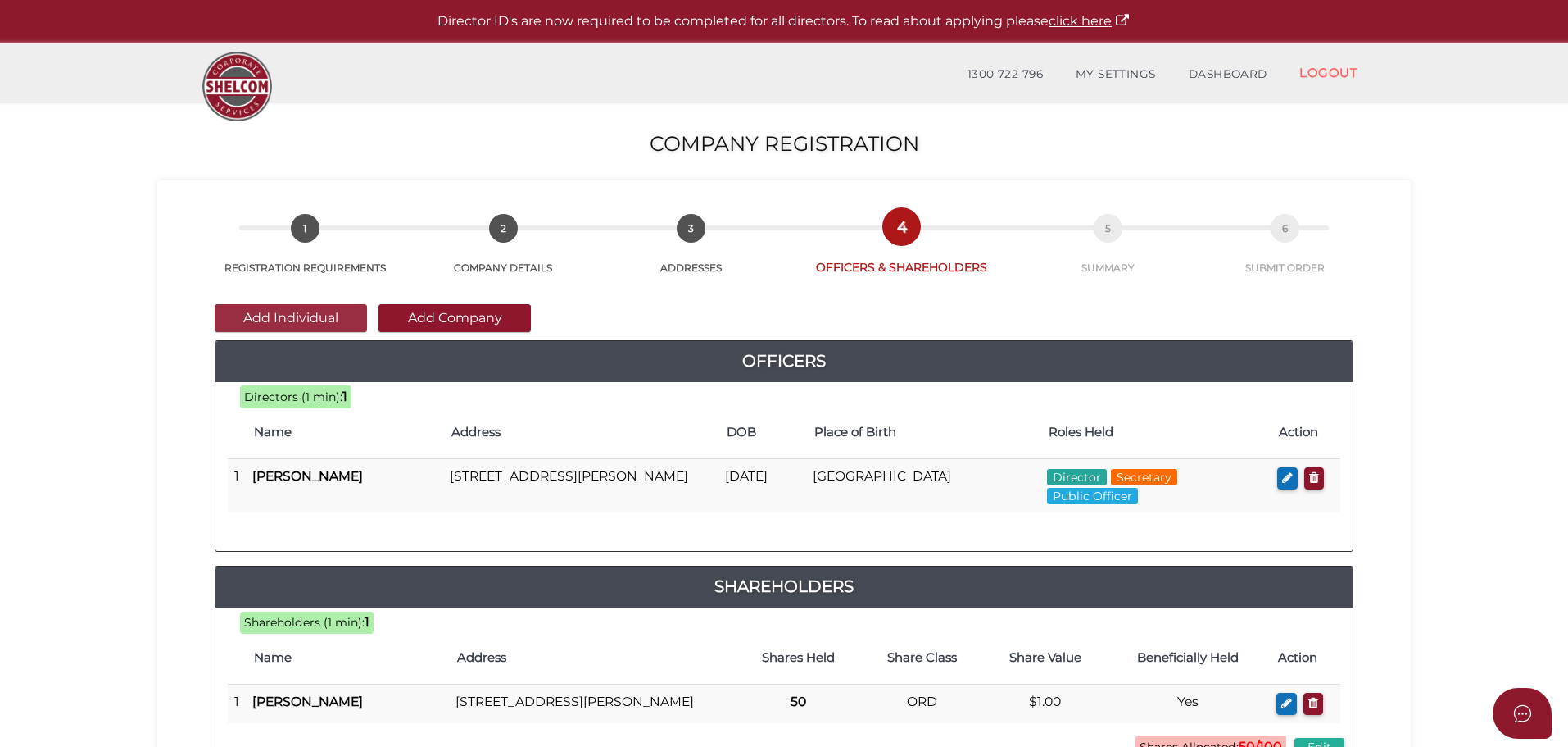
click at [240, 321] on button "Add Individual" at bounding box center [290, 318] width 152 height 27
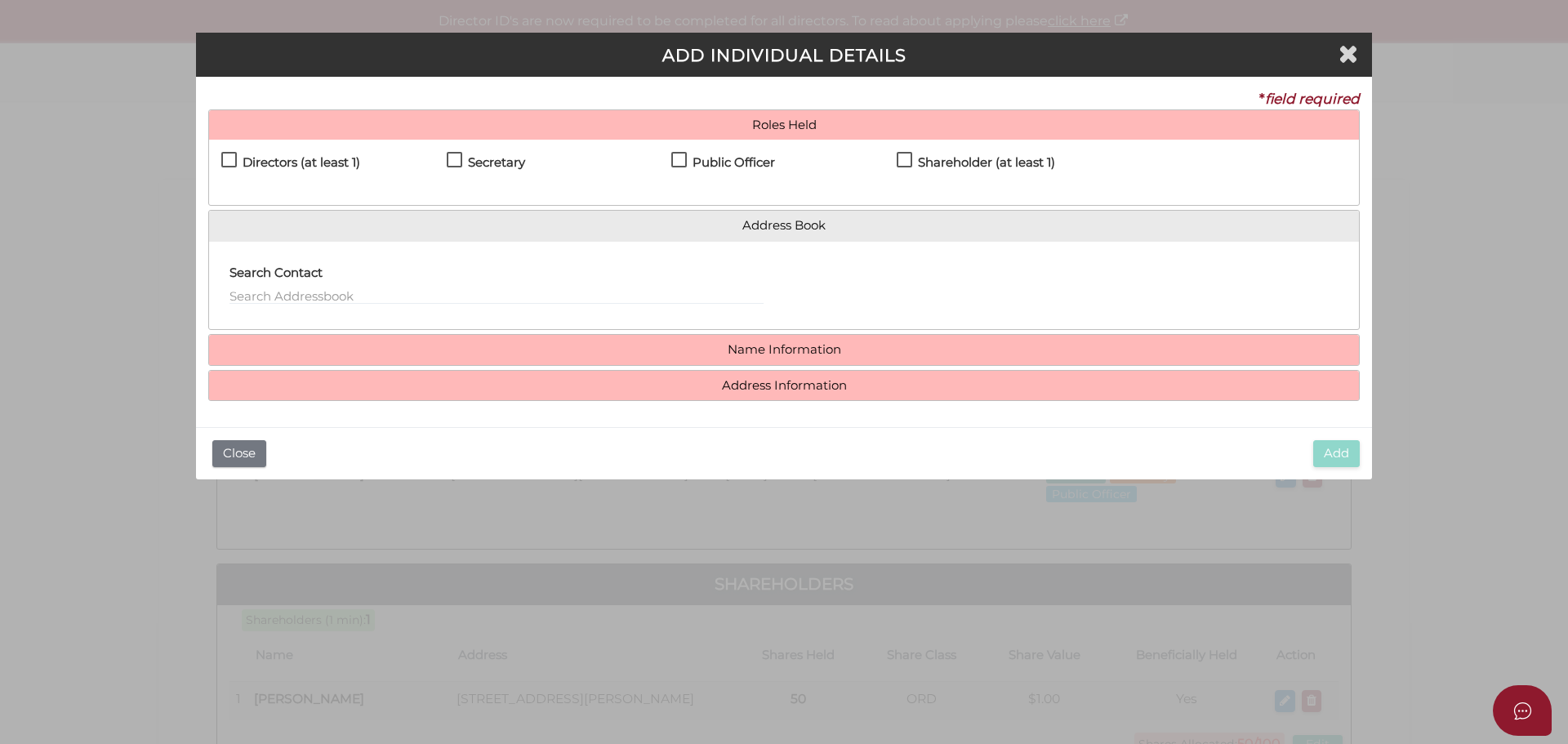
drag, startPoint x: 221, startPoint y: 154, endPoint x: 270, endPoint y: 172, distance: 52.2
click at [221, 156] on label "Directors (at least 1)" at bounding box center [290, 167] width 139 height 21
checkbox input "true"
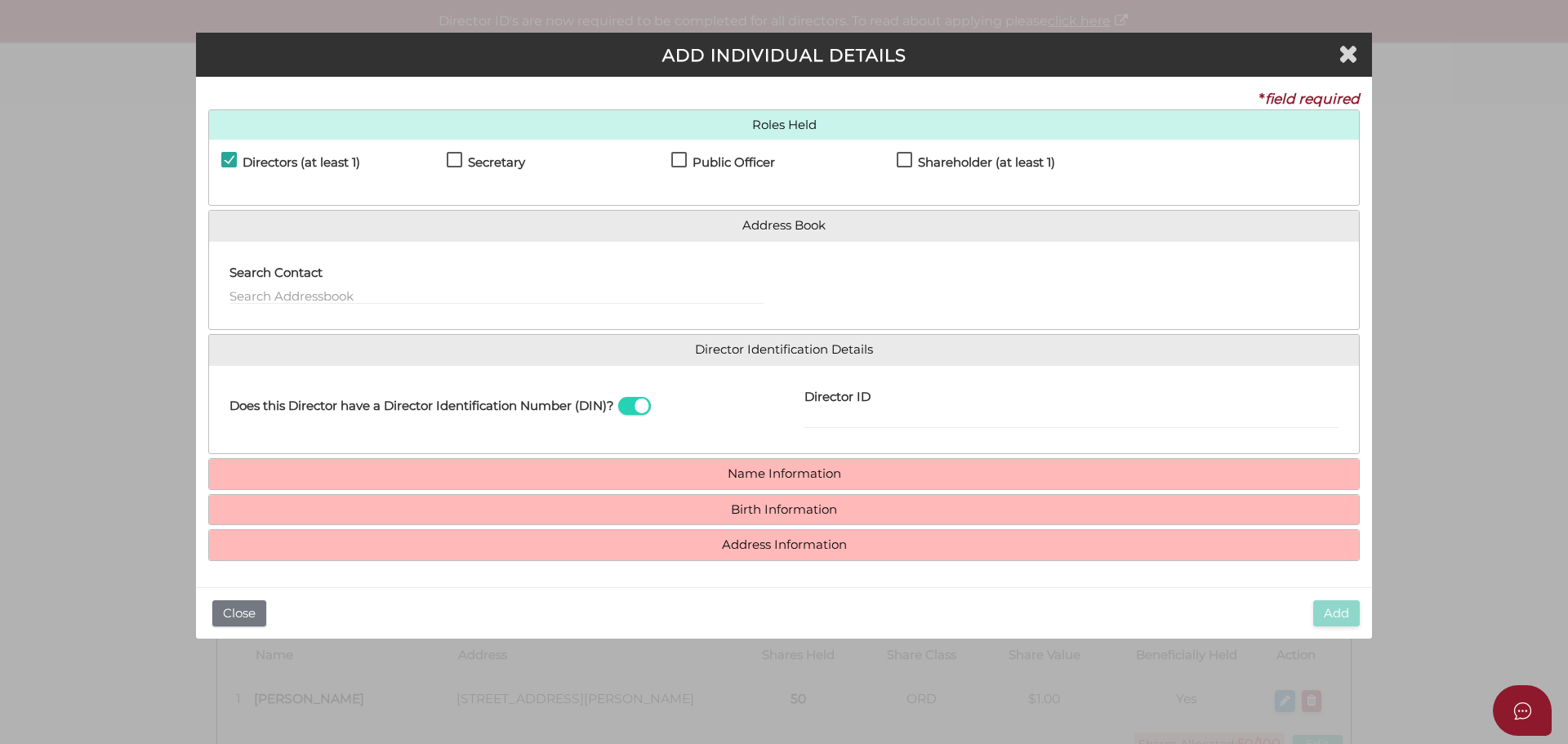
click at [458, 160] on label "Secretary" at bounding box center [485, 167] width 78 height 21
checkbox input "true"
click at [680, 162] on label "Public Officer" at bounding box center [723, 167] width 104 height 21
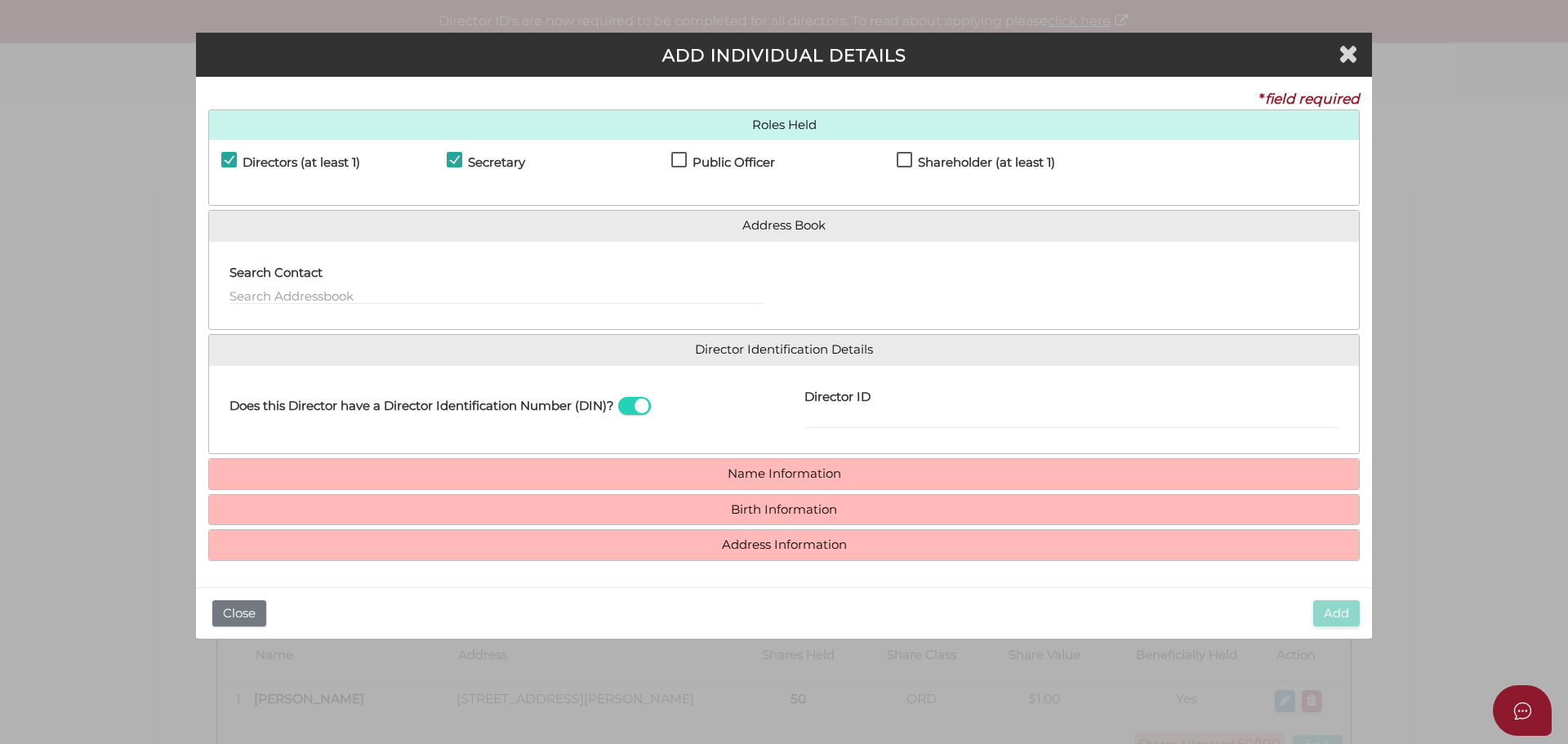
checkbox input "true"
click at [909, 159] on label "Shareholder (at least 1)" at bounding box center [976, 167] width 158 height 21
checkbox input "true"
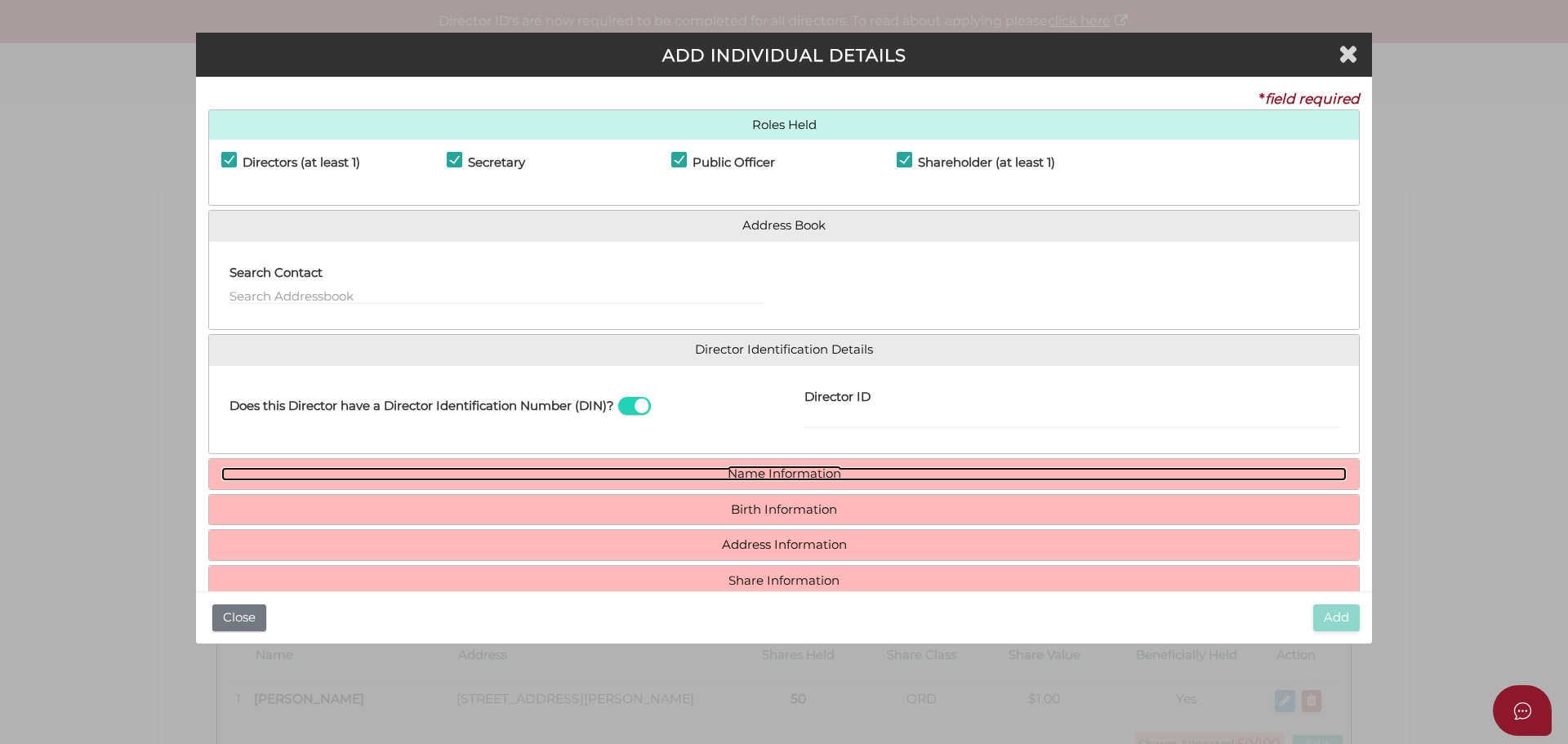
click at [695, 480] on link "Name Information" at bounding box center [784, 474] width 1125 height 14
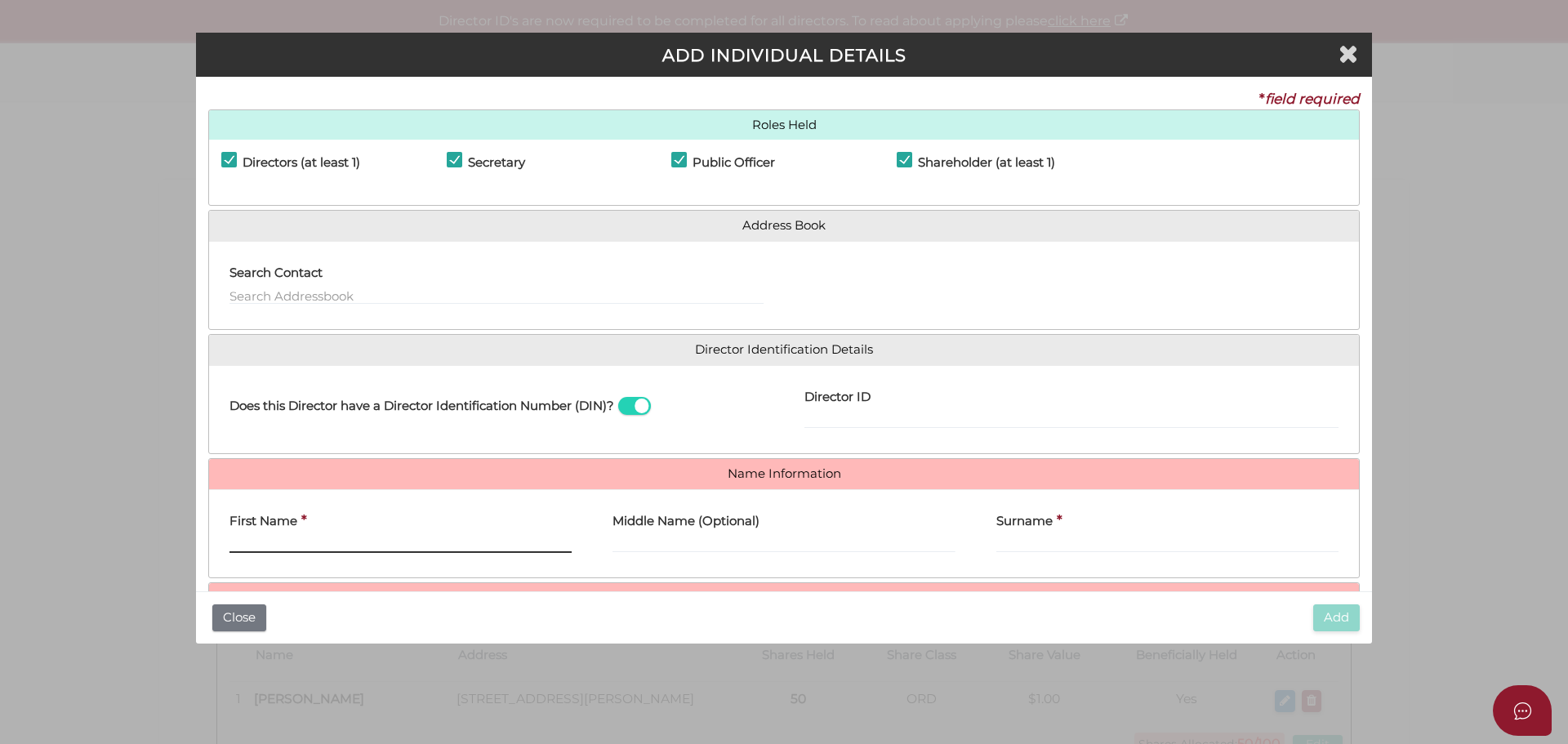
click at [320, 536] on input "First Name" at bounding box center [400, 543] width 342 height 18
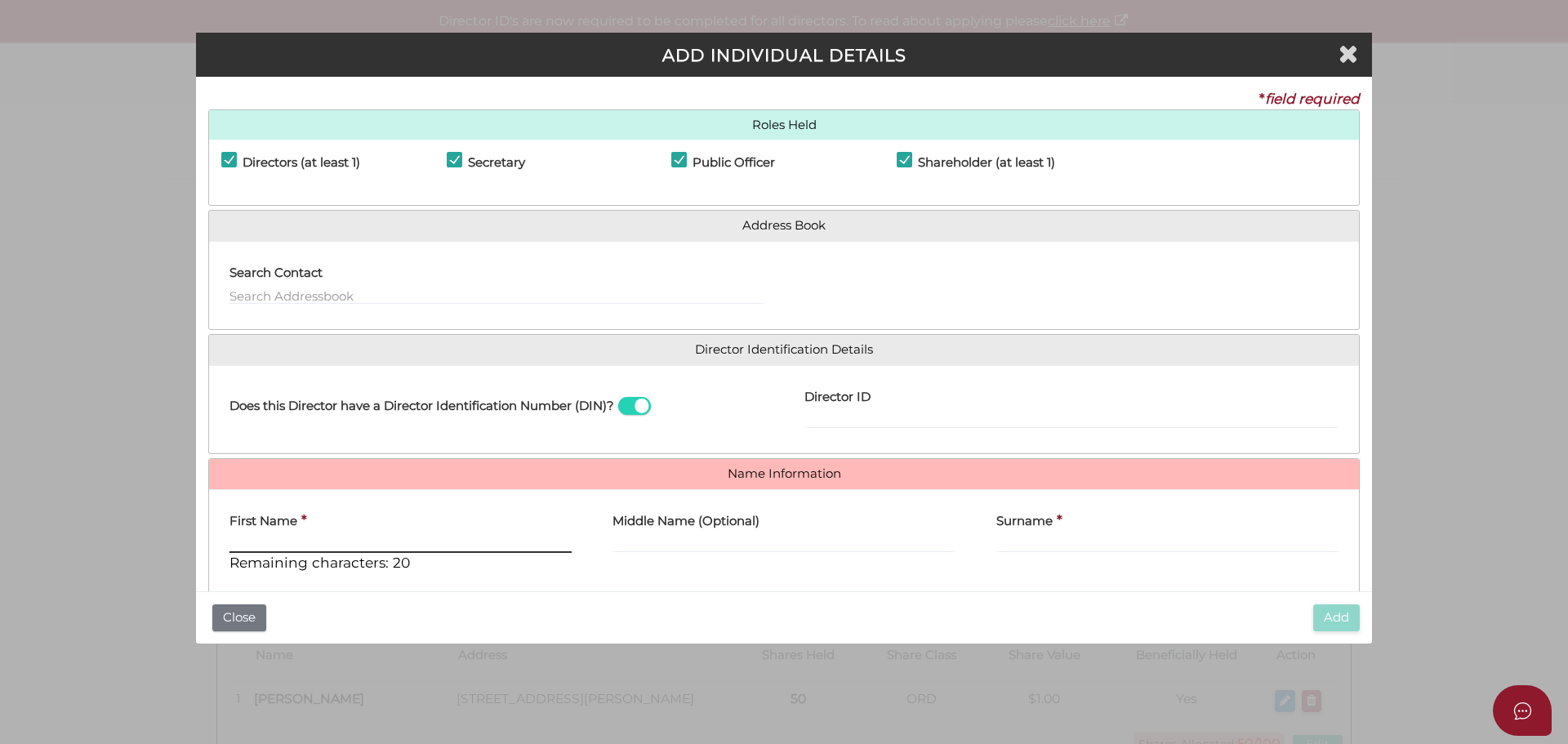
click at [315, 538] on input "First Name" at bounding box center [400, 543] width 342 height 18
paste input "SIMRANJEET"
type input "SIMRANJEET"
click at [1021, 531] on label "Surname" at bounding box center [1024, 519] width 57 height 34
click at [1021, 535] on input "Surname" at bounding box center [1167, 543] width 342 height 18
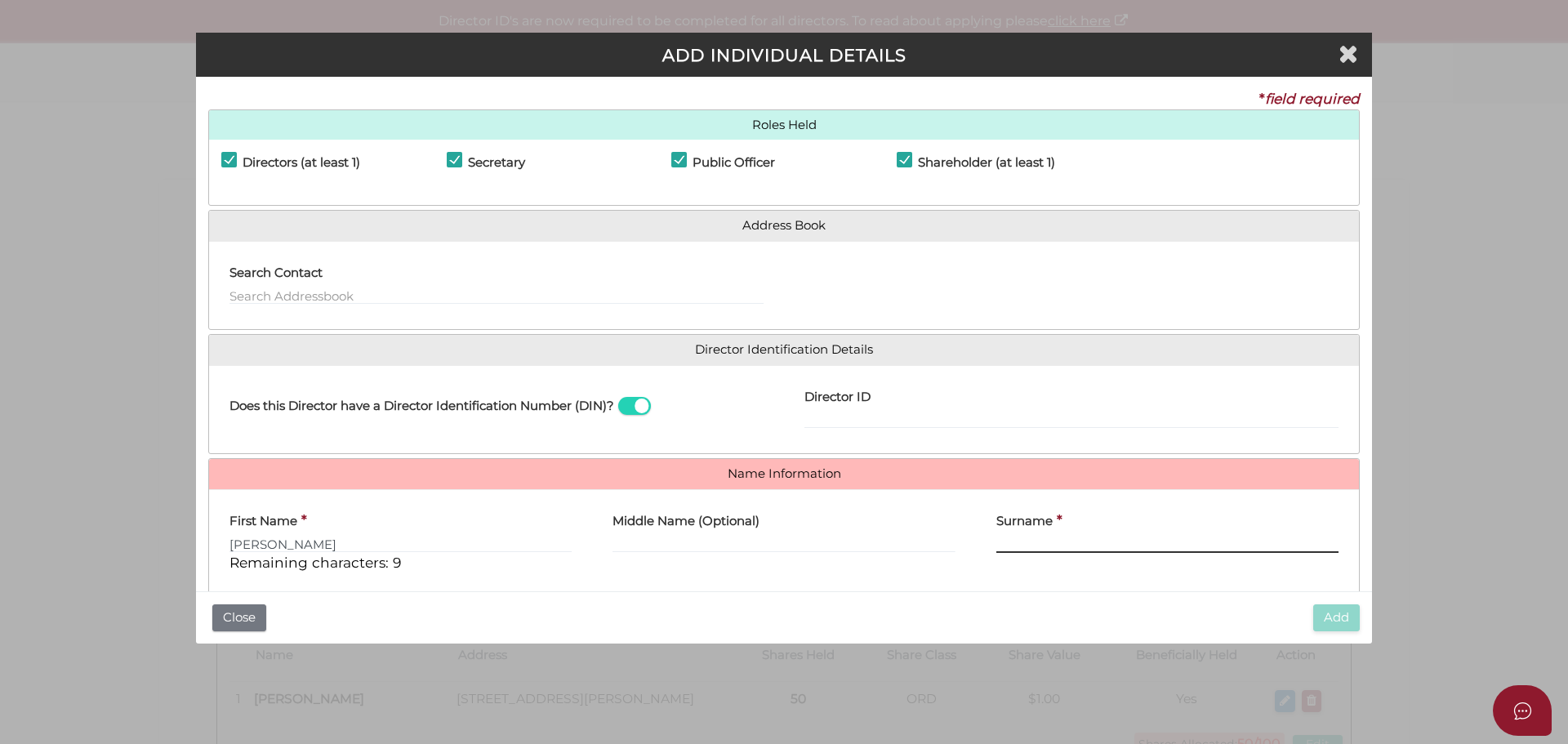
click at [1003, 545] on input "Surname" at bounding box center [1167, 543] width 342 height 18
paste input "HUNDAL"
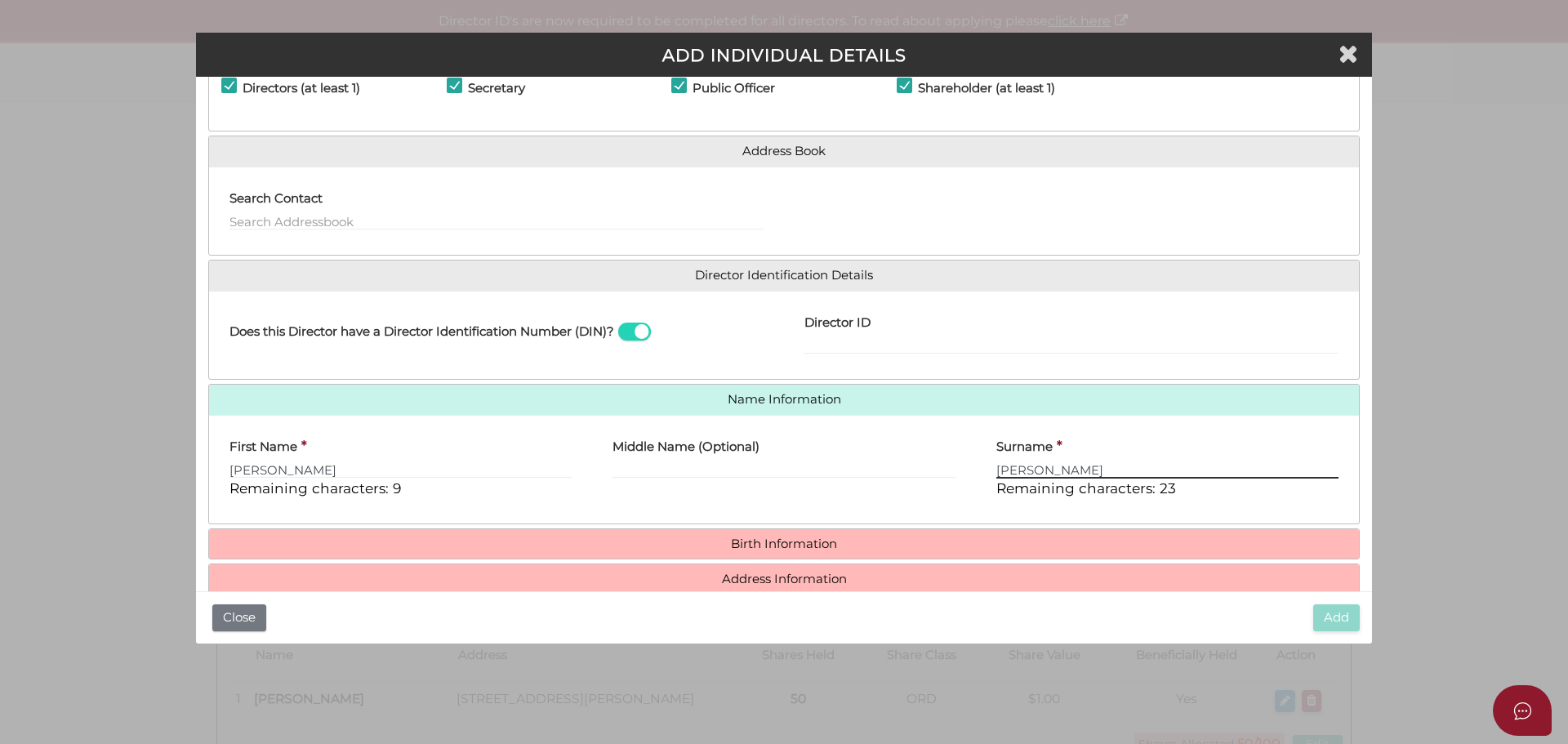
scroll to position [139, 0]
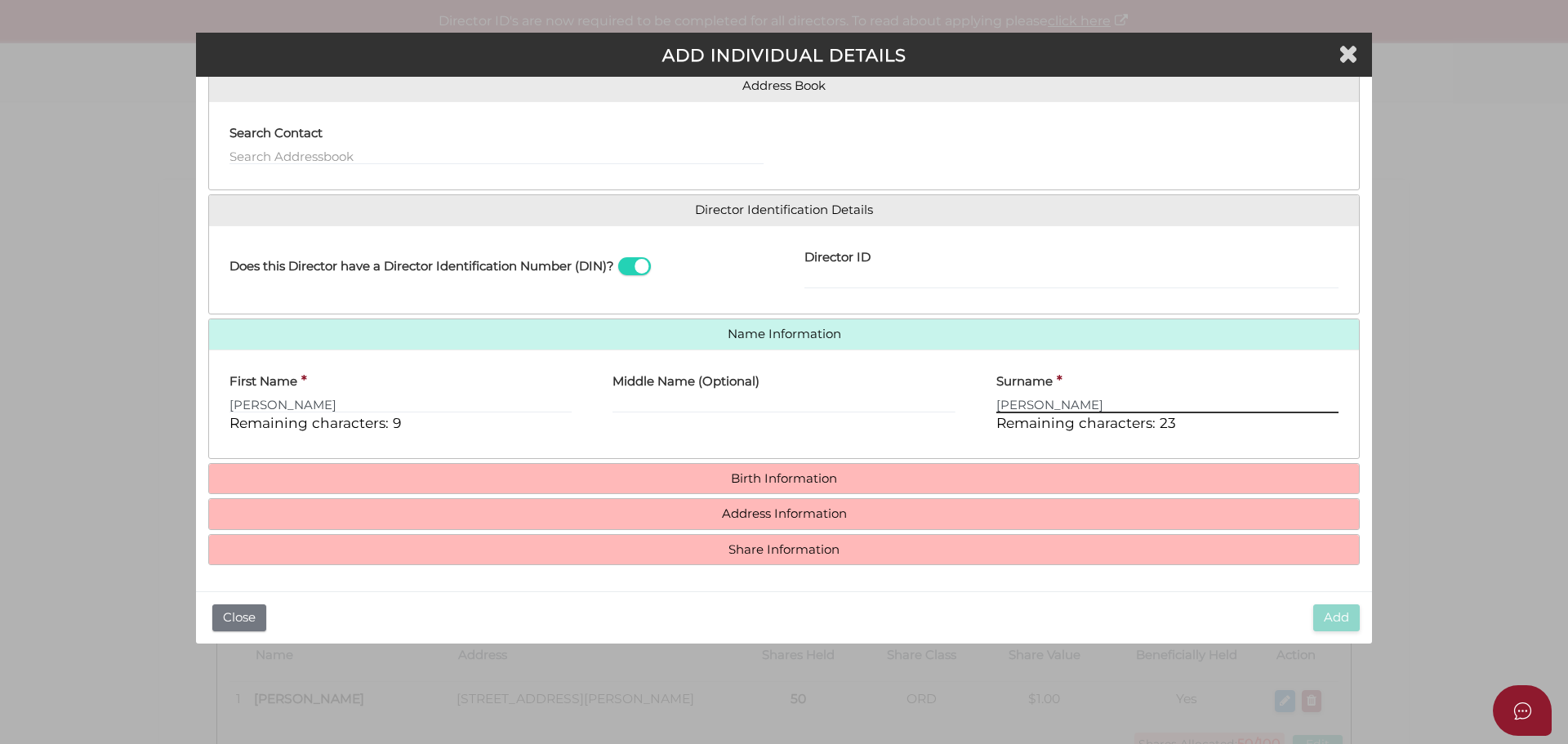
type input "HUNDAL"
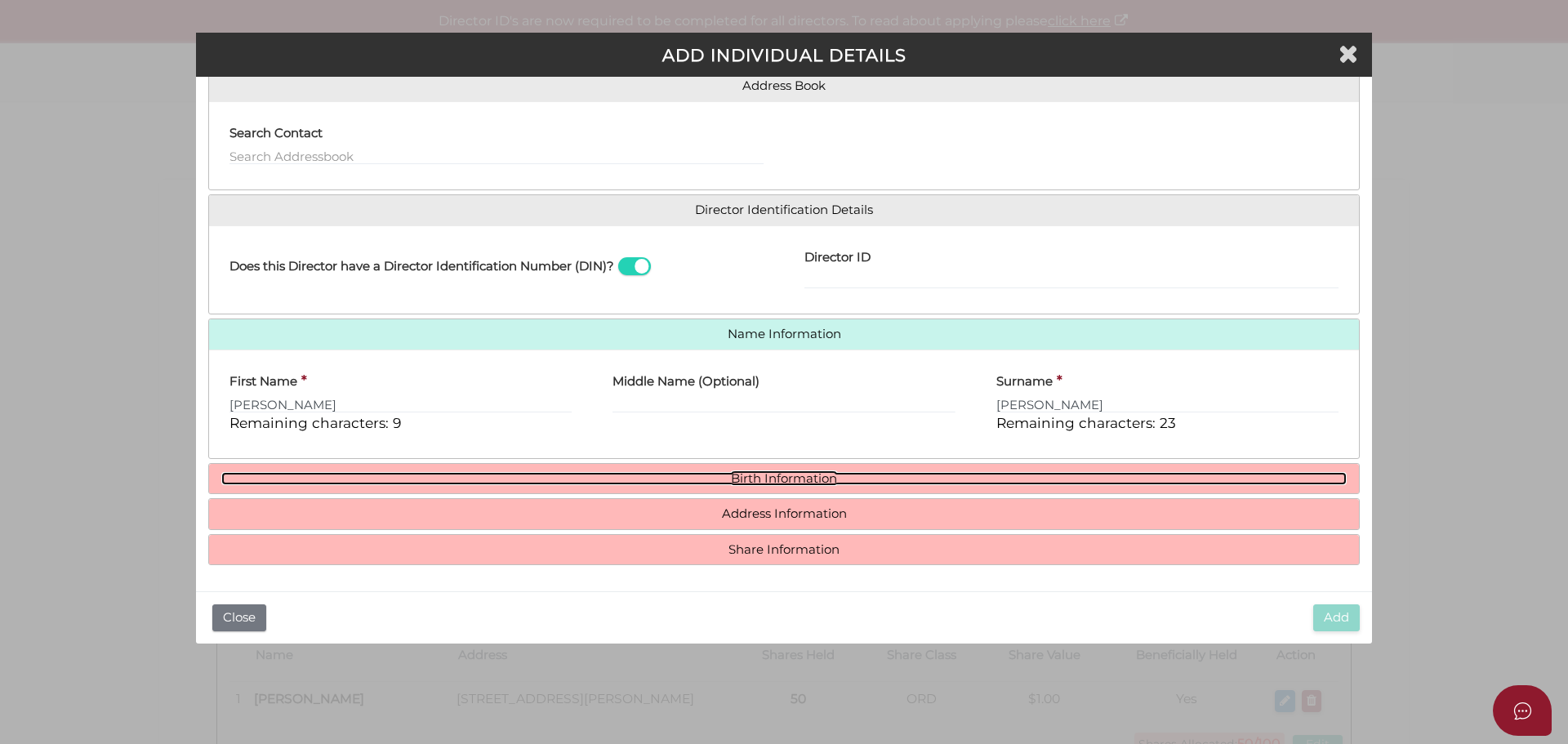
click at [757, 482] on link "Birth Information" at bounding box center [784, 478] width 1125 height 14
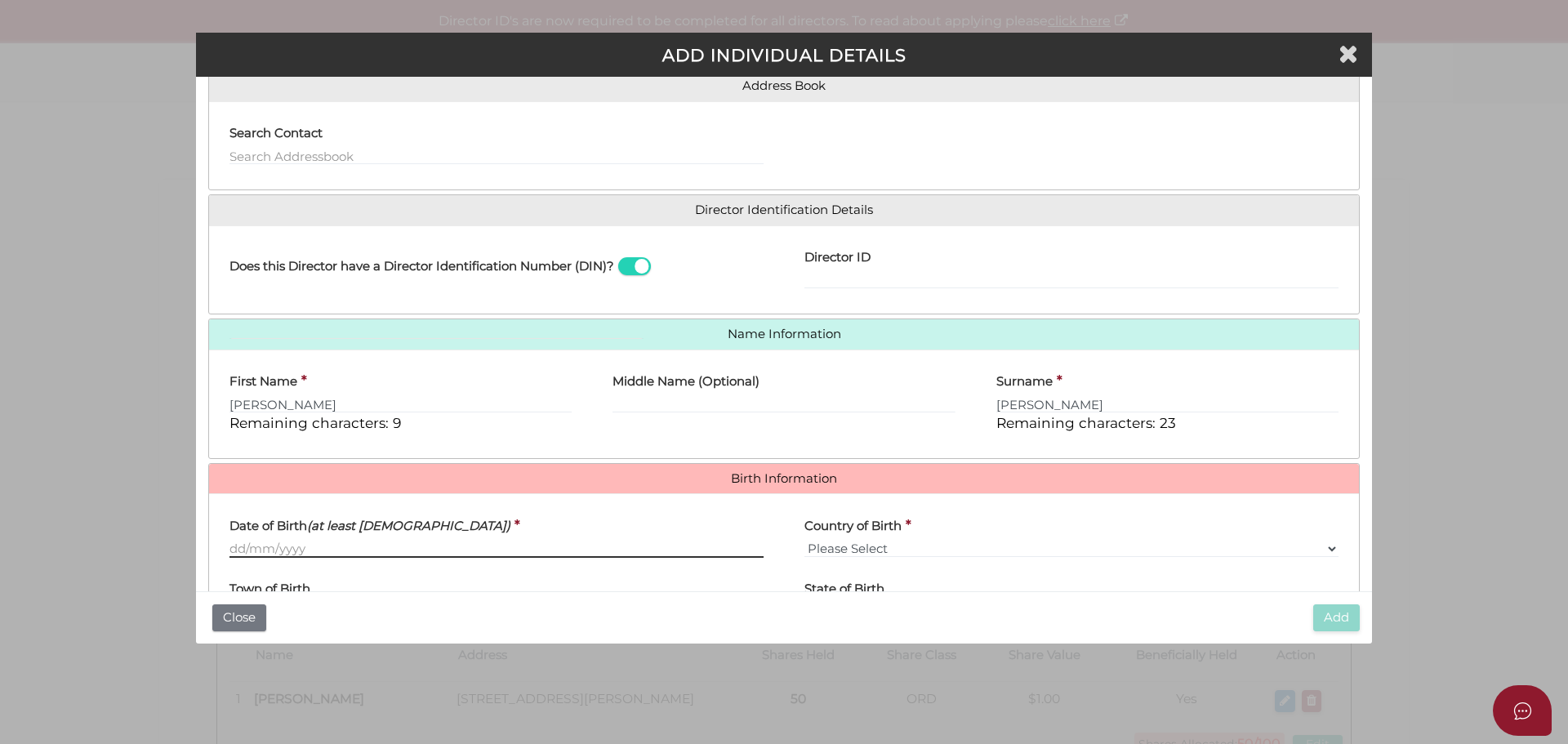
drag, startPoint x: 267, startPoint y: 551, endPoint x: 210, endPoint y: 537, distance: 58.7
click at [267, 551] on input "Date of Birth (at least 18 years old)" at bounding box center [497, 548] width 534 height 18
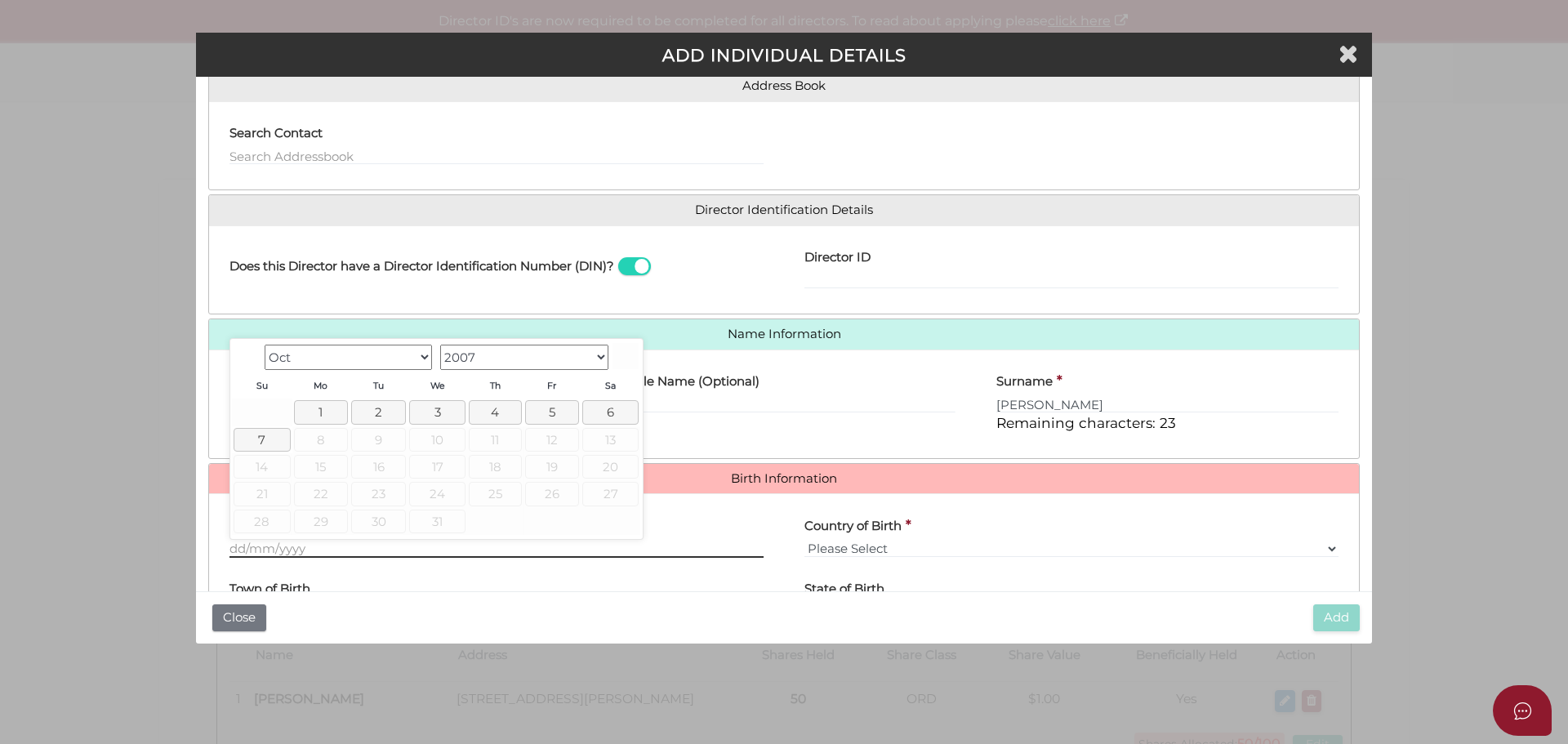
click at [263, 551] on input "Date of Birth (at least 18 years old)" at bounding box center [497, 548] width 534 height 18
paste input "04/01/1992"
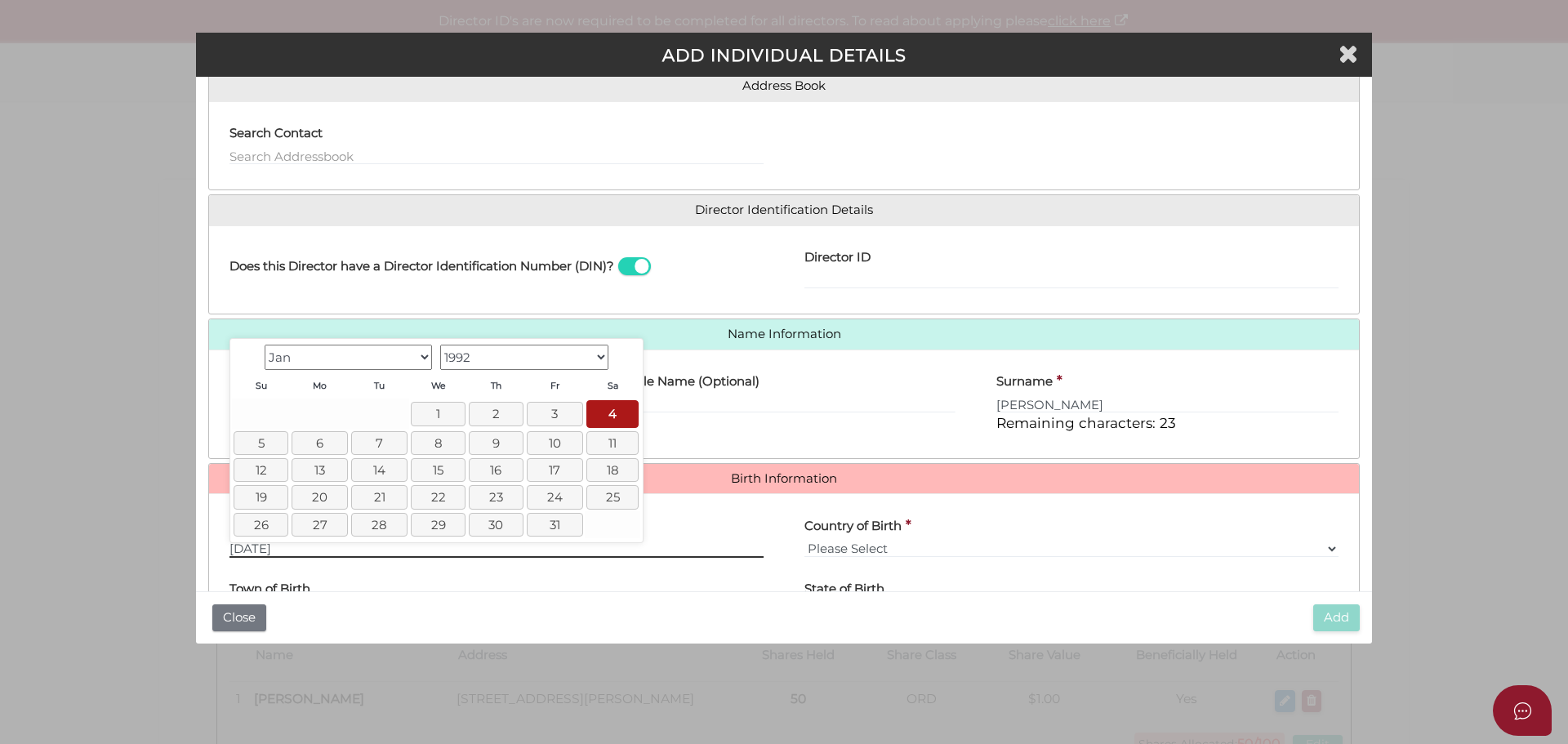
type input "04/01/1992"
click at [920, 553] on select "Please Select v Australia Afghanistan Albania Algeria American Samoa Andorra An…" at bounding box center [1071, 548] width 534 height 18
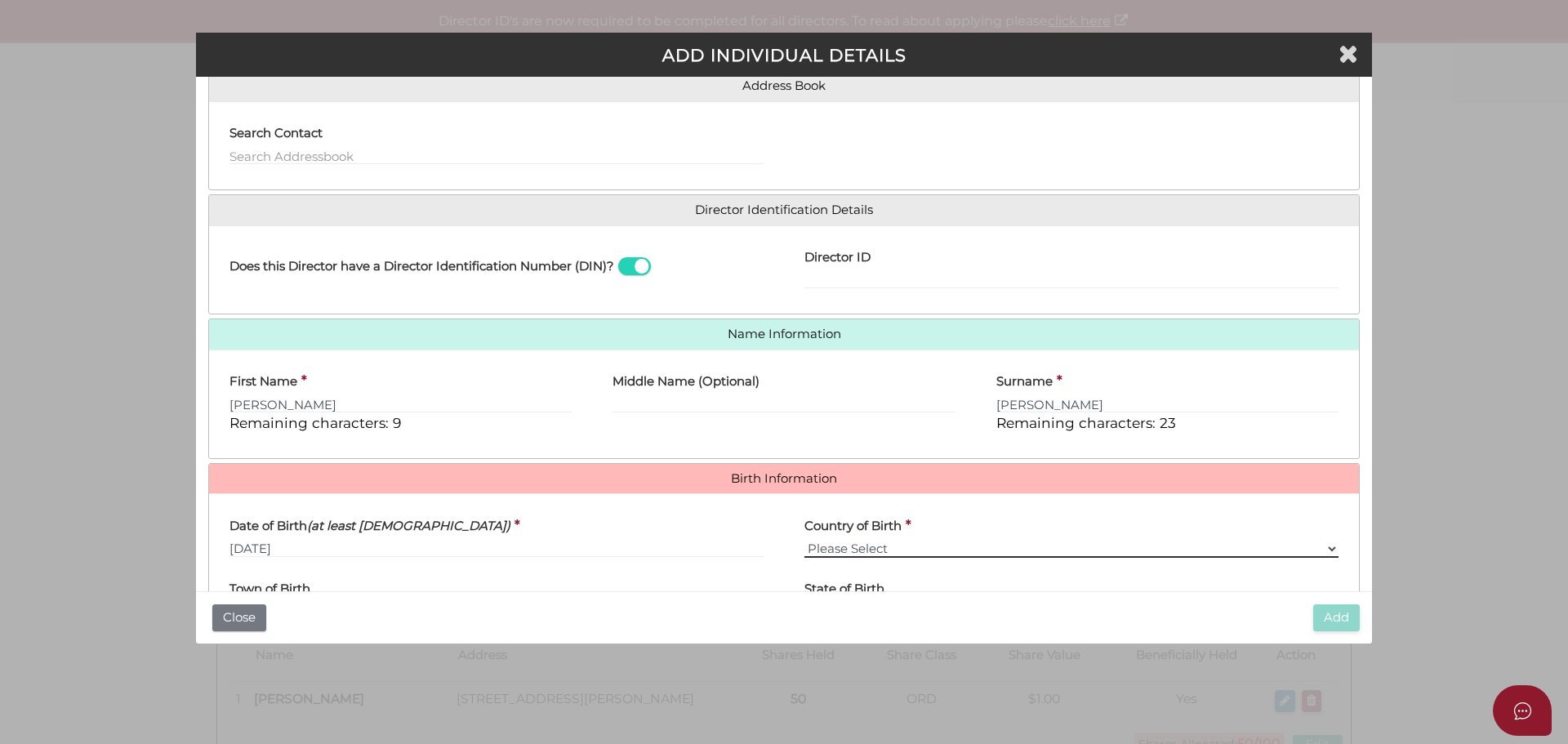
select select "India"
click at [805, 540] on select "Please Select v Australia Afghanistan Albania Algeria American Samoa Andorra An…" at bounding box center [1071, 548] width 534 height 18
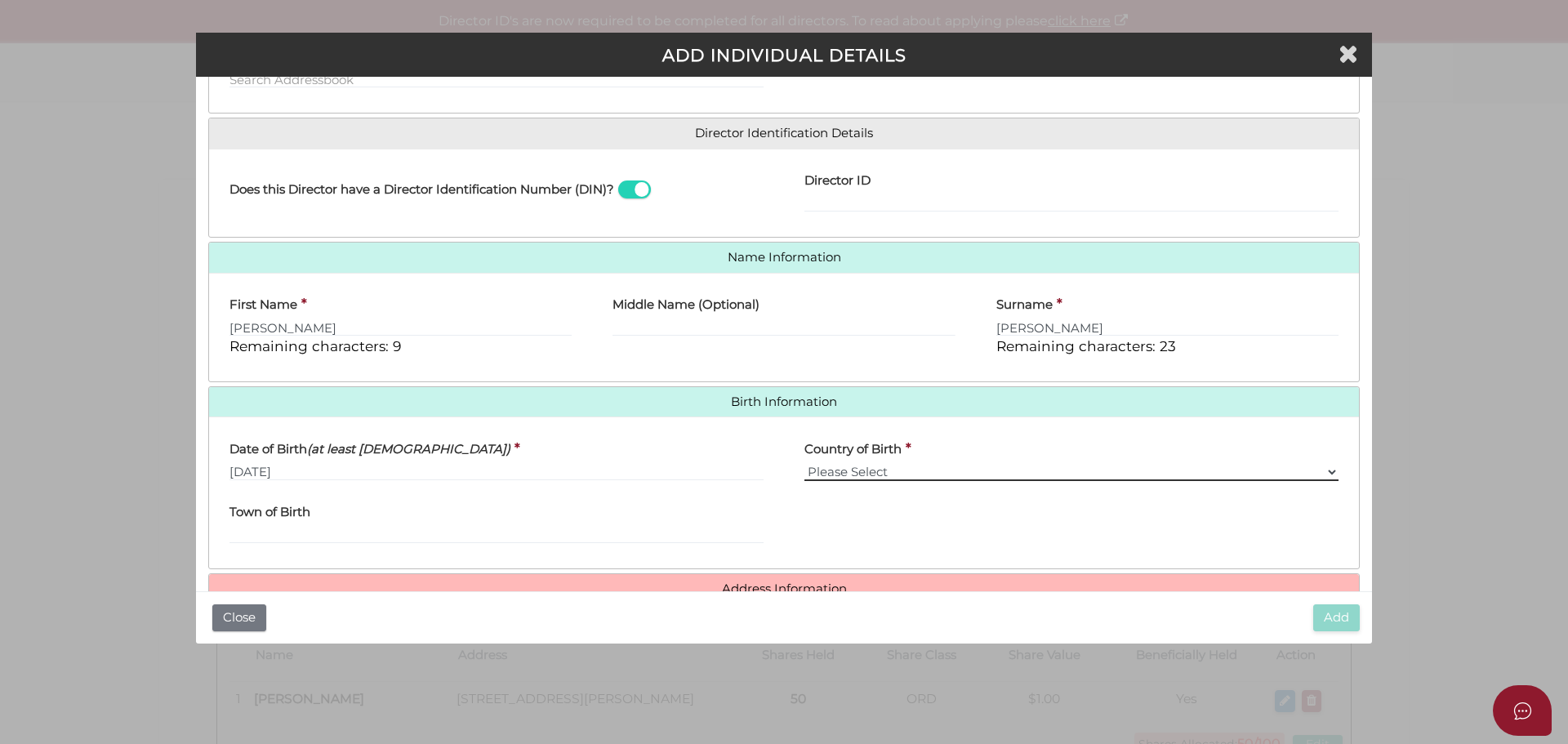
scroll to position [291, 0]
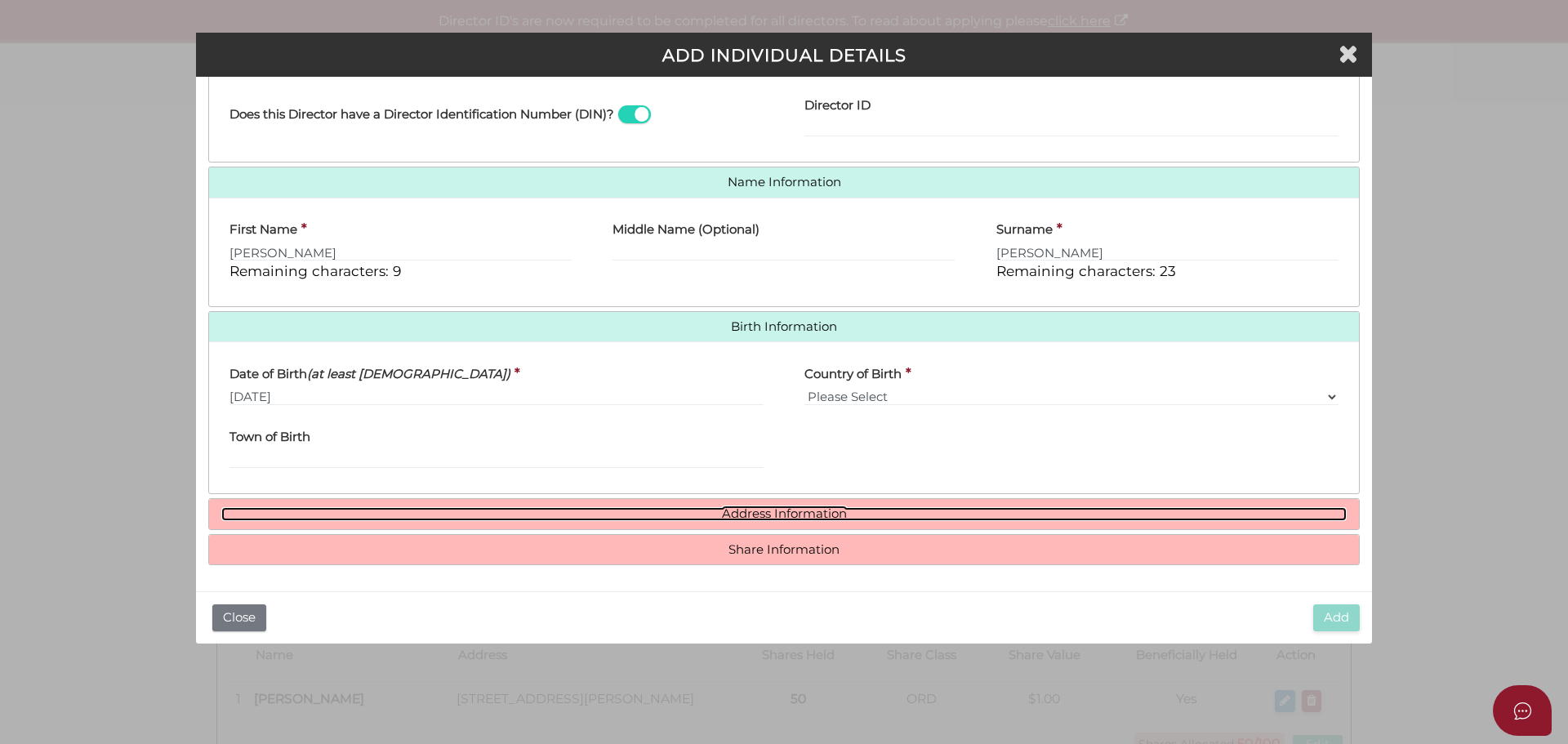
click at [822, 511] on link "Address Information" at bounding box center [784, 513] width 1125 height 14
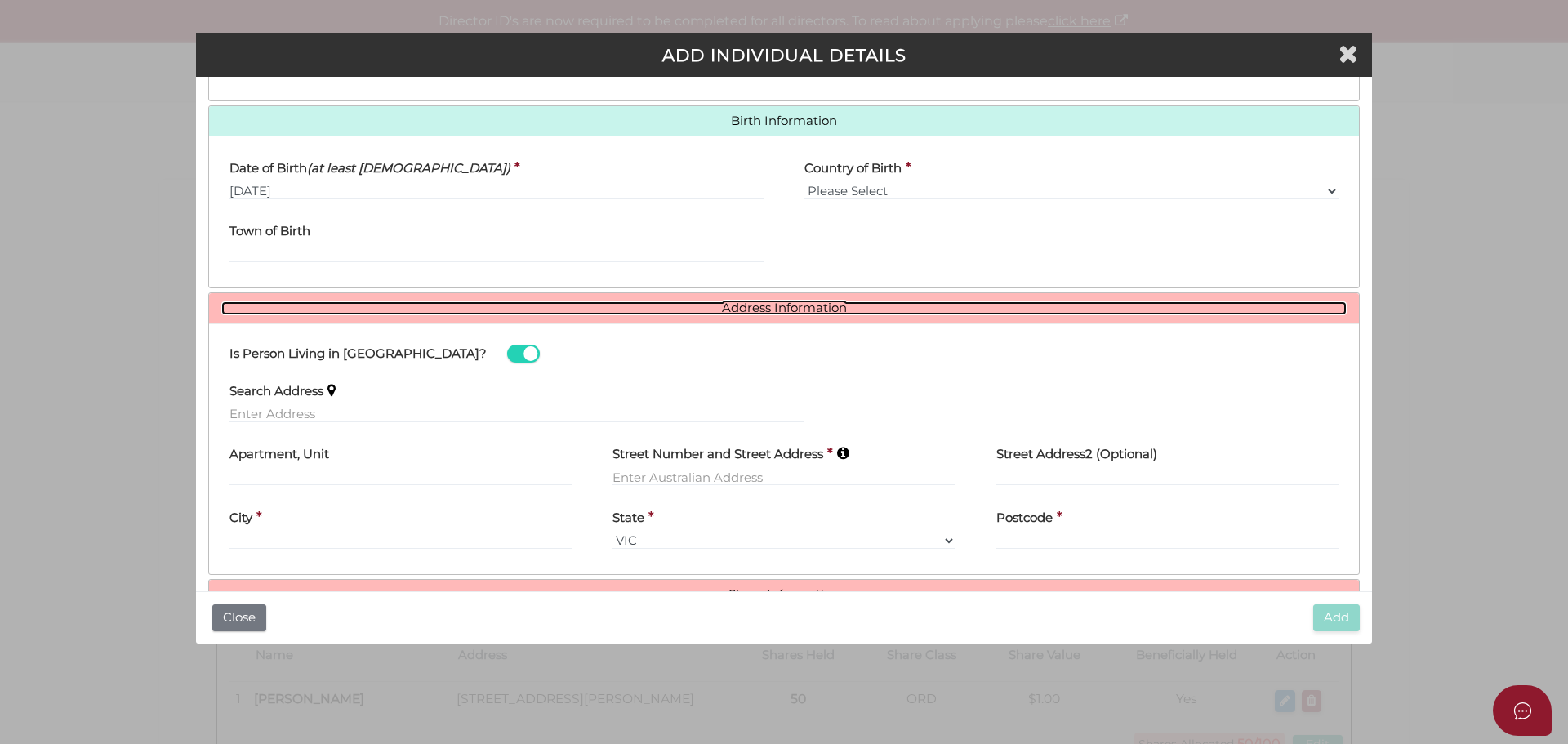
scroll to position [542, 0]
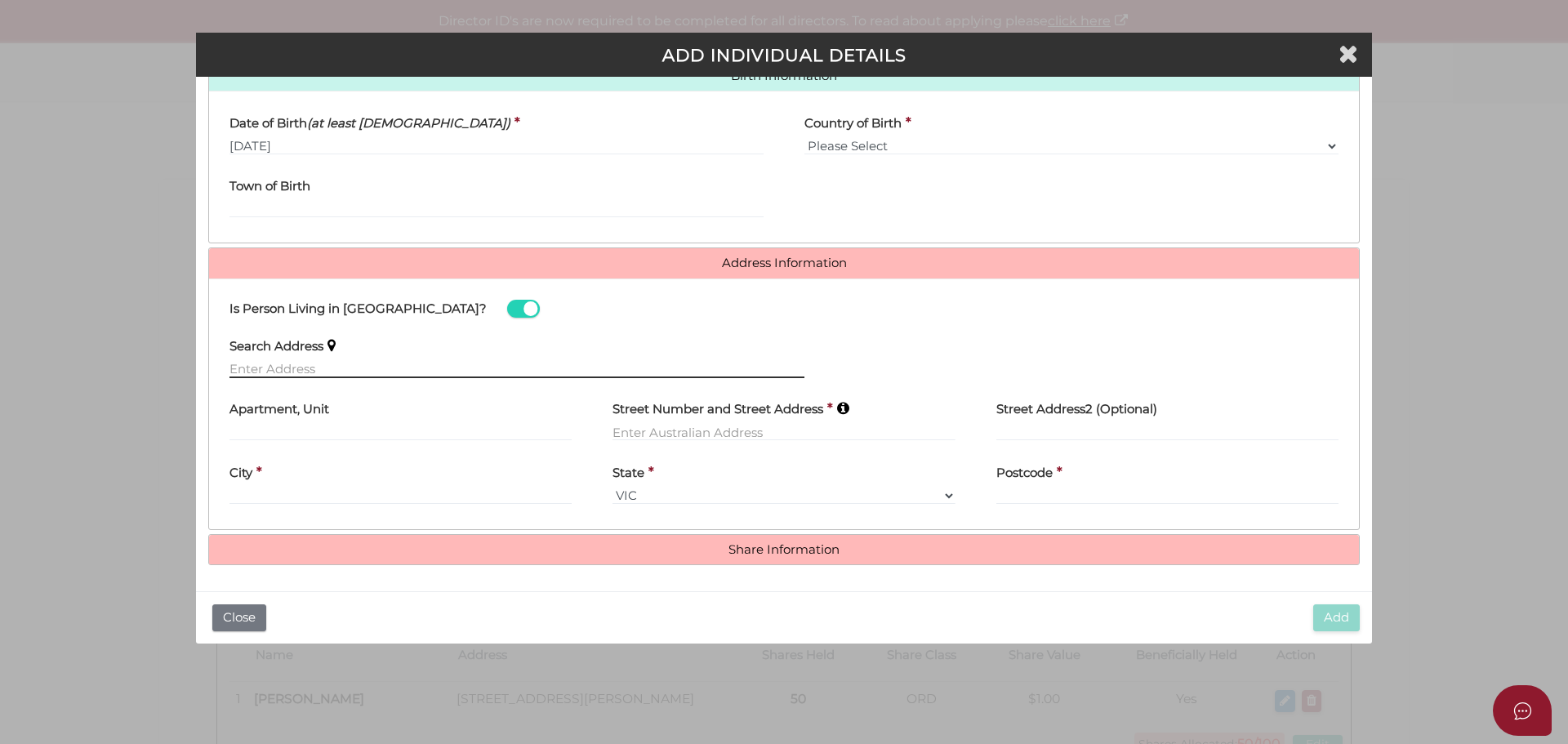
click at [591, 370] on input "text" at bounding box center [517, 368] width 575 height 18
click at [280, 358] on label "Search Address" at bounding box center [277, 344] width 94 height 34
click at [282, 368] on input "text" at bounding box center [517, 368] width 575 height 18
paste input "386 GRANGE RD"
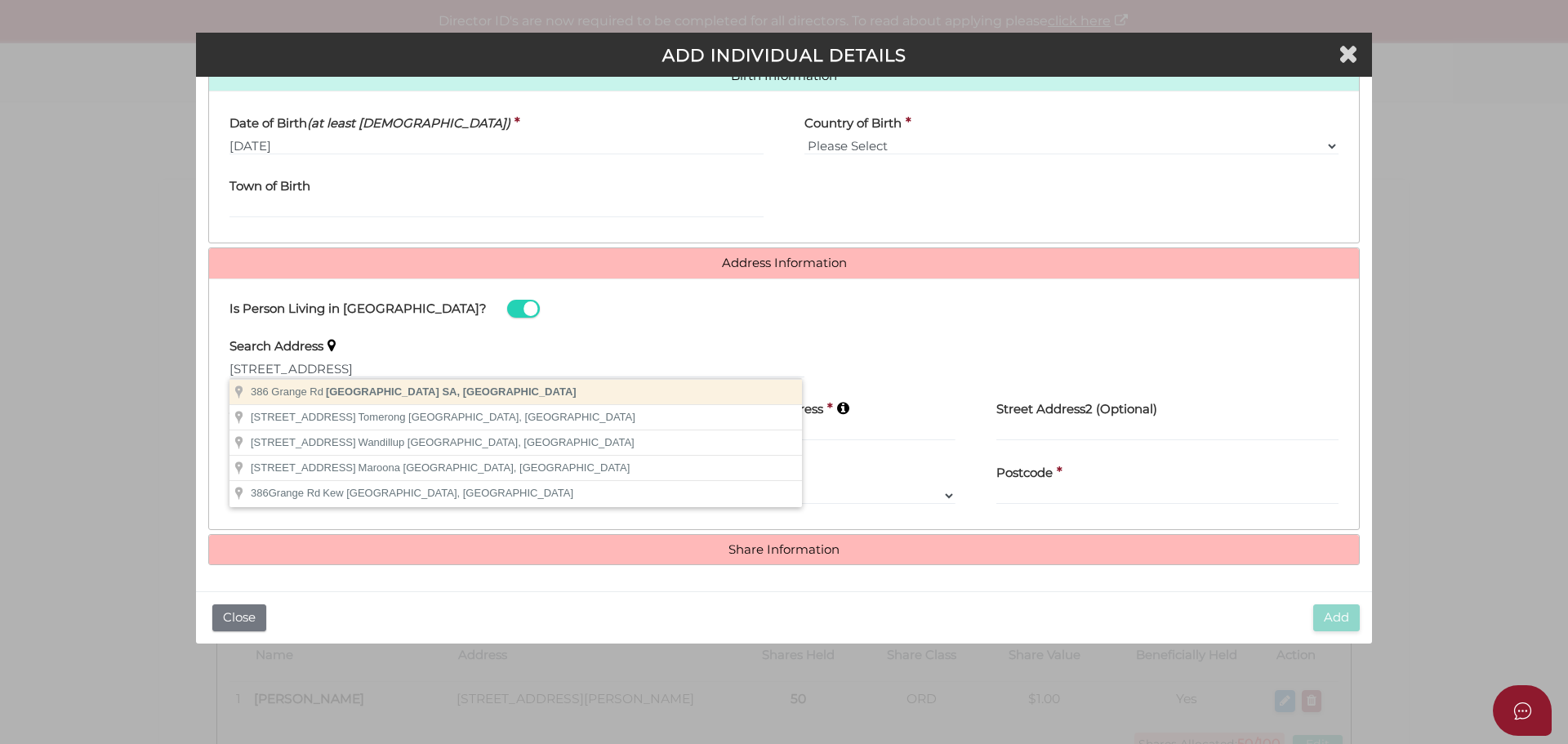
type input "386 Grange Rd, Kidman Park SA, Australia"
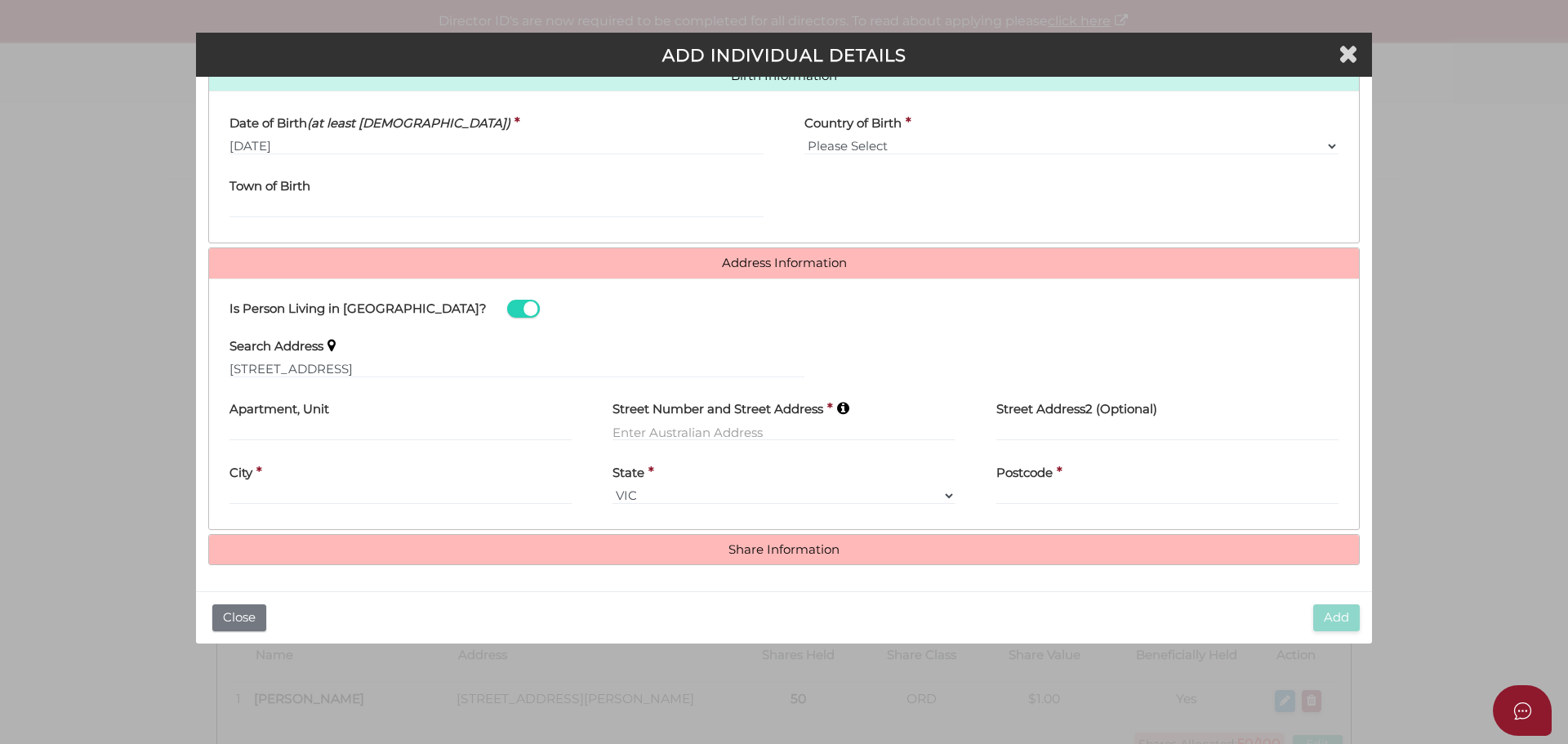
type input "386 Grange Road"
type input "Kidman Park"
select select "SA"
type input "5025"
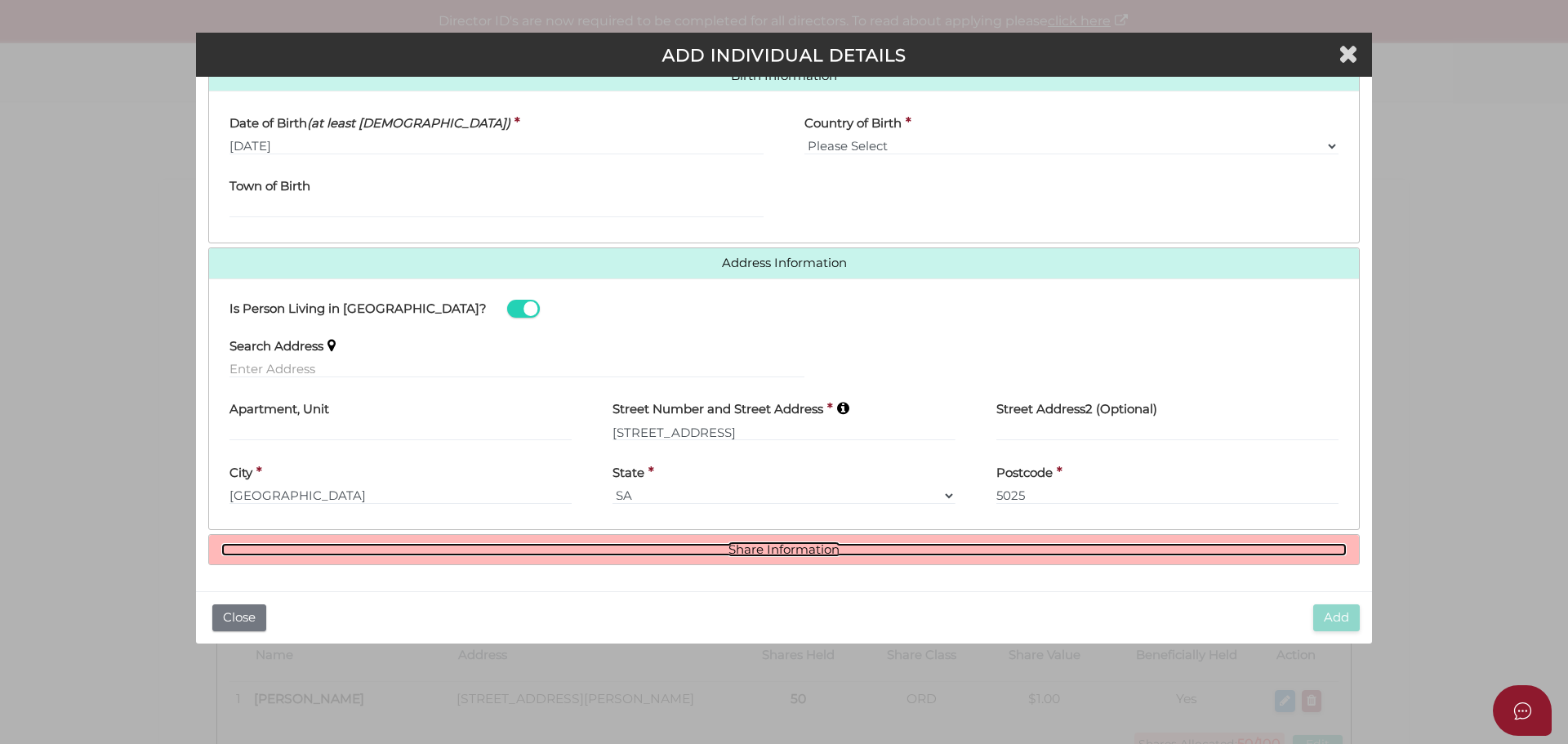
click at [785, 547] on link "Share Information" at bounding box center [784, 549] width 1125 height 14
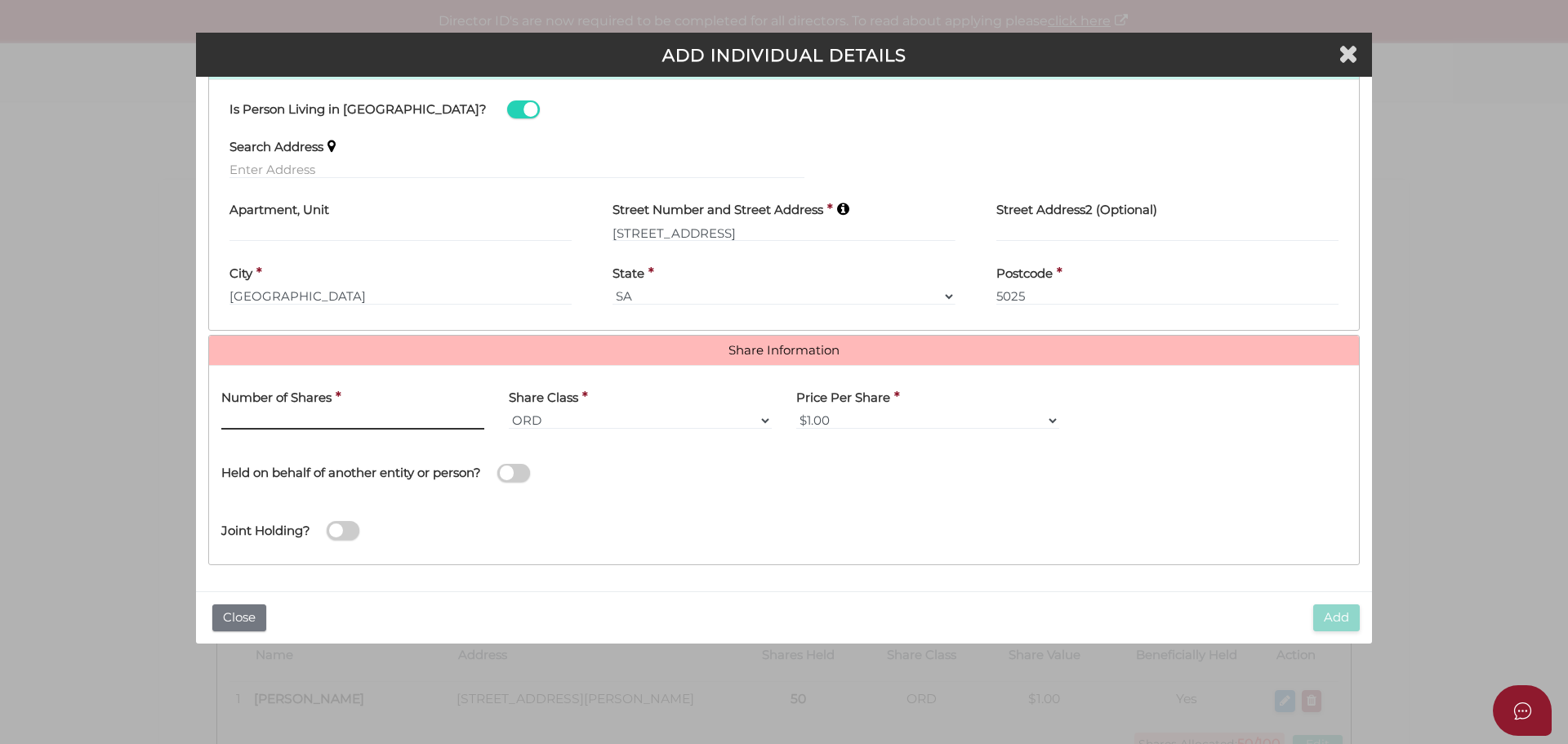
click at [321, 423] on input "text" at bounding box center [352, 420] width 263 height 18
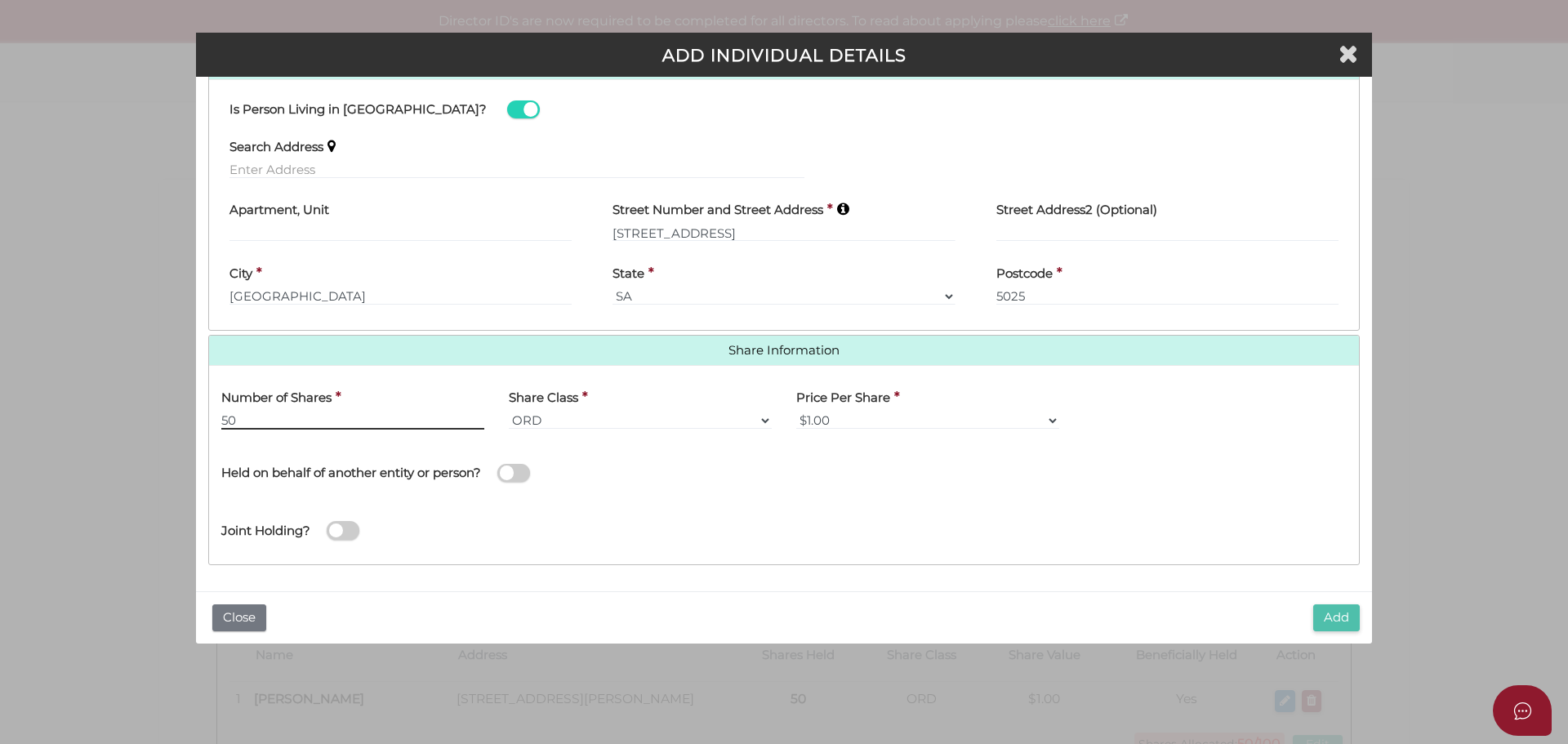
type input "50"
click at [1347, 617] on button "Add" at bounding box center [1336, 617] width 46 height 27
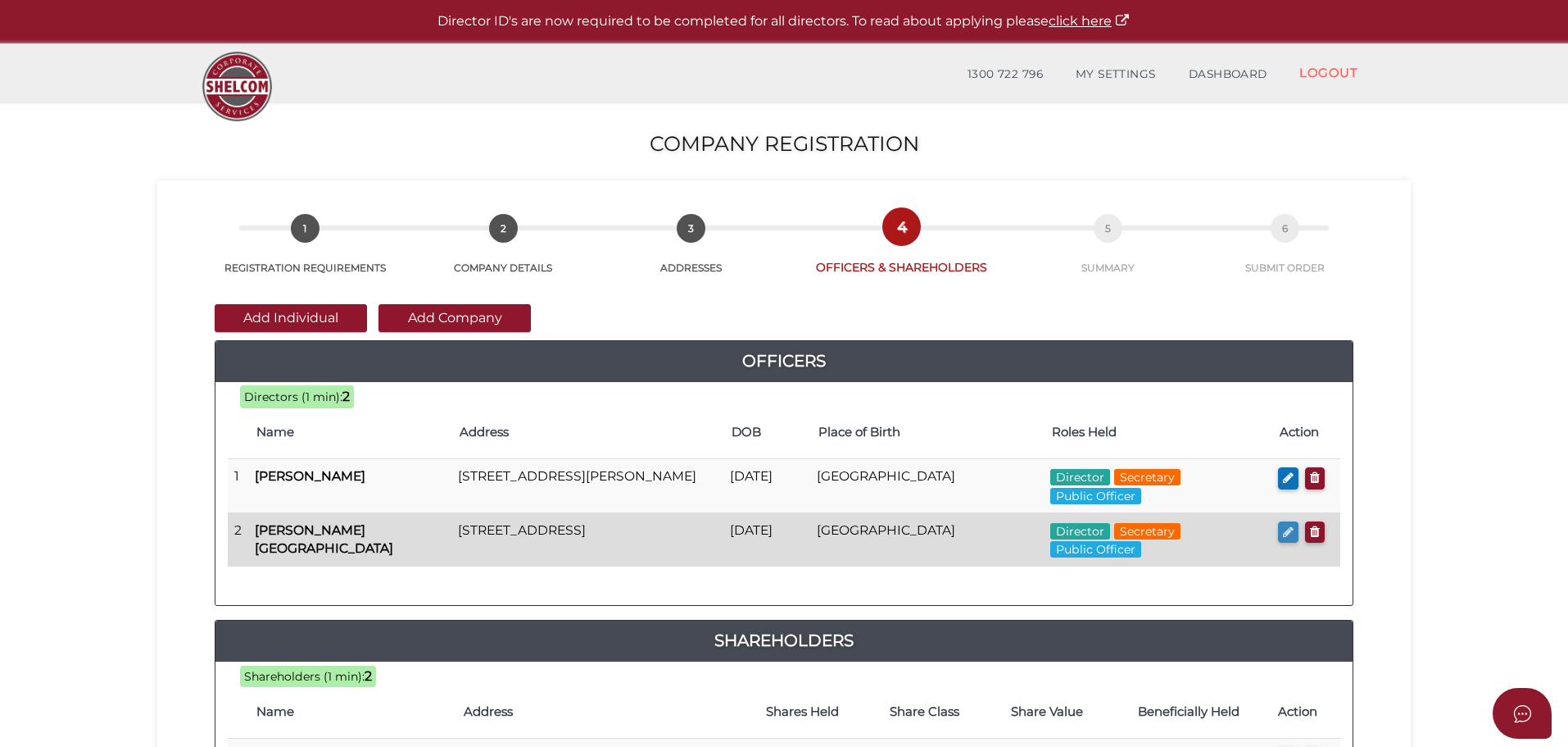
click at [1287, 533] on icon "button" at bounding box center [1287, 531] width 10 height 12
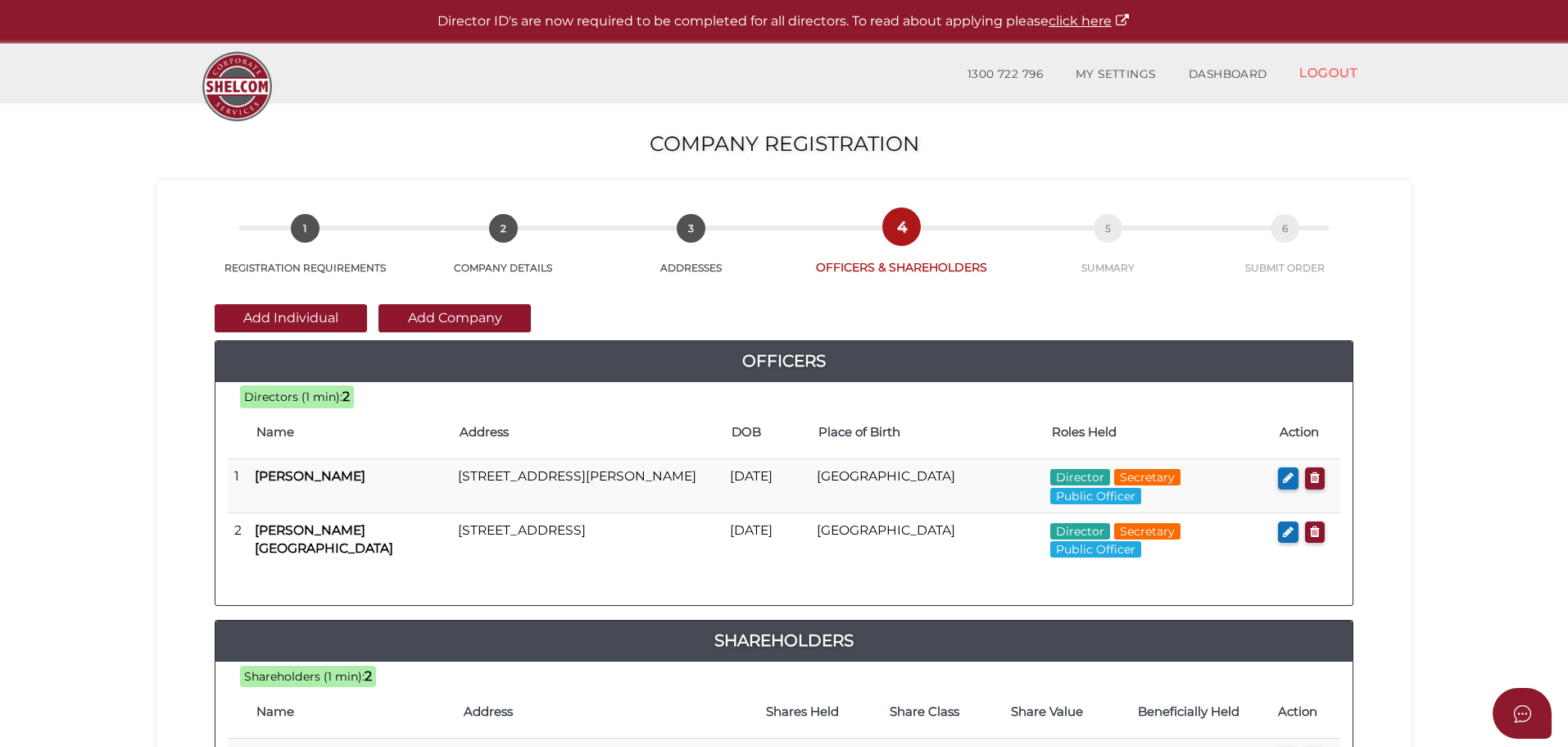
checkbox input "true"
type input "0"
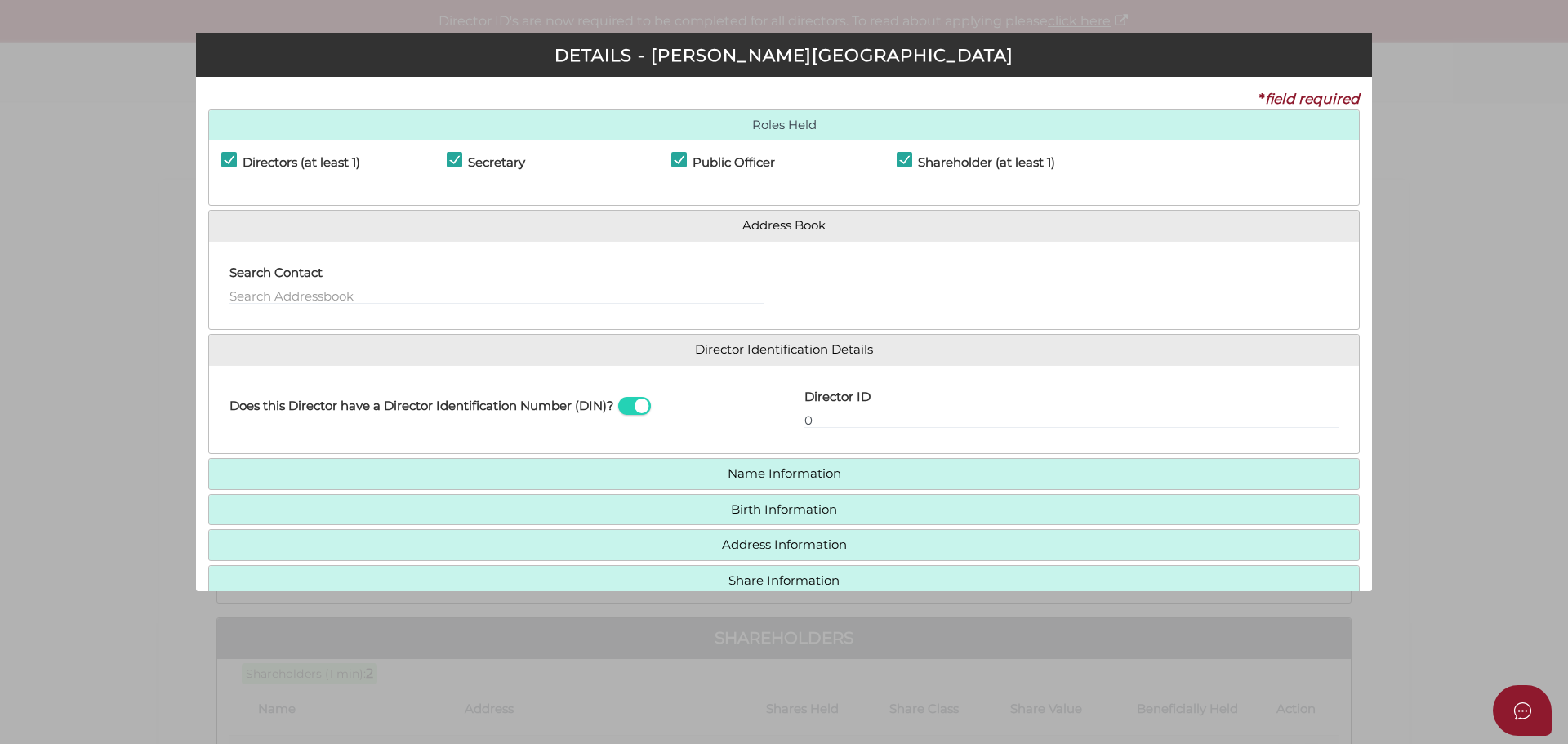
click at [681, 162] on label "Public Officer" at bounding box center [723, 167] width 104 height 21
checkbox input "false"
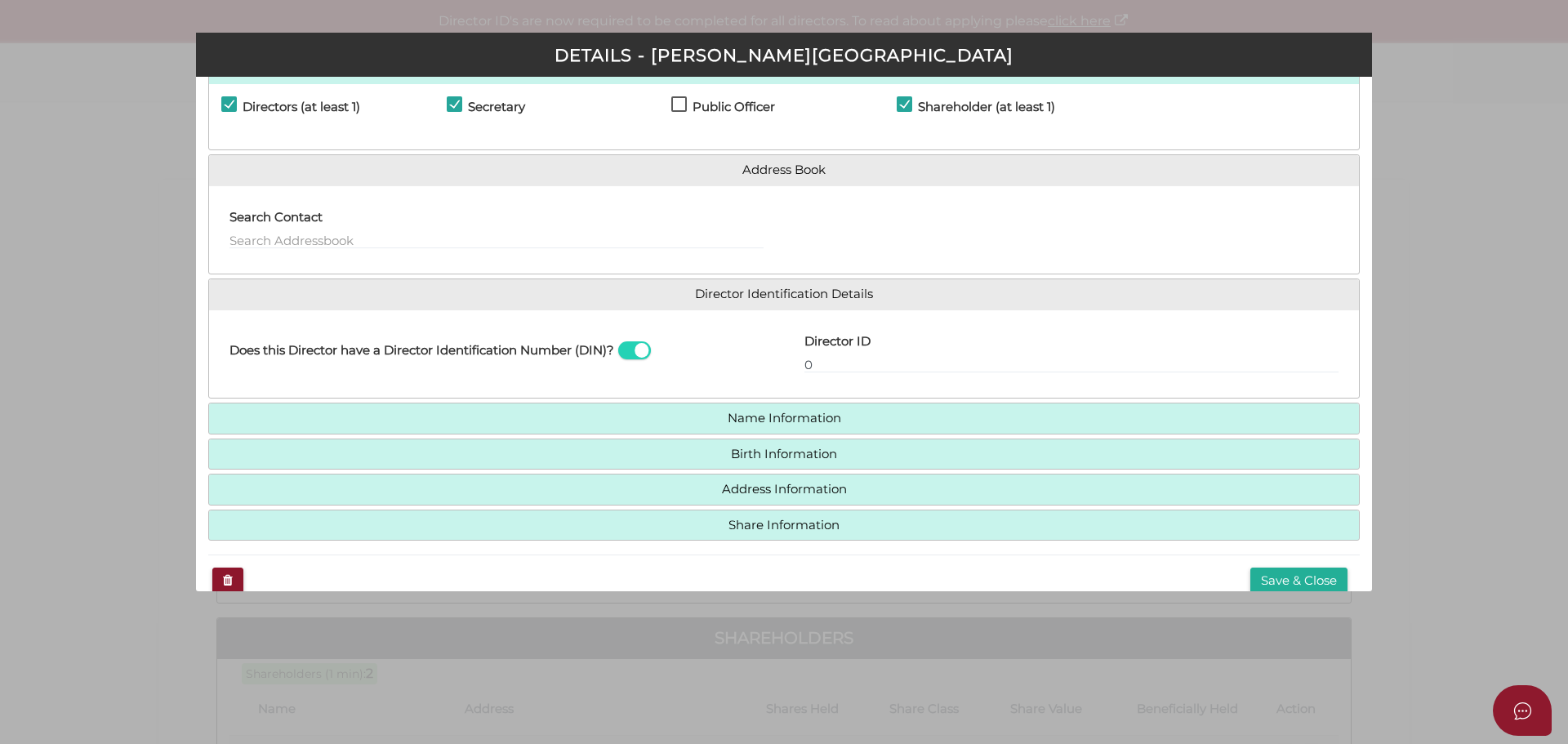
scroll to position [83, 0]
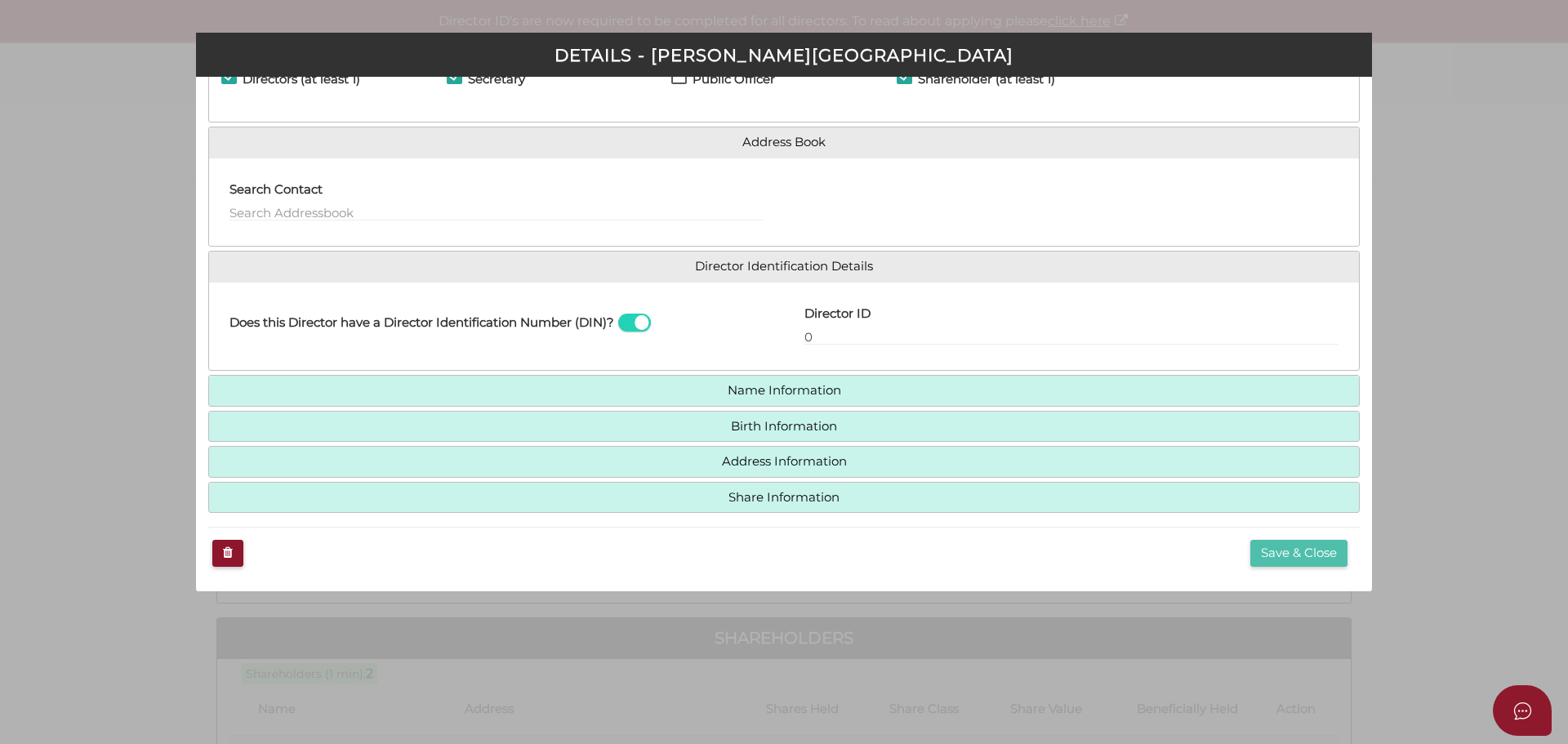
click at [1265, 564] on button "Save & Close" at bounding box center [1298, 553] width 97 height 27
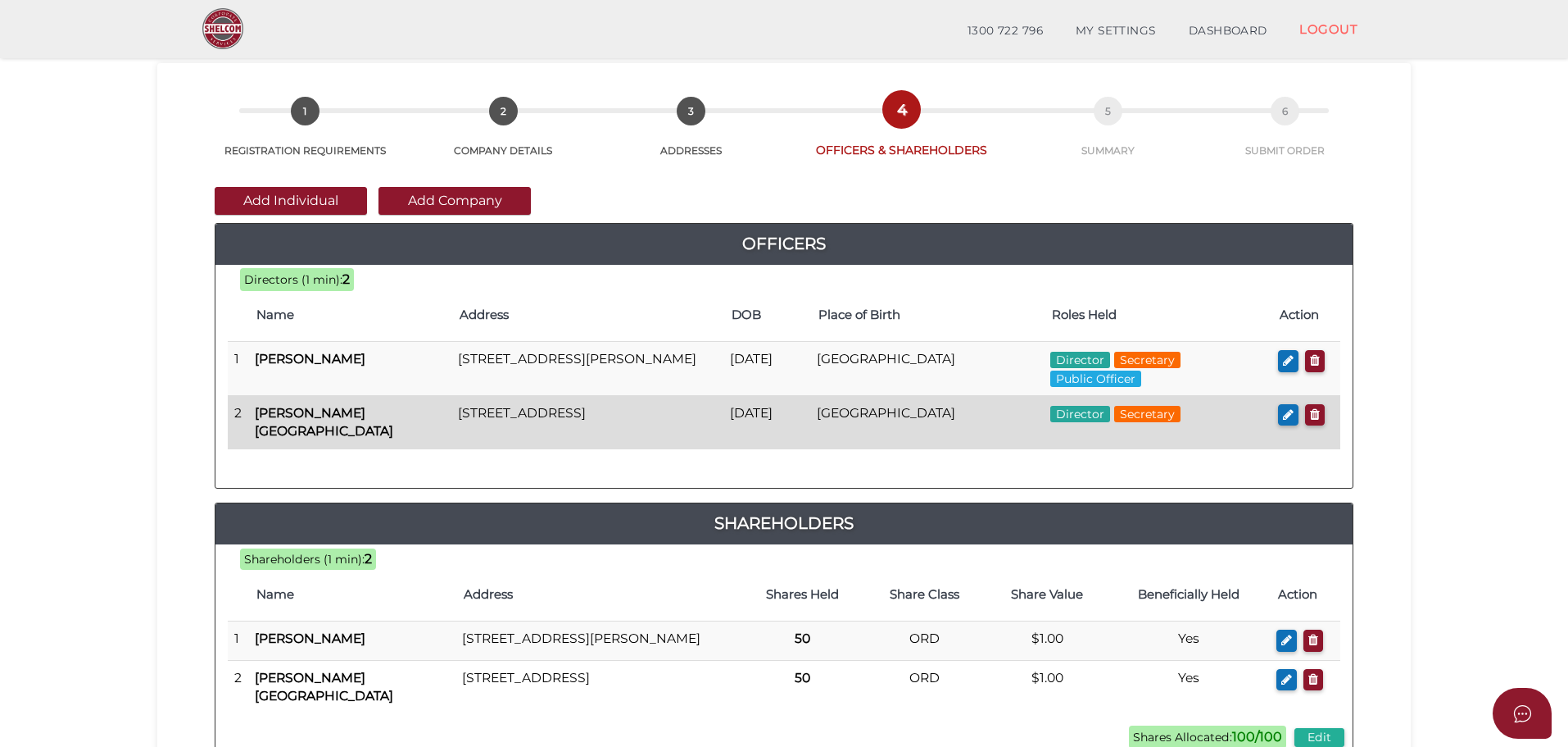
scroll to position [164, 0]
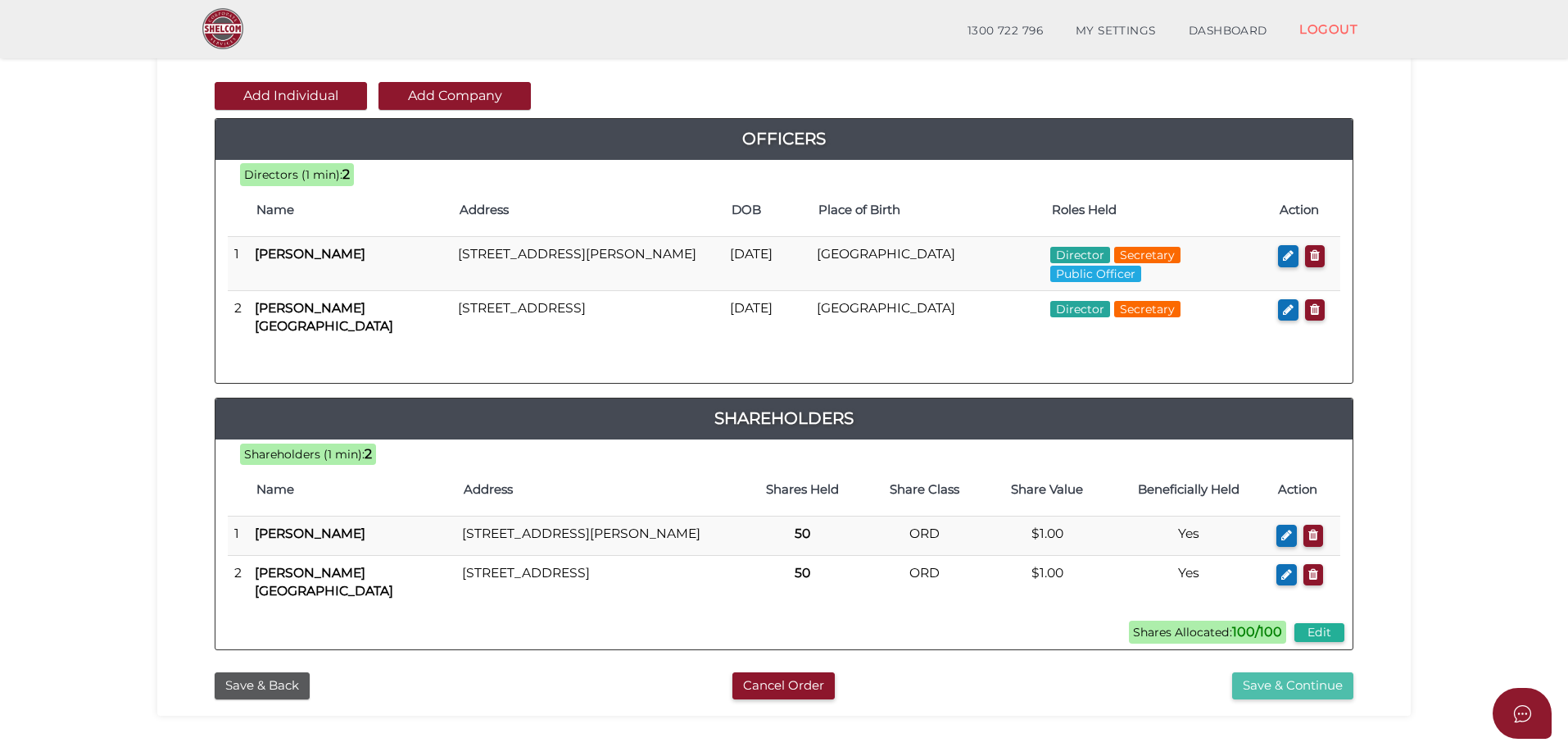
click at [1294, 699] on button "Save & Continue" at bounding box center [1293, 686] width 121 height 27
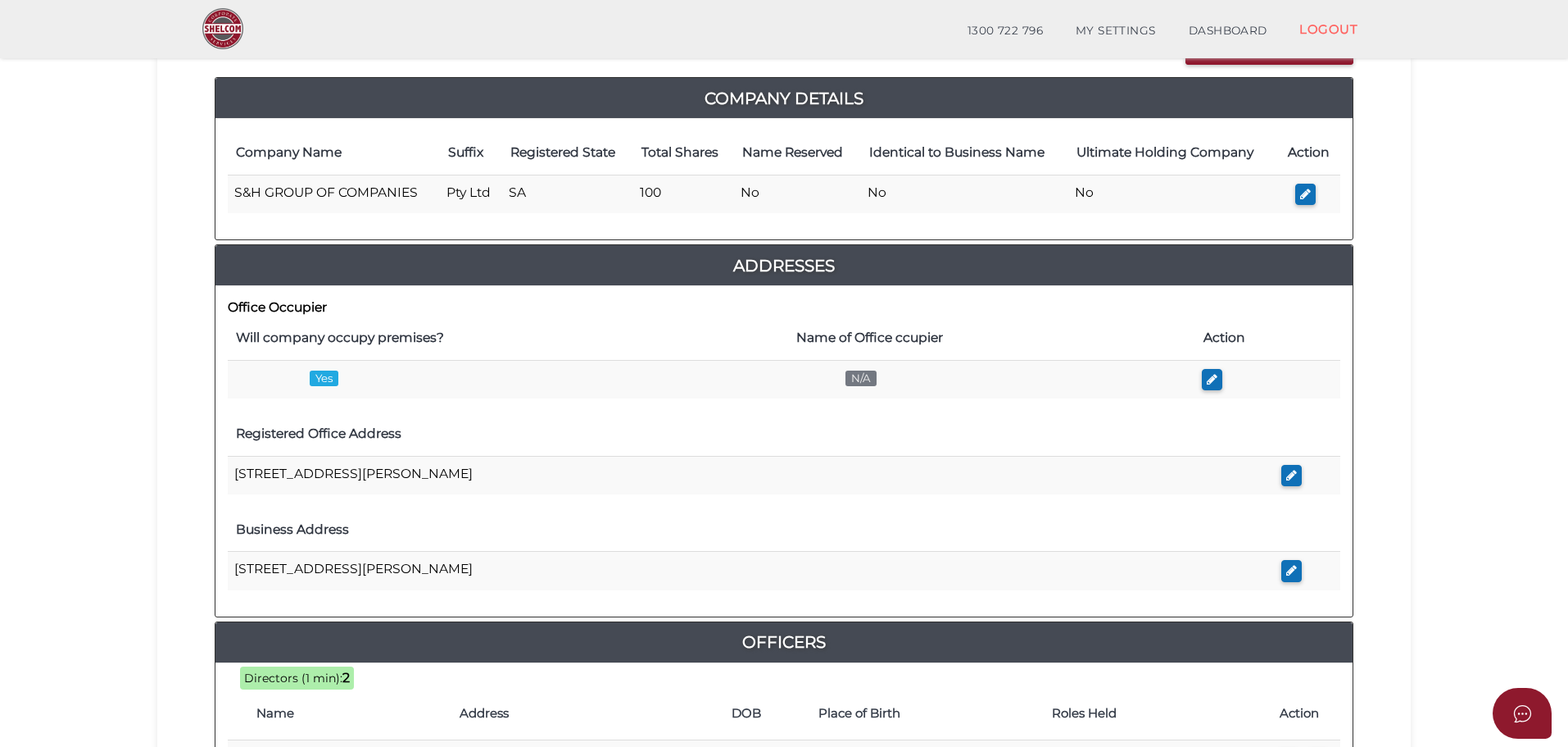
scroll to position [82, 0]
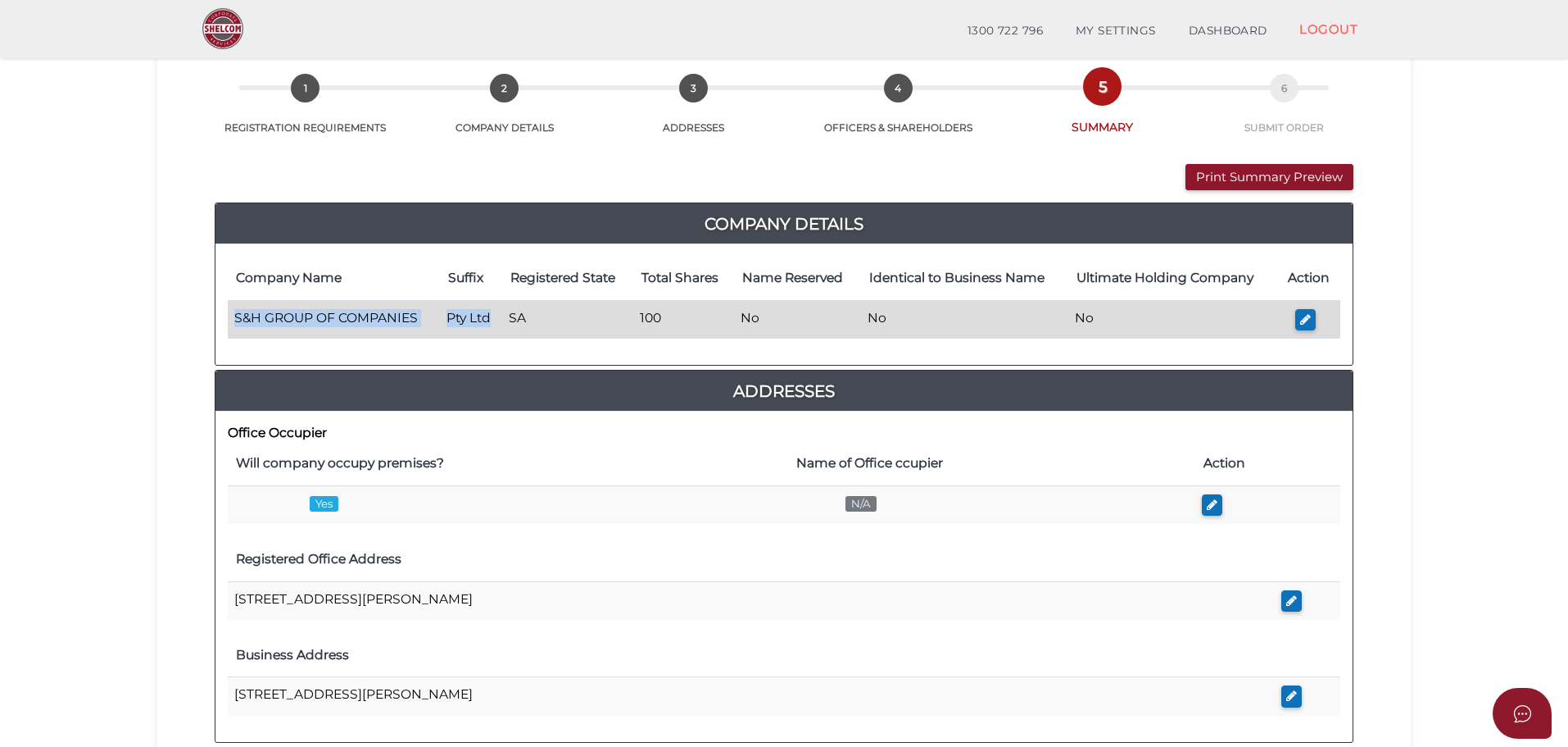
drag, startPoint x: 231, startPoint y: 315, endPoint x: 494, endPoint y: 322, distance: 263.1
click at [494, 322] on tr "S&H GROUP OF COMPANIES Pty Ltd SA 100 No No No" at bounding box center [784, 319] width 1112 height 39
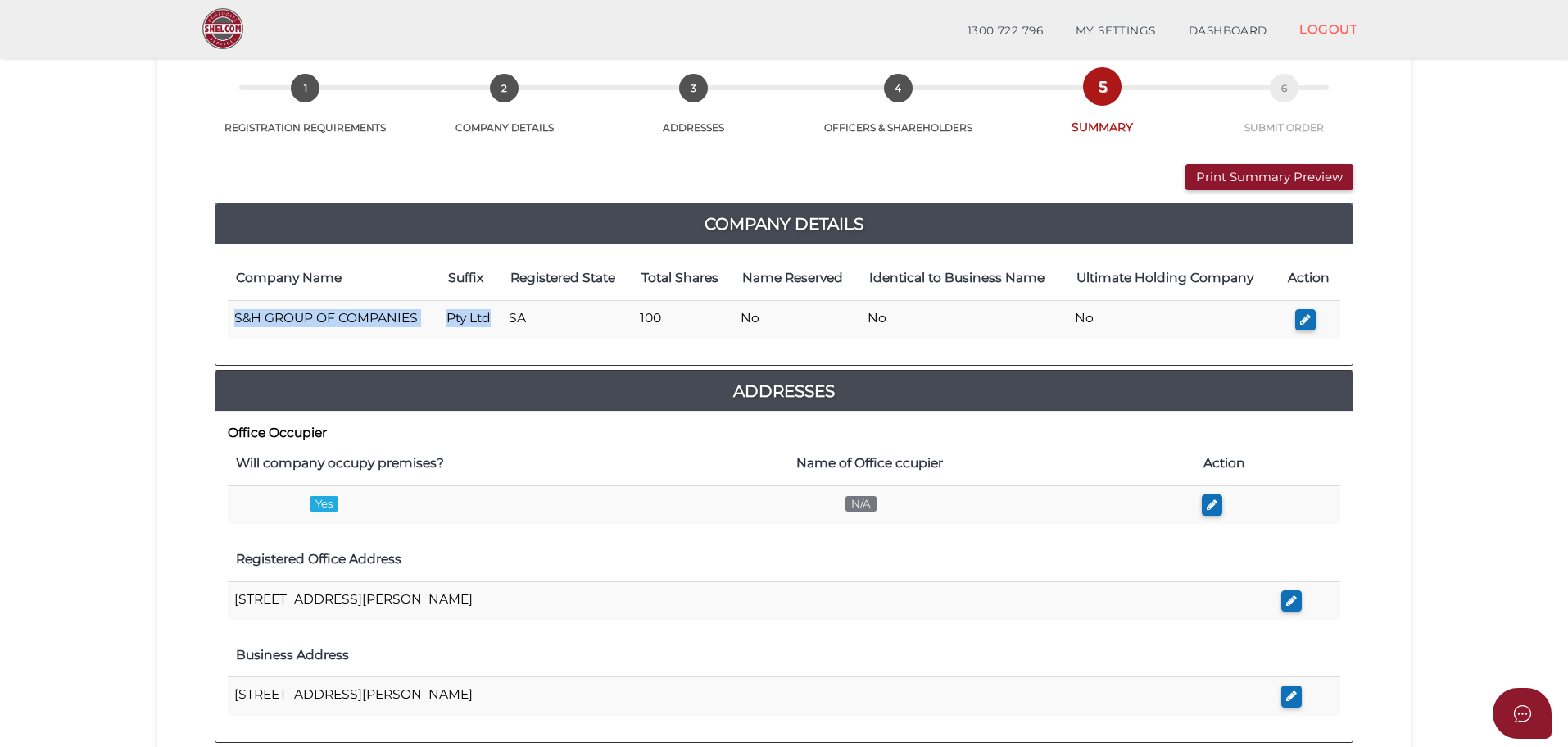
copy tr "S&H GROUP OF COMPANIES Pty Ltd"
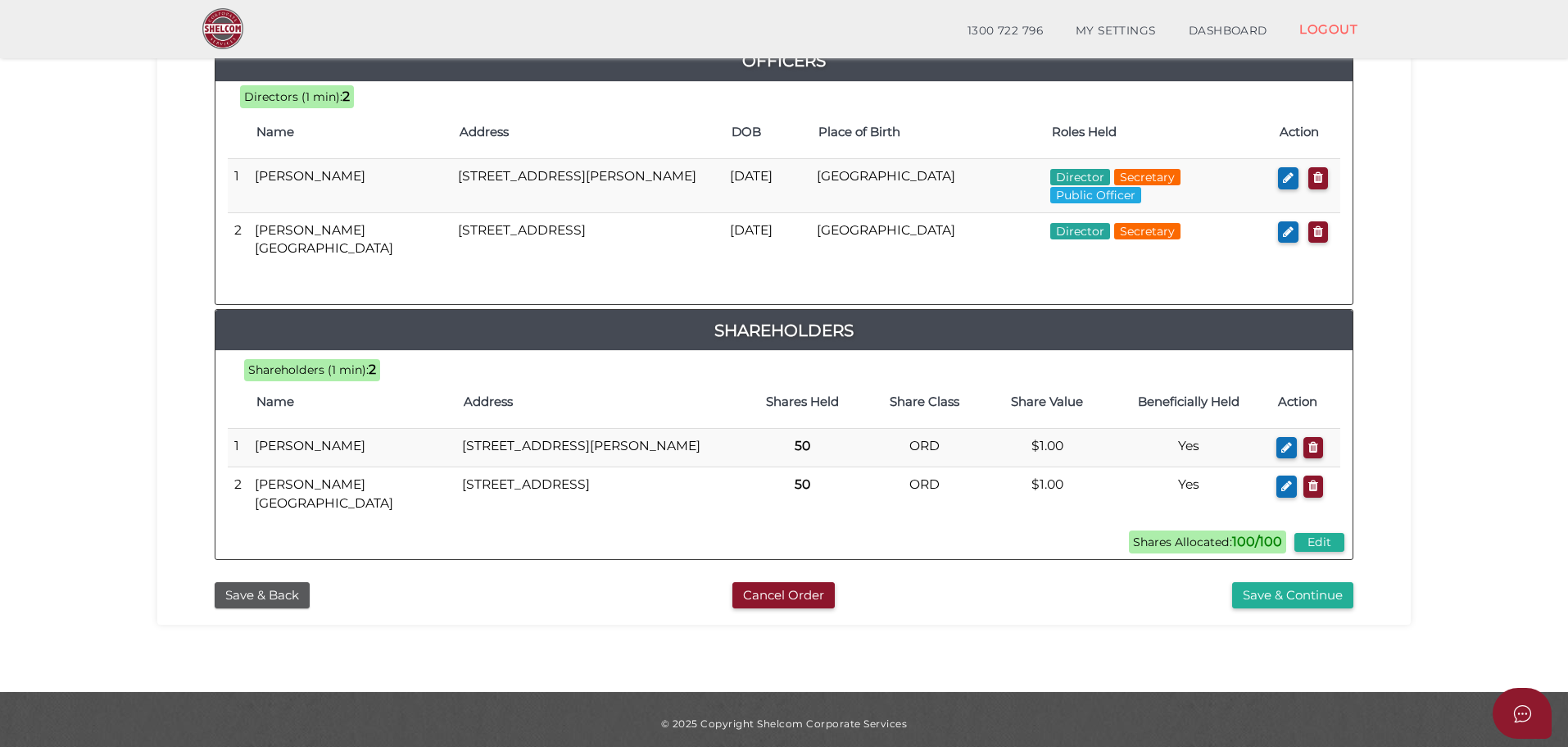
scroll to position [811, 0]
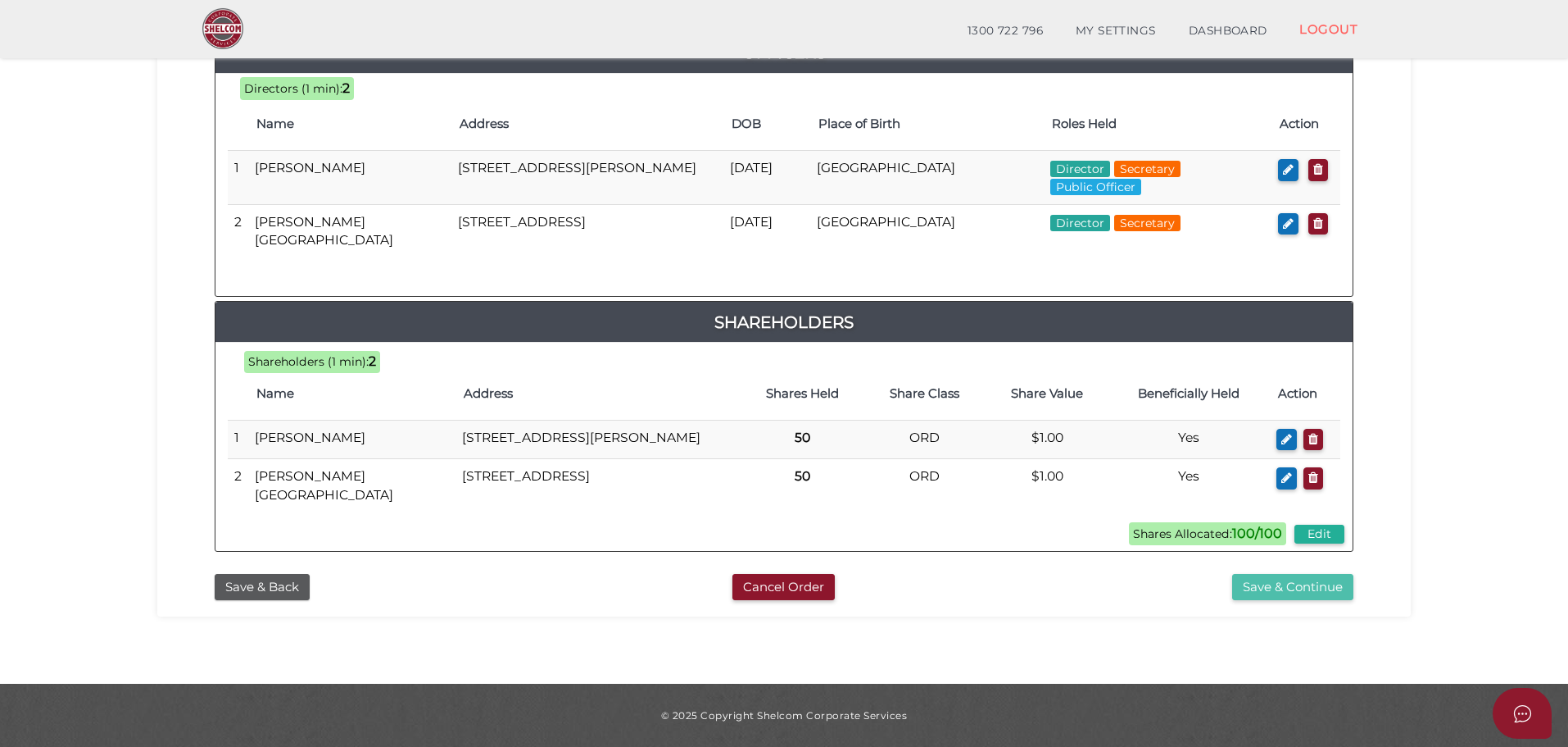
click at [1293, 587] on button "Save & Continue" at bounding box center [1293, 587] width 121 height 27
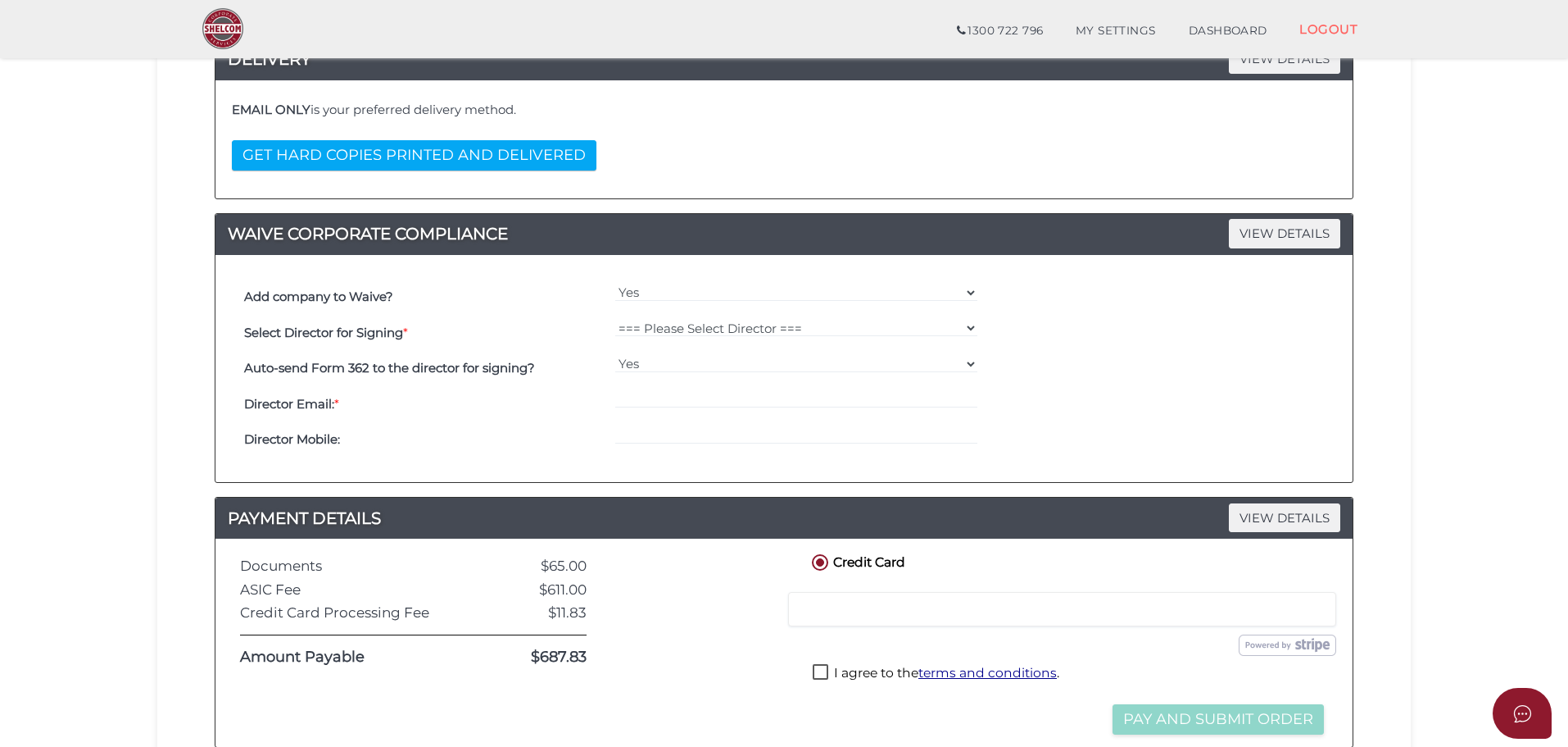
scroll to position [328, 0]
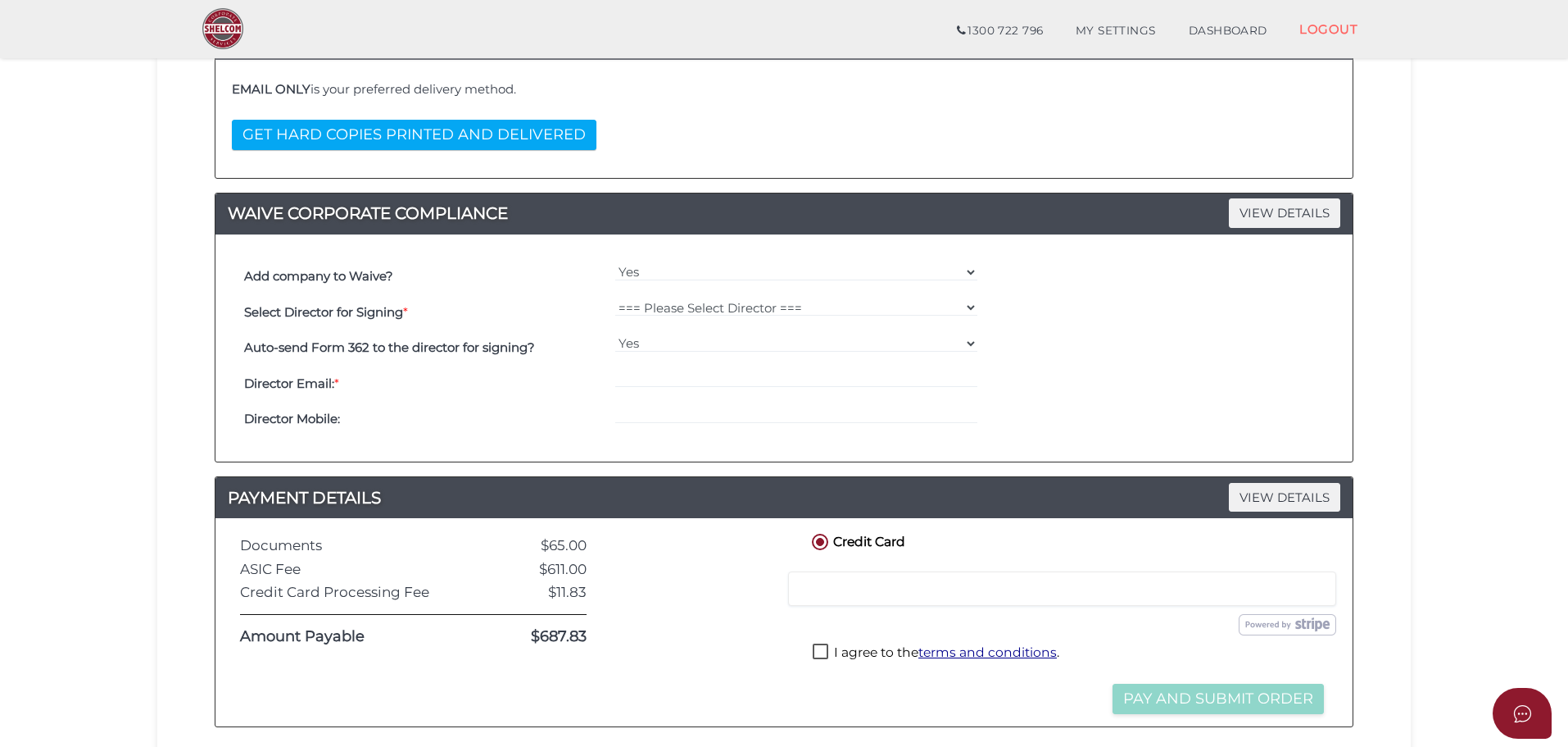
drag, startPoint x: 632, startPoint y: 261, endPoint x: 641, endPoint y: 271, distance: 13.5
click at [632, 261] on div "Yes No" at bounding box center [797, 277] width 371 height 36
click at [642, 273] on select "Yes No" at bounding box center [797, 271] width 363 height 18
click at [615, 263] on select "Yes No" at bounding box center [797, 271] width 363 height 18
click at [667, 304] on select "=== Please Select Director === [PERSON_NAME] [PERSON_NAME][GEOGRAPHIC_DATA]" at bounding box center [797, 306] width 363 height 18
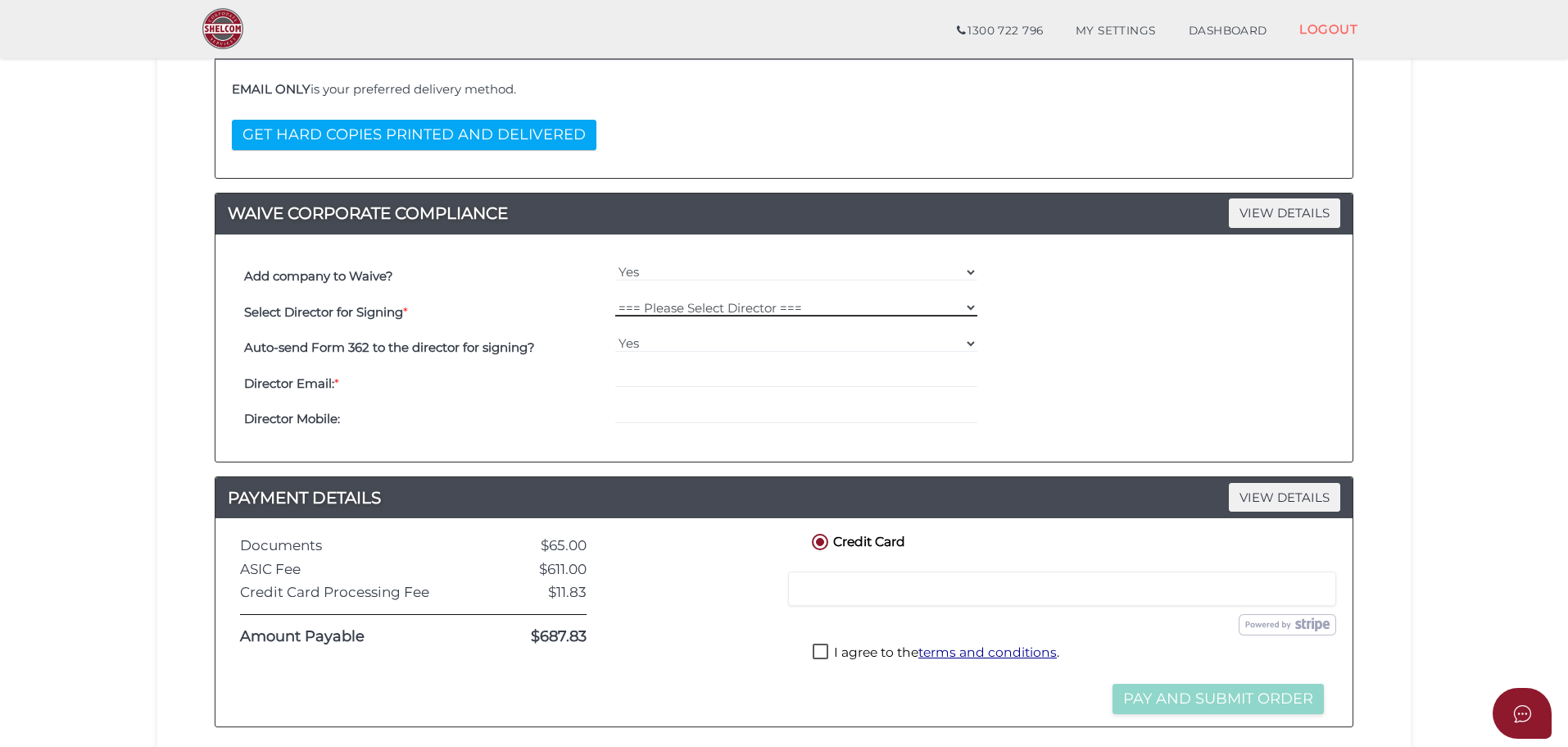
select select "000027080"
click at [615, 298] on select "=== Please Select Director === [PERSON_NAME] [PERSON_NAME][GEOGRAPHIC_DATA]" at bounding box center [797, 306] width 363 height 18
click at [680, 327] on div "=== Please Select Director === [PERSON_NAME] [PERSON_NAME][GEOGRAPHIC_DATA]" at bounding box center [797, 312] width 371 height 36
click at [624, 375] on input "email" at bounding box center [797, 378] width 363 height 18
click at [638, 374] on input "email" at bounding box center [797, 378] width 363 height 18
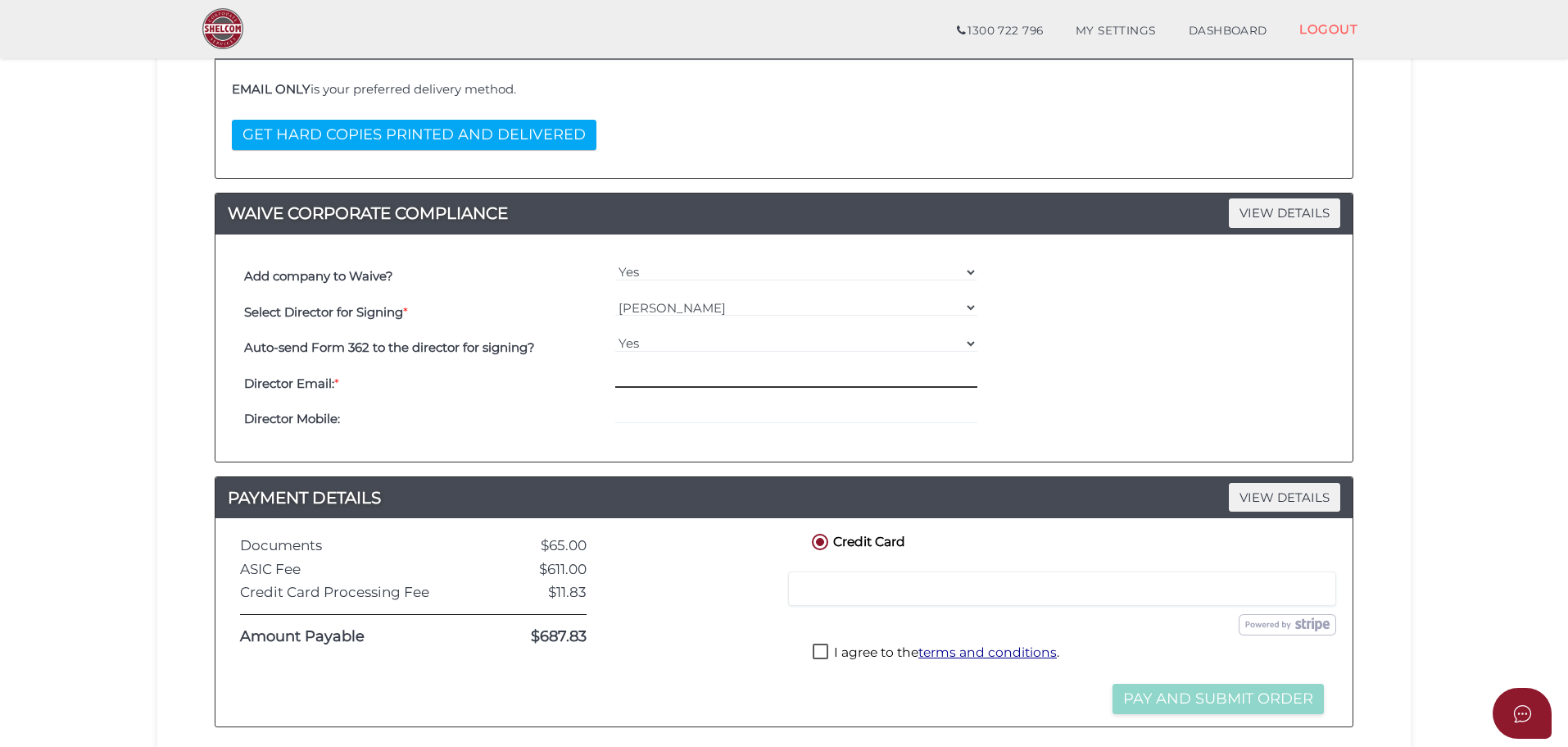
click at [619, 378] on input "email" at bounding box center [797, 378] width 363 height 18
paste input "[EMAIL_ADDRESS][DOMAIN_NAME]"
type input "[EMAIL_ADDRESS][DOMAIN_NAME]"
click at [616, 422] on input "tel" at bounding box center [797, 414] width 363 height 18
paste input "0469777147"
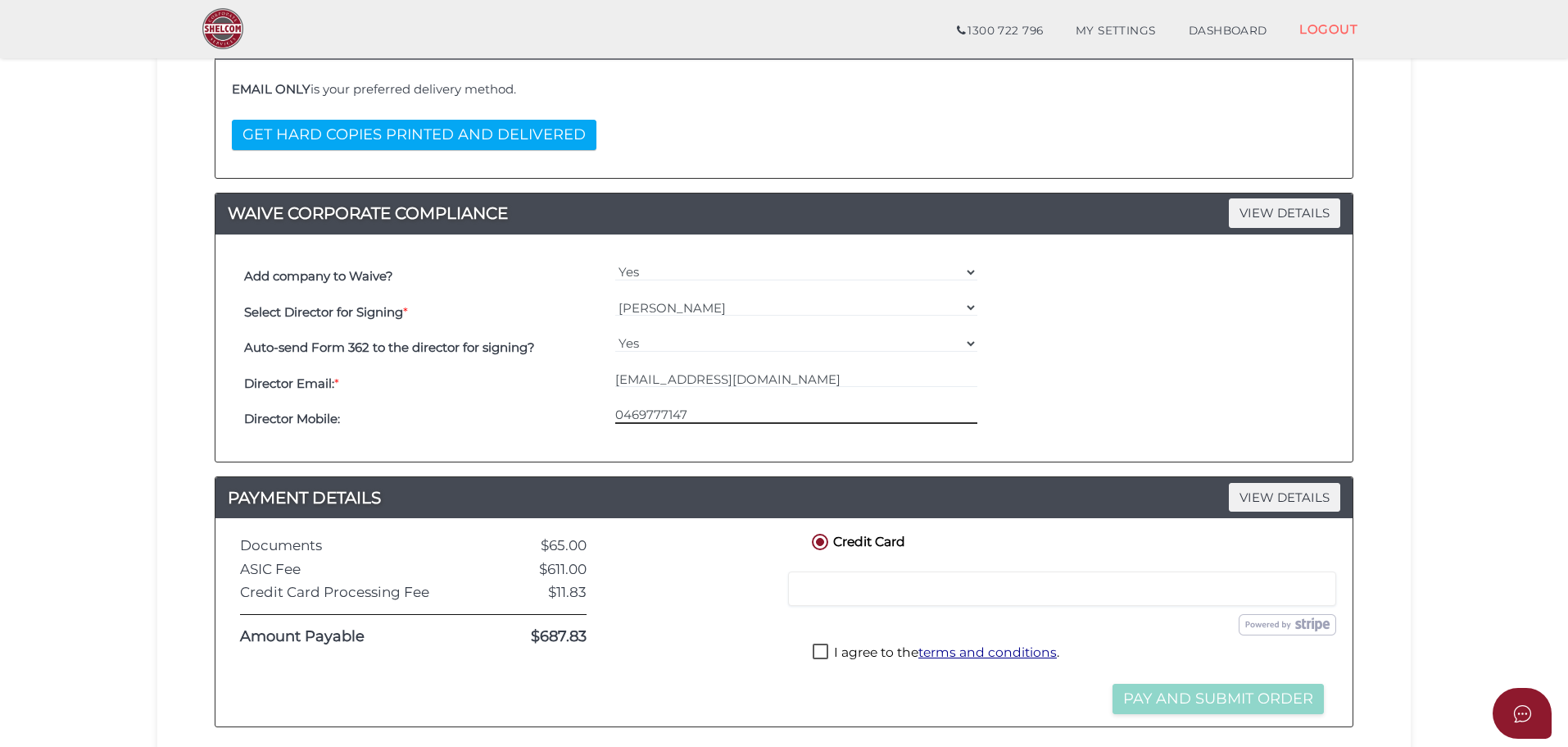
type input "0469777147"
click at [1123, 396] on div "Director Email: * [EMAIL_ADDRESS][DOMAIN_NAME]" at bounding box center [784, 384] width 1088 height 36
click at [523, 593] on div "$11.83" at bounding box center [533, 592] width 132 height 15
click at [560, 591] on div "$11.83" at bounding box center [533, 592] width 132 height 15
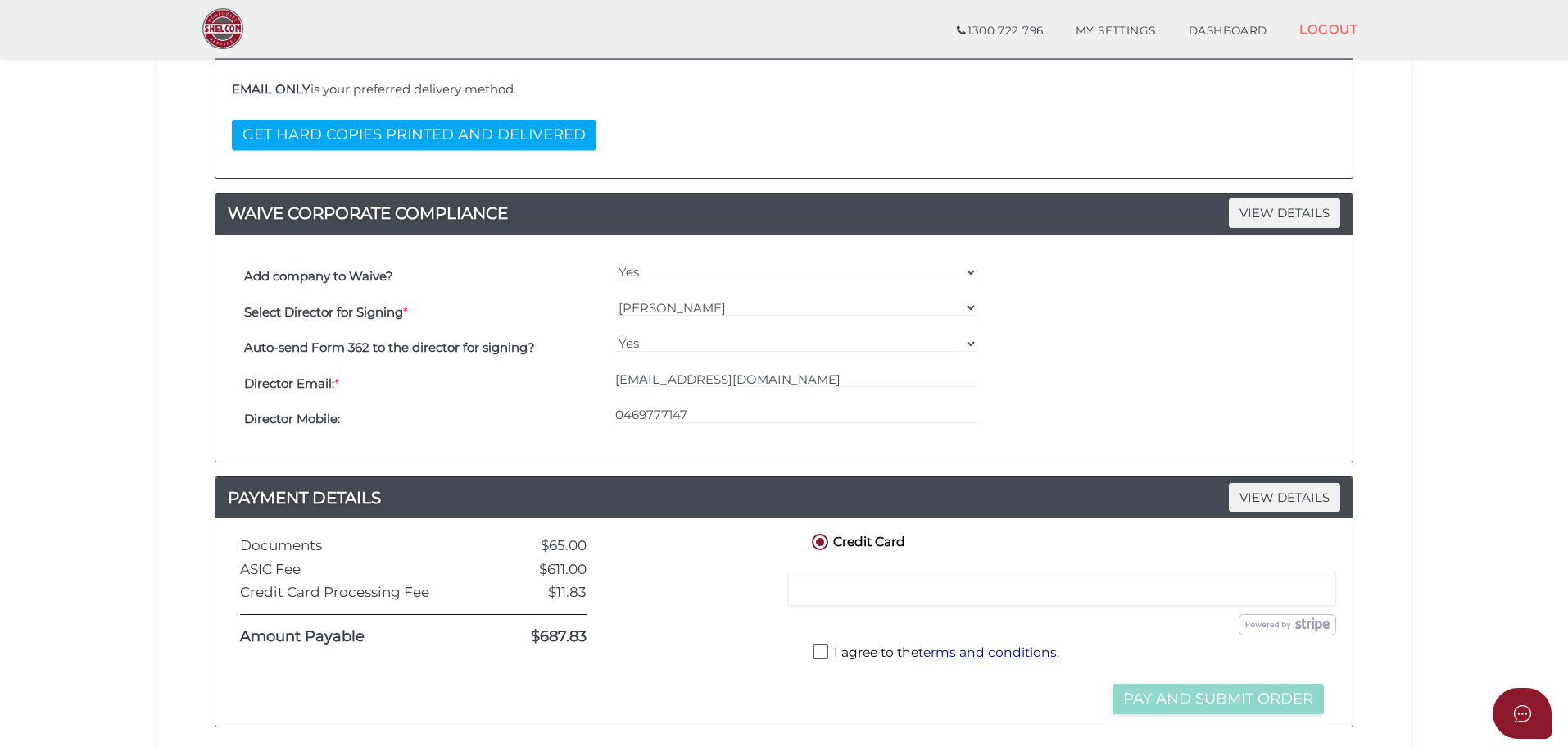
click at [1024, 433] on div "Director Mobile: 0469777147" at bounding box center [784, 420] width 1088 height 36
click at [827, 649] on label "I agree to the terms and conditions ." at bounding box center [936, 653] width 247 height 21
checkbox input "true"
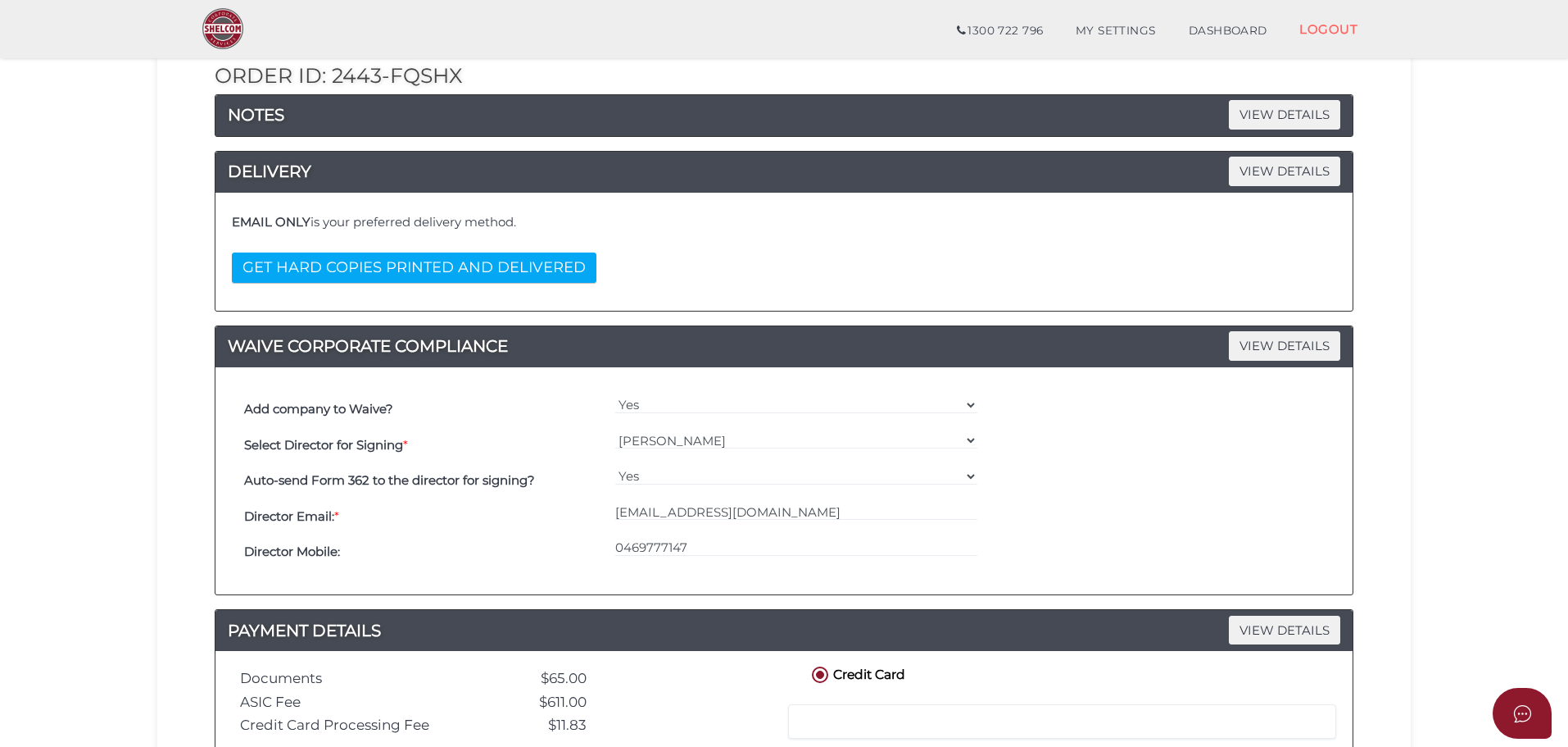
scroll to position [246, 0]
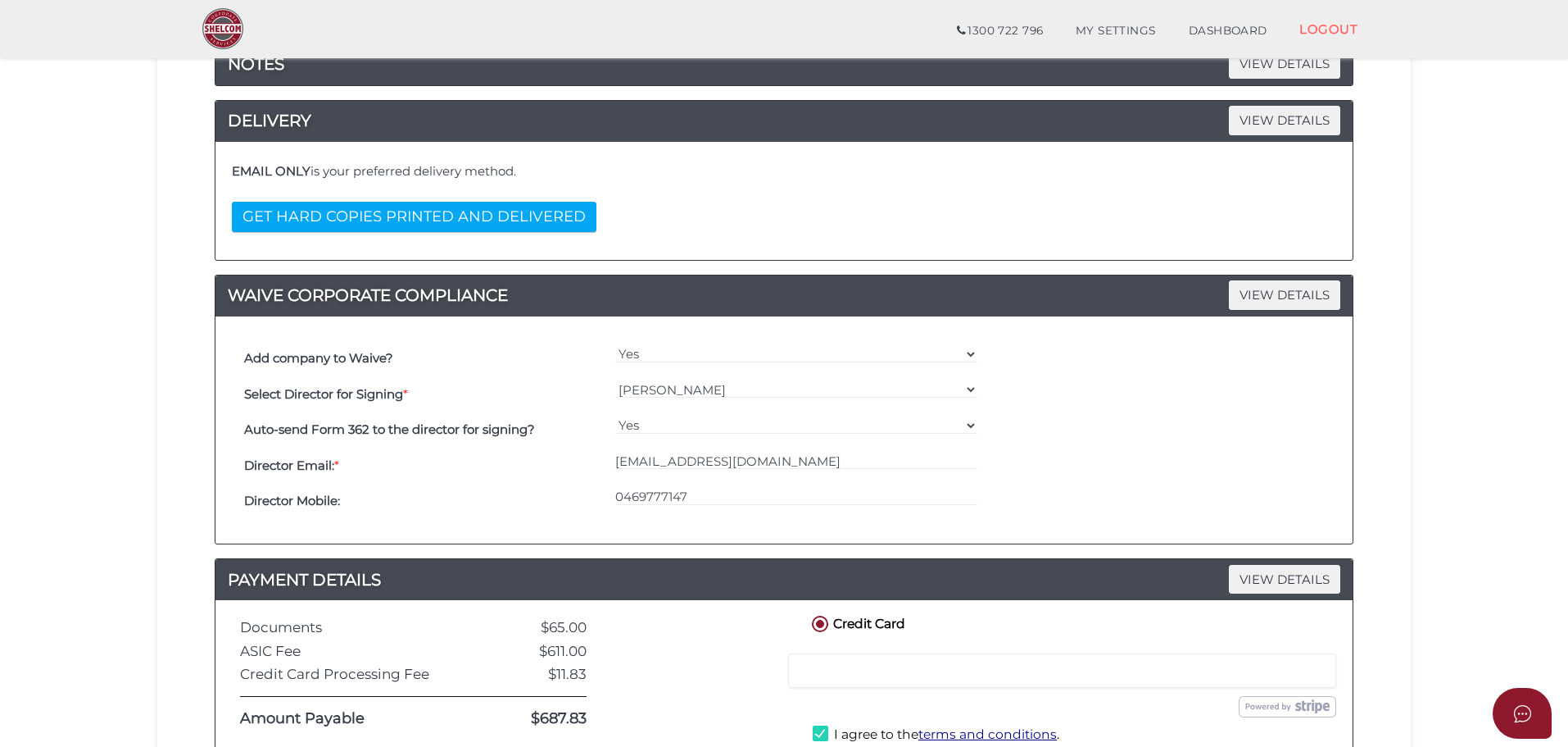
click at [1242, 408] on div "Select Director for Signing * === Please Select Director === [PERSON_NAME] [PER…" at bounding box center [784, 394] width 1088 height 36
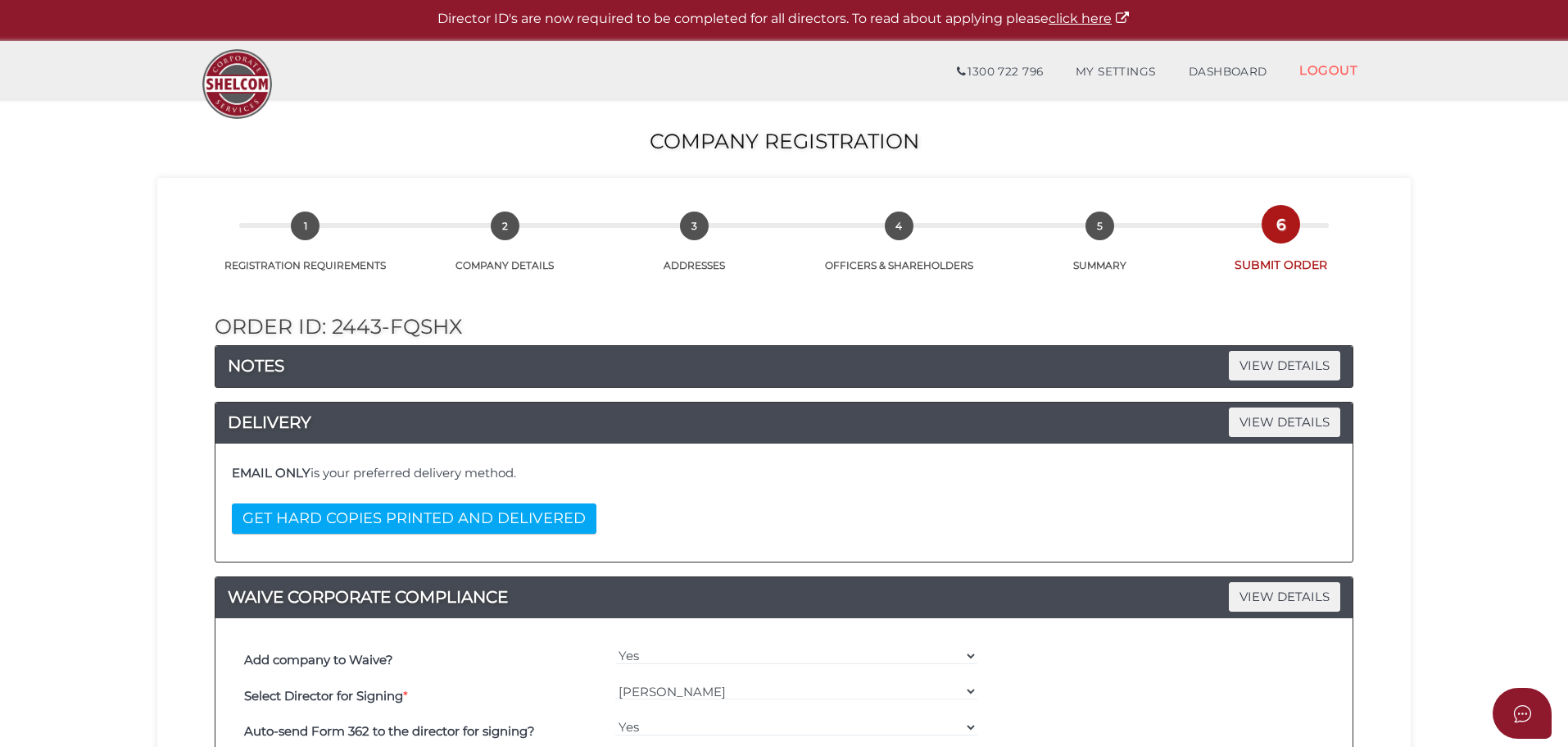
scroll to position [0, 0]
